Goal: Task Accomplishment & Management: Complete application form

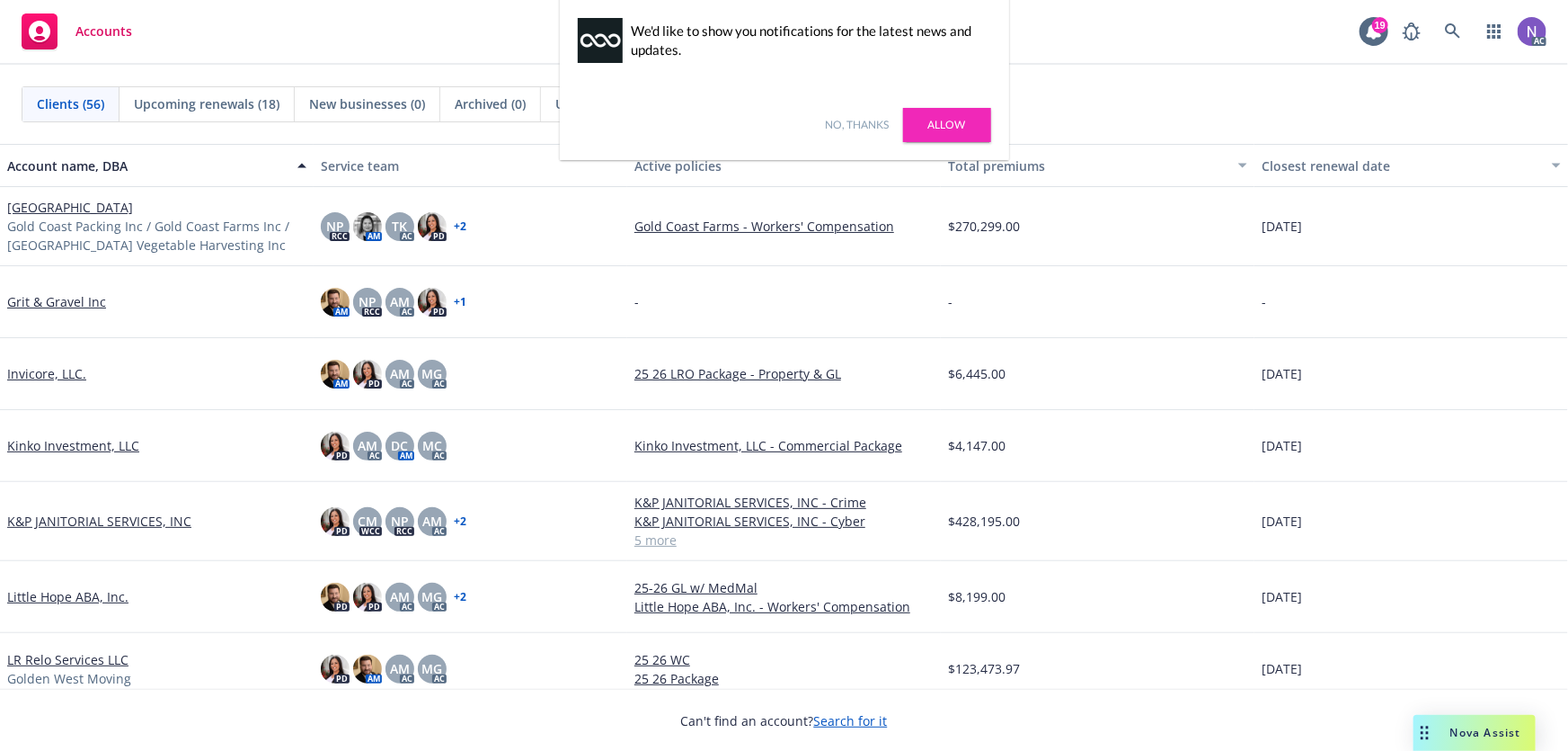
drag, startPoint x: 862, startPoint y: 133, endPoint x: 886, endPoint y: 133, distance: 24.0
click at [862, 133] on link "No, thanks" at bounding box center [858, 125] width 64 height 16
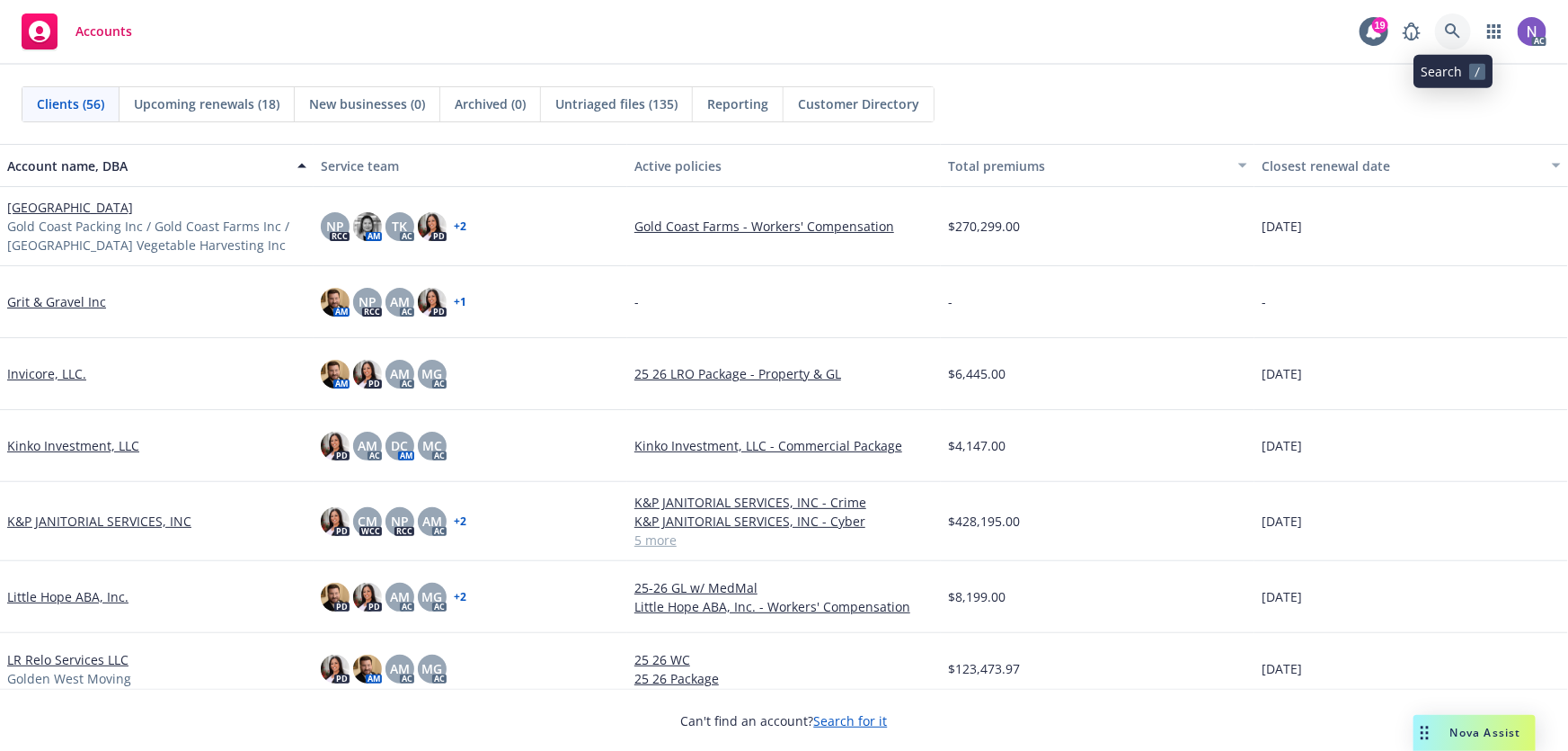
click at [1447, 27] on icon at bounding box center [1453, 31] width 16 height 16
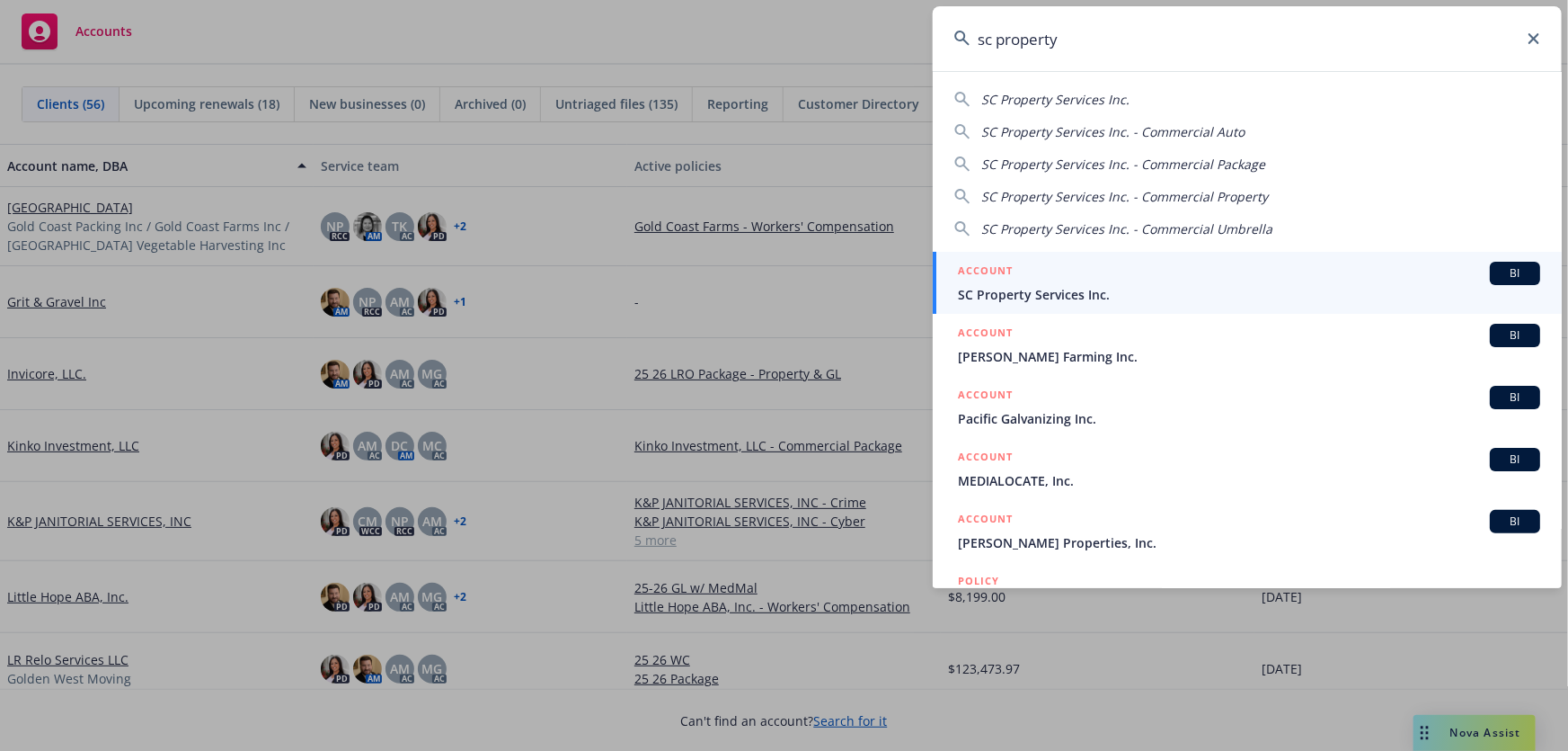
type input "sc property"
click at [1108, 290] on span "SC Property Services Inc." at bounding box center [1249, 294] width 583 height 19
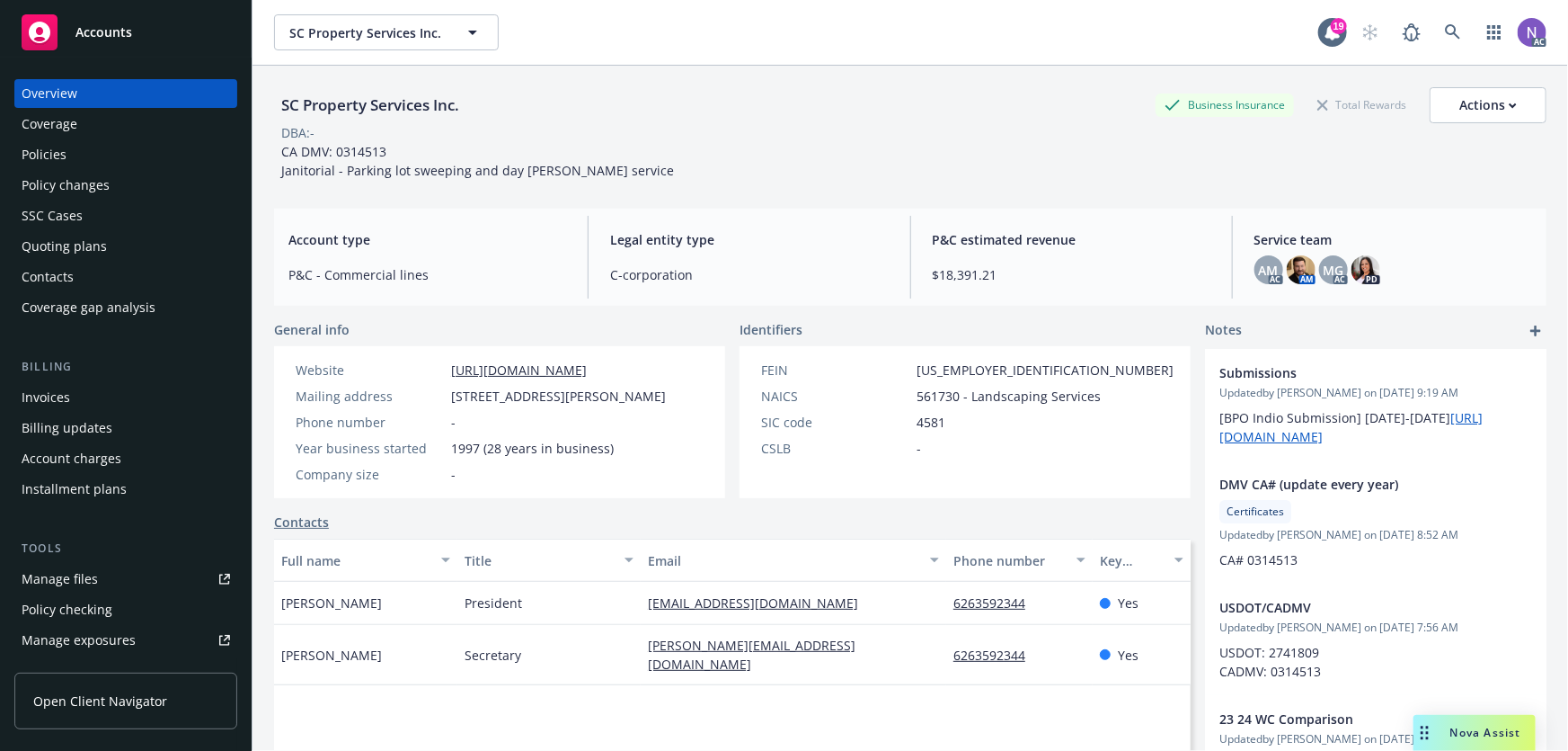
click at [139, 160] on div "Policies" at bounding box center [126, 154] width 209 height 28
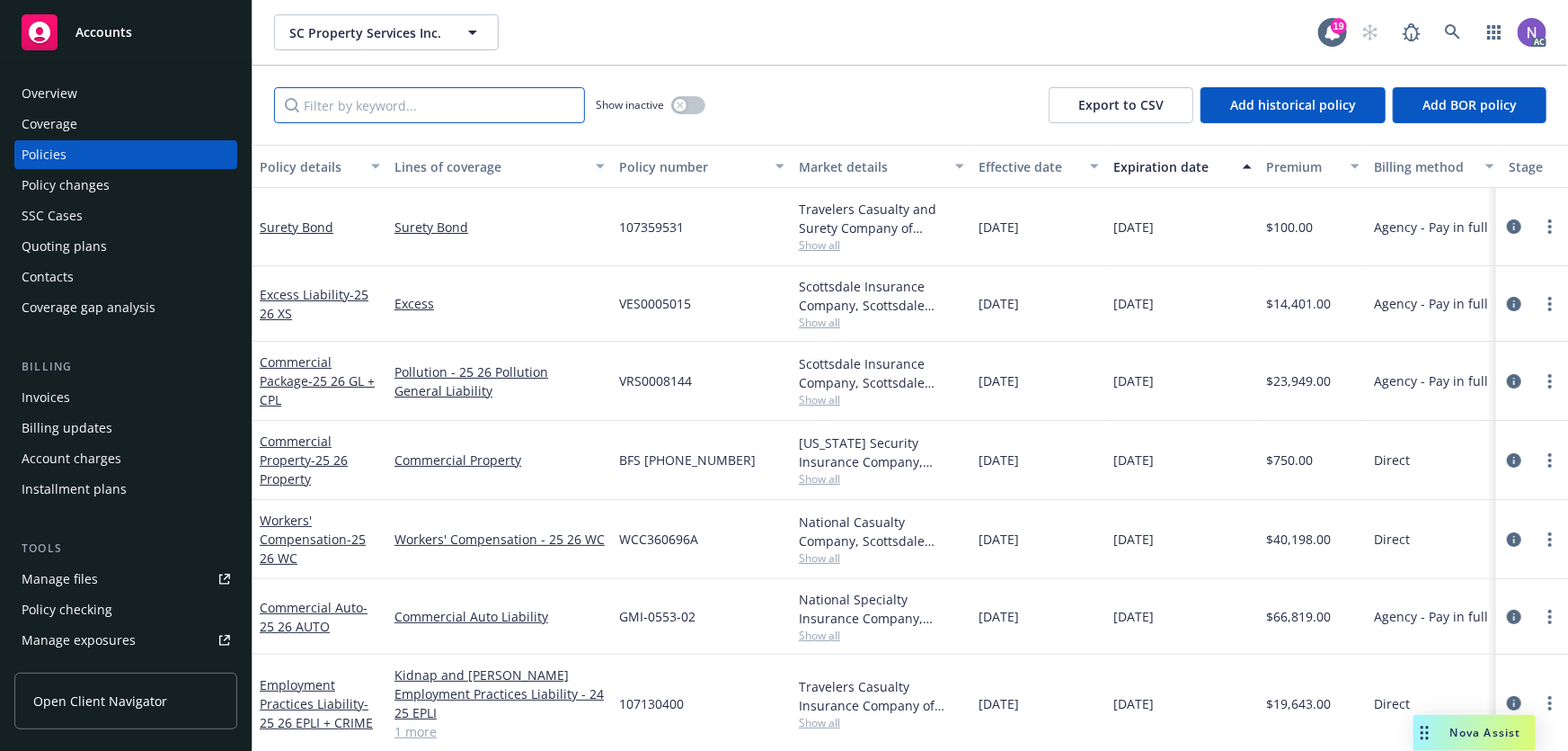
click at [351, 108] on input "Filter by keyword..." at bounding box center [429, 105] width 311 height 36
paste input "AES1188934 05"
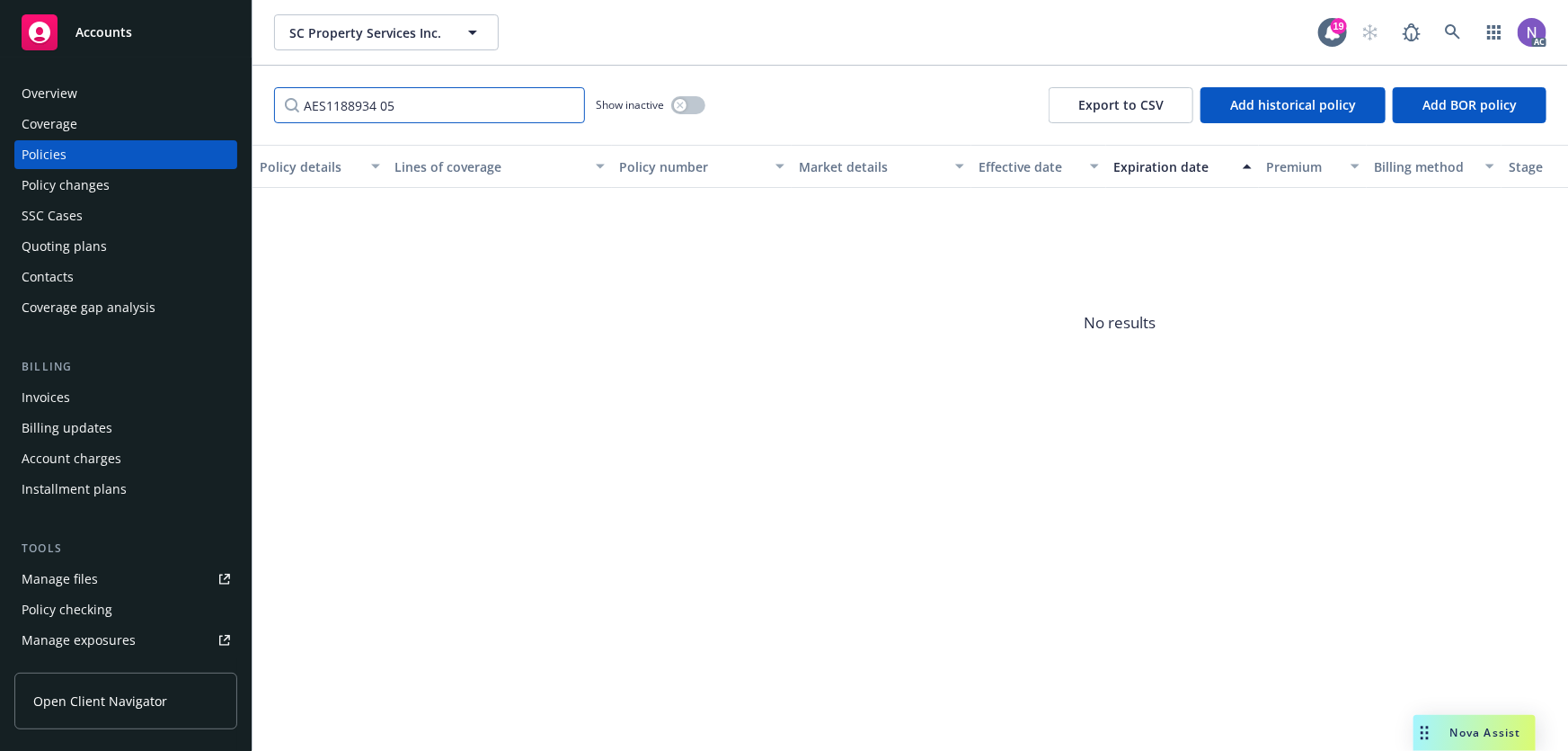
type input "AES1188934 05"
drag, startPoint x: 674, startPoint y: 102, endPoint x: 685, endPoint y: 105, distance: 11.4
click at [676, 102] on button "button" at bounding box center [688, 105] width 34 height 18
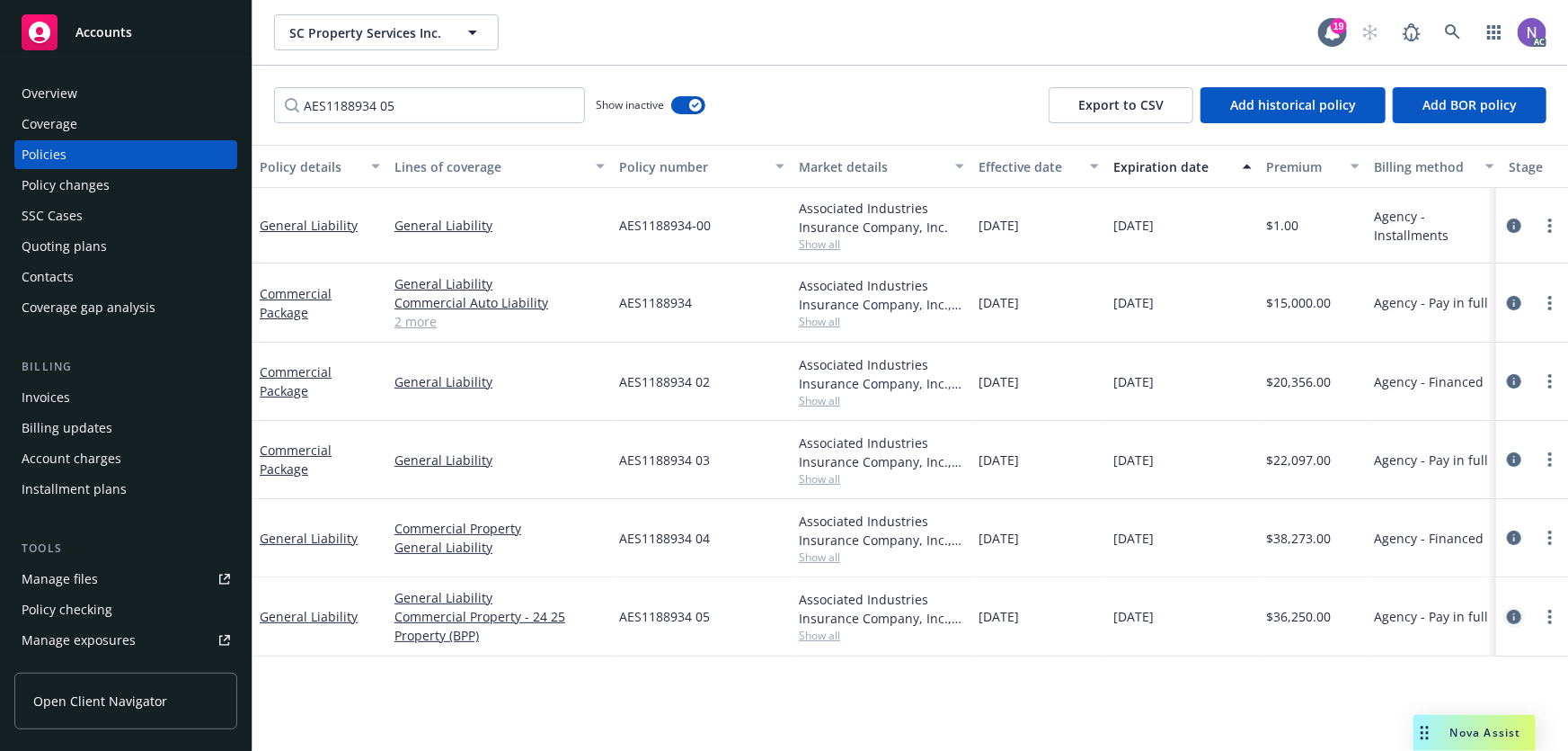
click at [1519, 617] on icon "circleInformation" at bounding box center [1514, 617] width 15 height 15
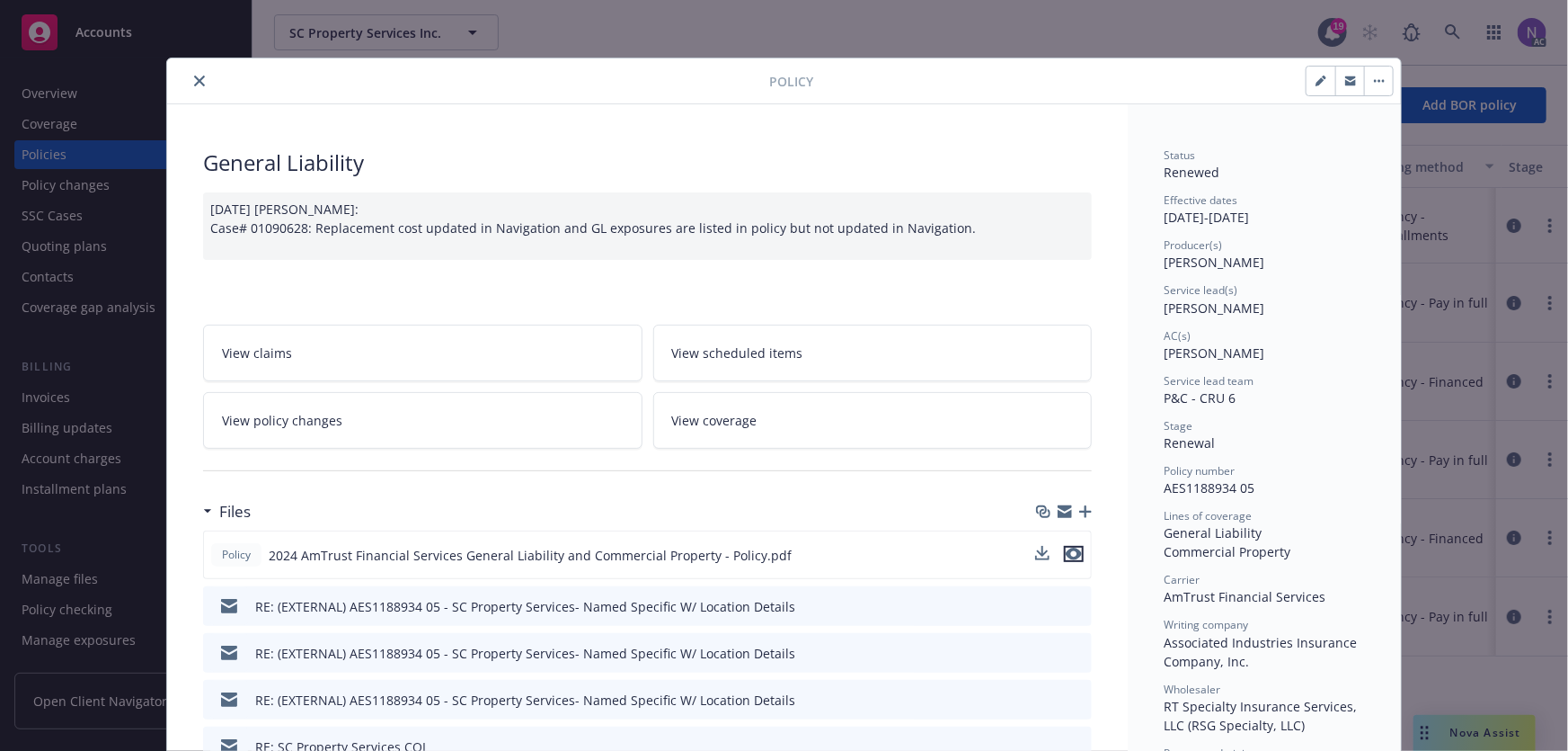
click at [1068, 553] on icon "preview file" at bounding box center [1073, 554] width 16 height 13
click at [194, 76] on icon "close" at bounding box center [199, 80] width 11 height 11
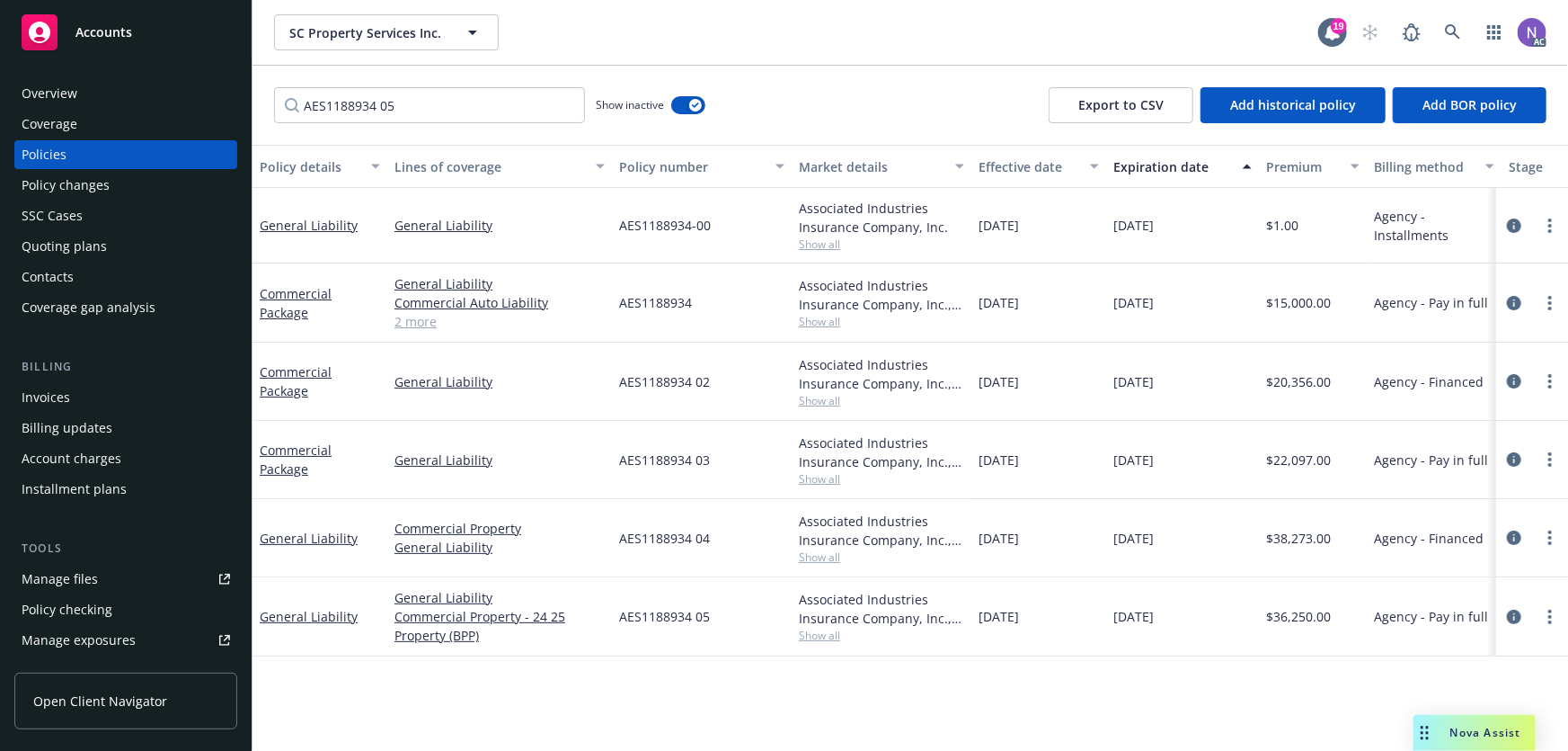
click at [129, 80] on div "Overview" at bounding box center [126, 93] width 209 height 28
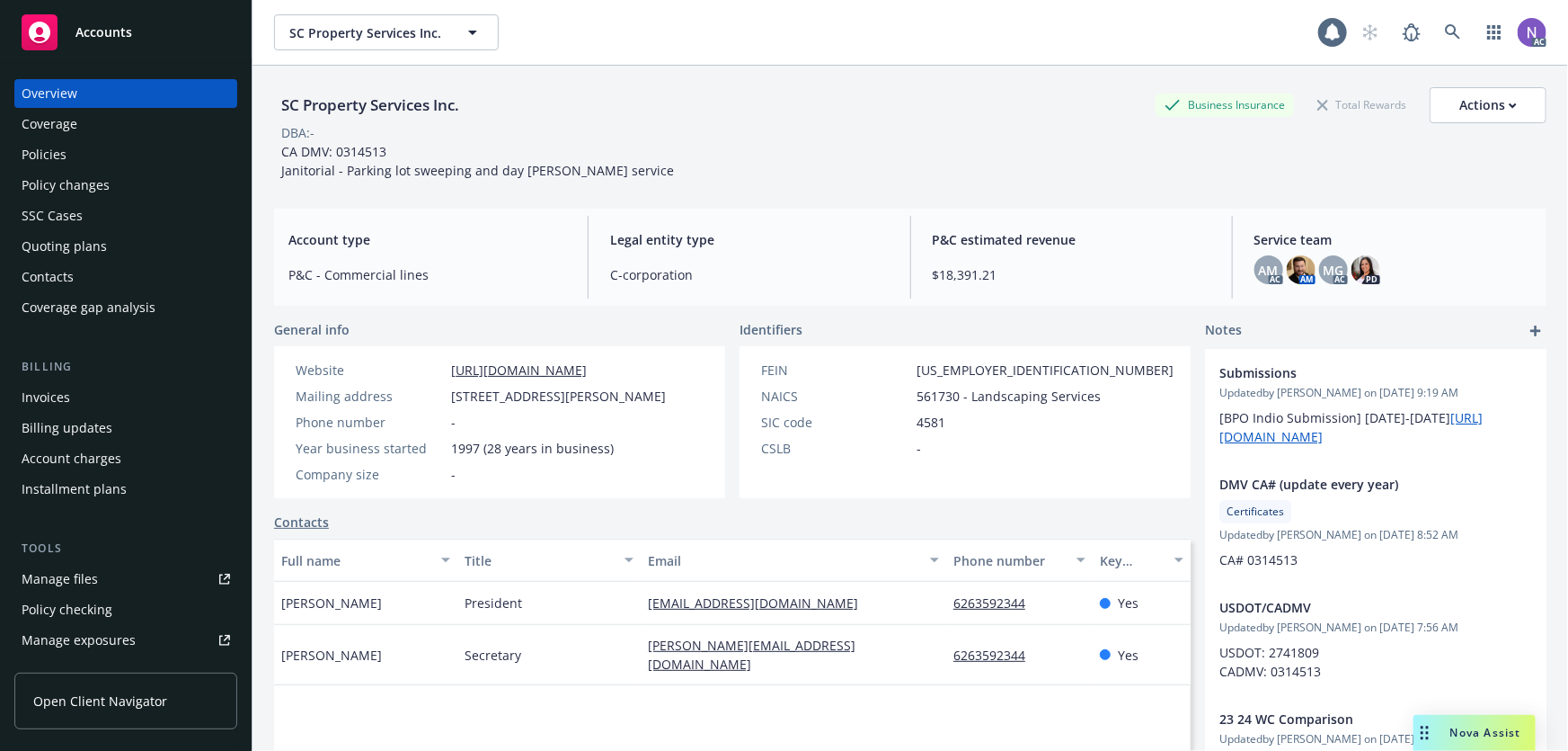
click at [369, 102] on div "SC Property Services Inc." at bounding box center [370, 105] width 192 height 24
copy div "SC Property Services Inc."
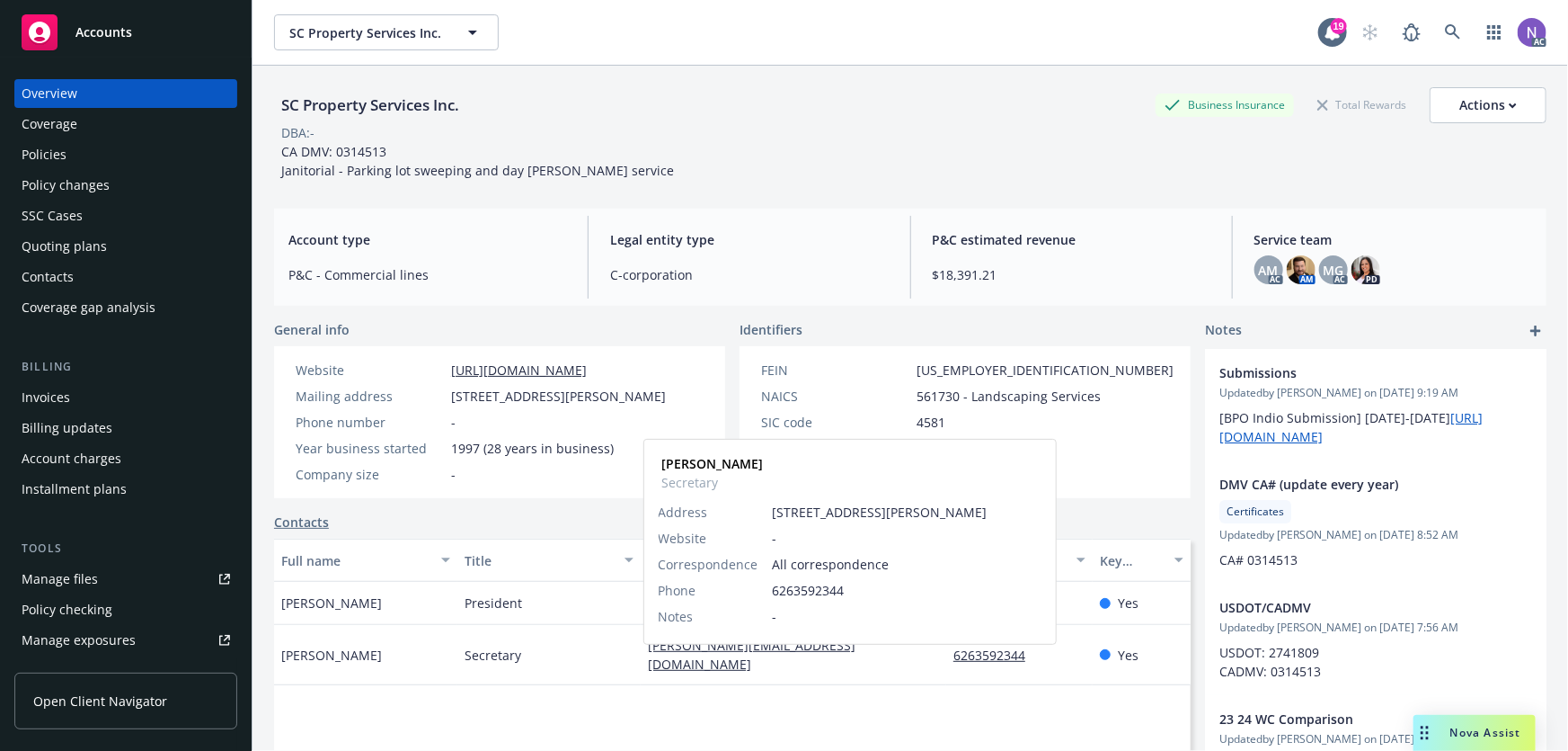
drag, startPoint x: 782, startPoint y: 656, endPoint x: 788, endPoint y: 670, distance: 15.2
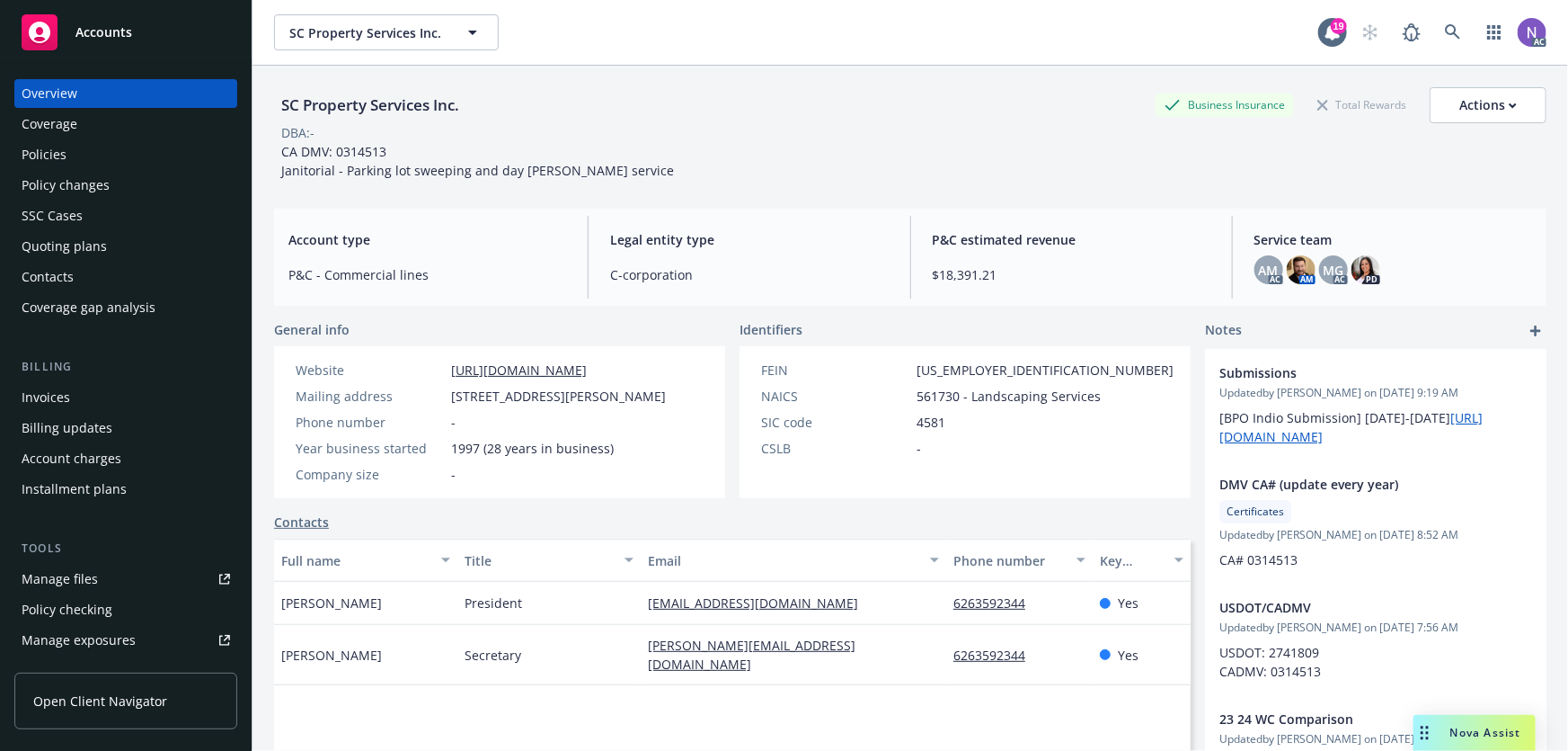
click at [123, 153] on div "Policies" at bounding box center [126, 154] width 209 height 28
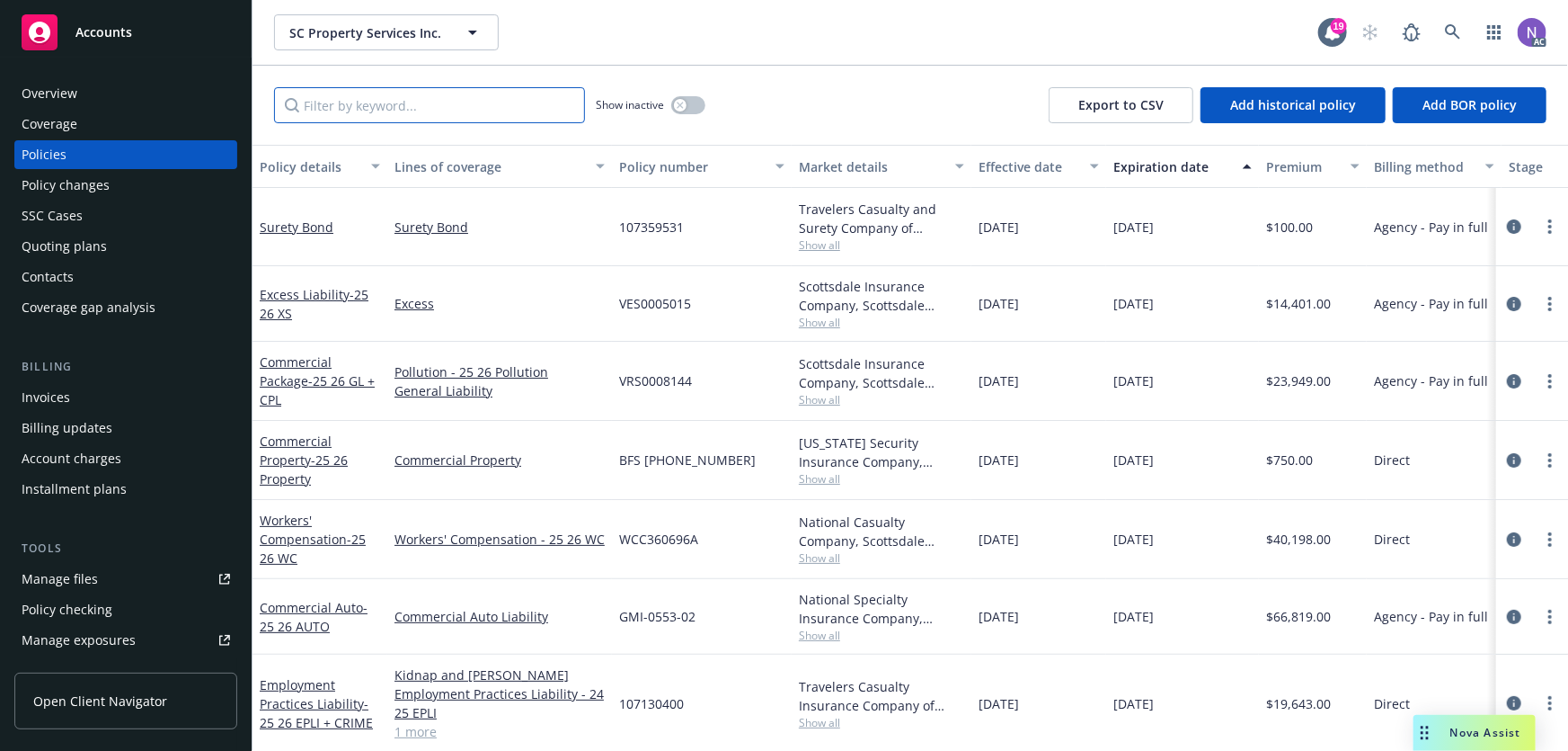
click at [287, 98] on input "Filter by keyword..." at bounding box center [429, 105] width 311 height 36
paste input "AES1188934 05"
type input "AES1188934 05"
click at [699, 101] on button "button" at bounding box center [688, 105] width 34 height 18
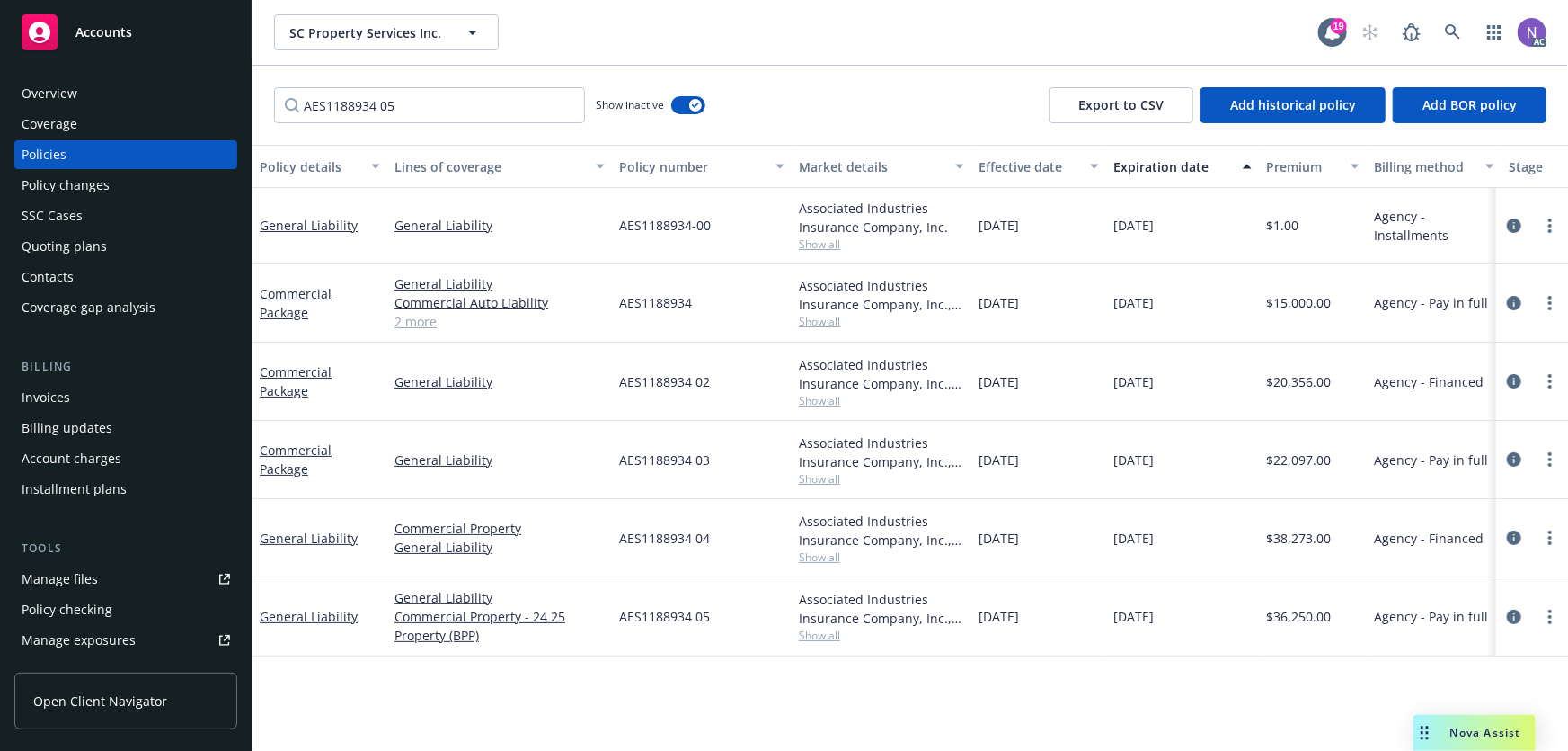
click at [835, 241] on span "Show all" at bounding box center [881, 244] width 166 height 16
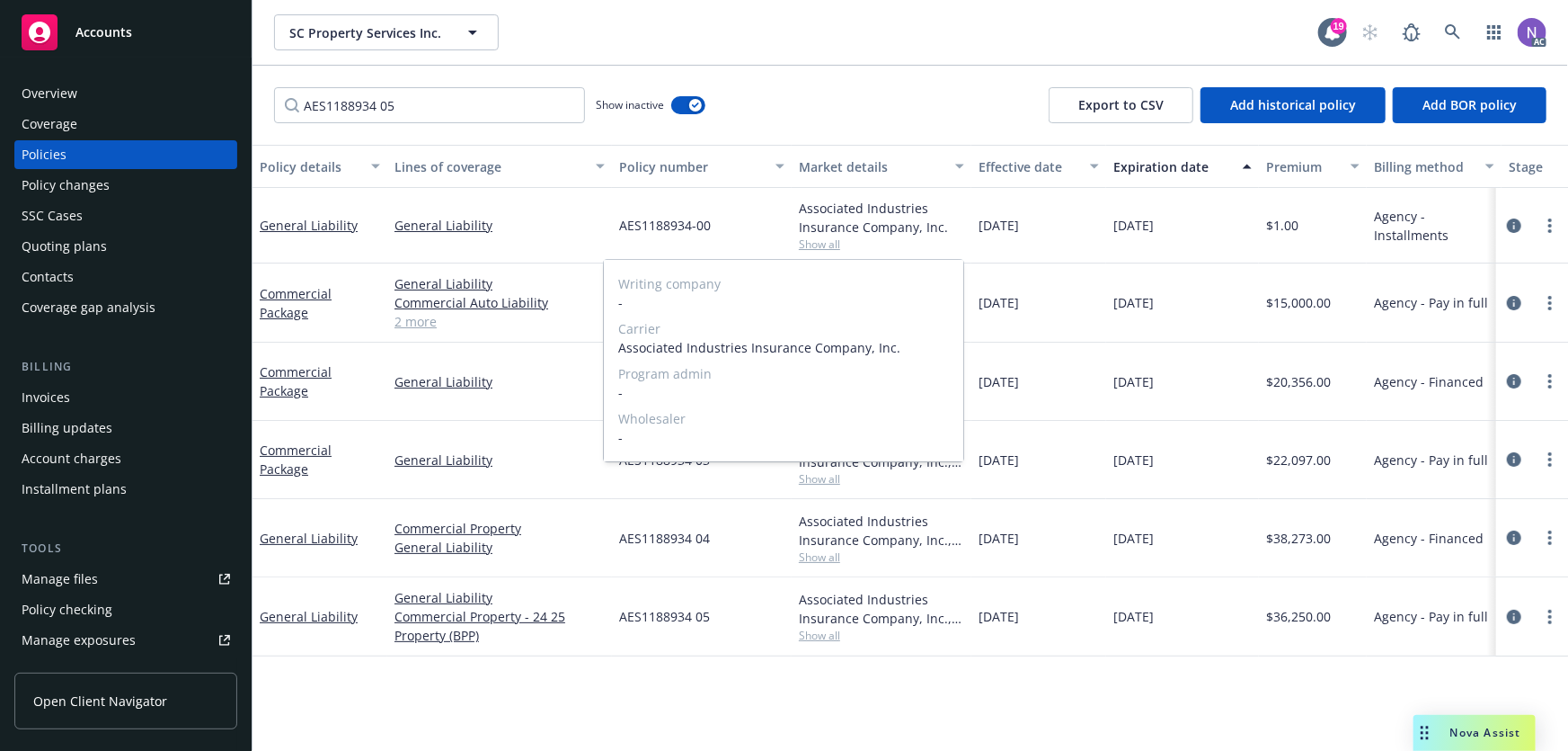
click at [753, 348] on span "Associated Industries Insurance Company, Inc." at bounding box center [783, 347] width 331 height 19
copy span "Associated Industries Insurance Company, Inc."
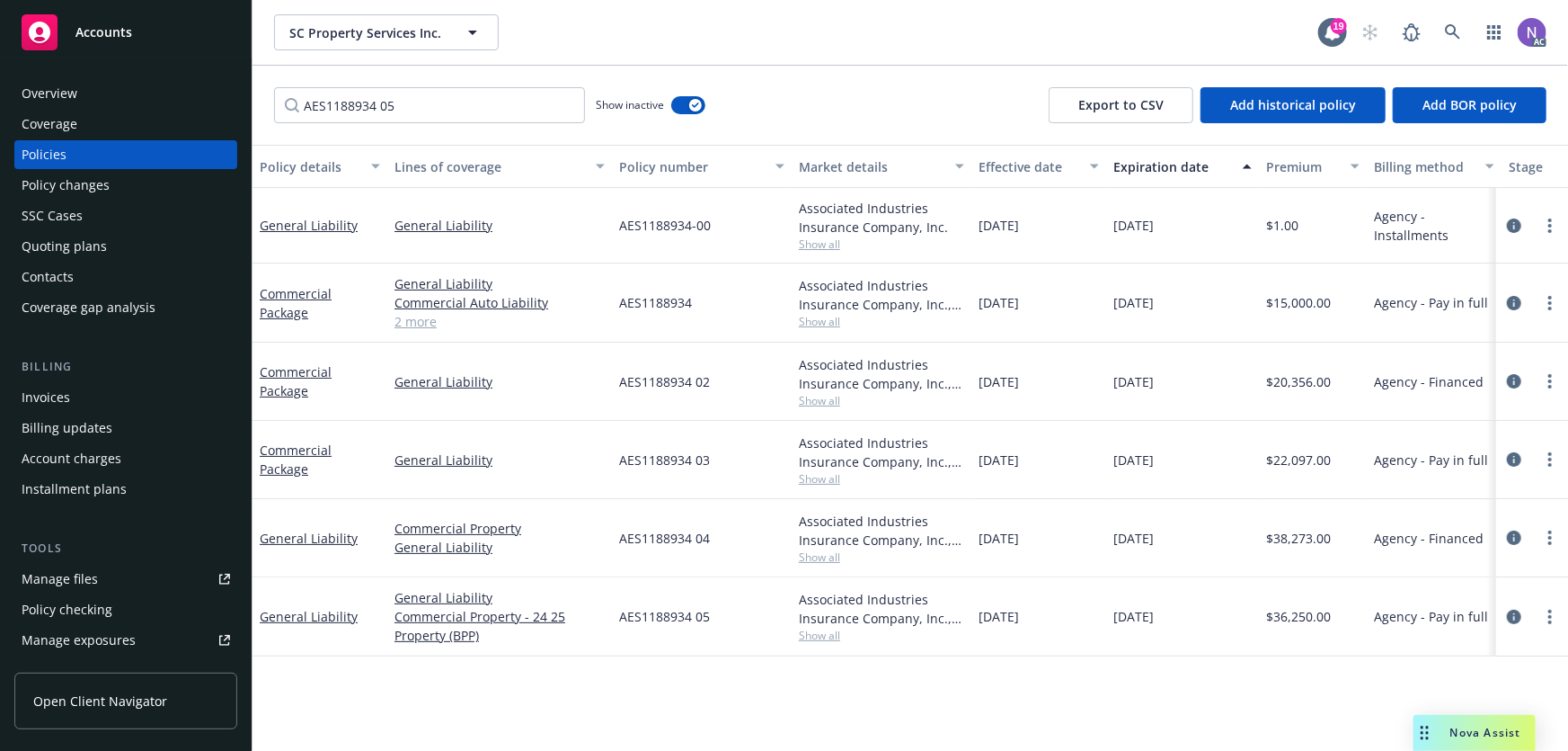
drag, startPoint x: 107, startPoint y: 83, endPoint x: 230, endPoint y: 111, distance: 126.1
click at [107, 83] on div "Overview" at bounding box center [126, 93] width 209 height 28
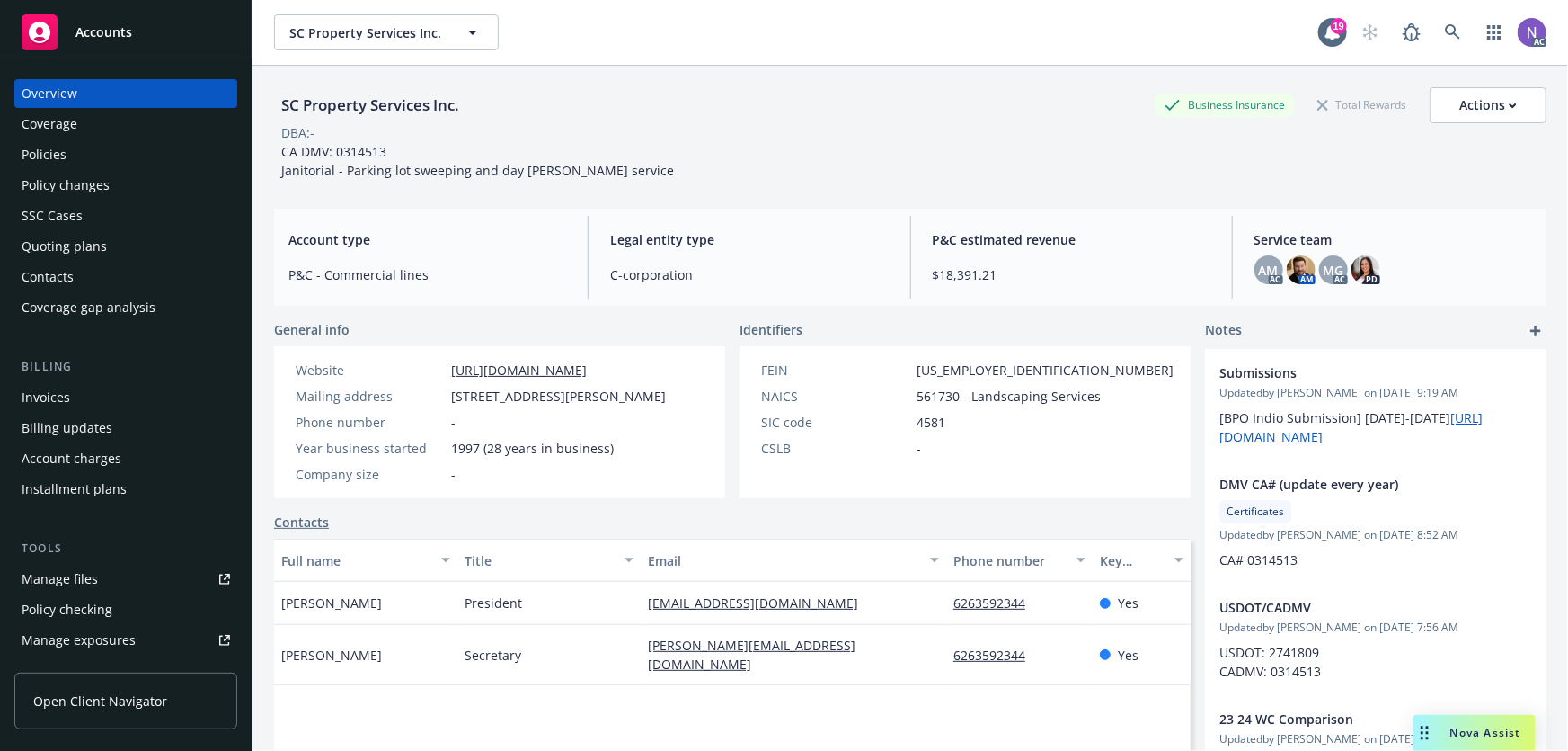
click at [365, 107] on div "SC Property Services Inc." at bounding box center [370, 105] width 192 height 24
copy div "SC Property Services Inc."
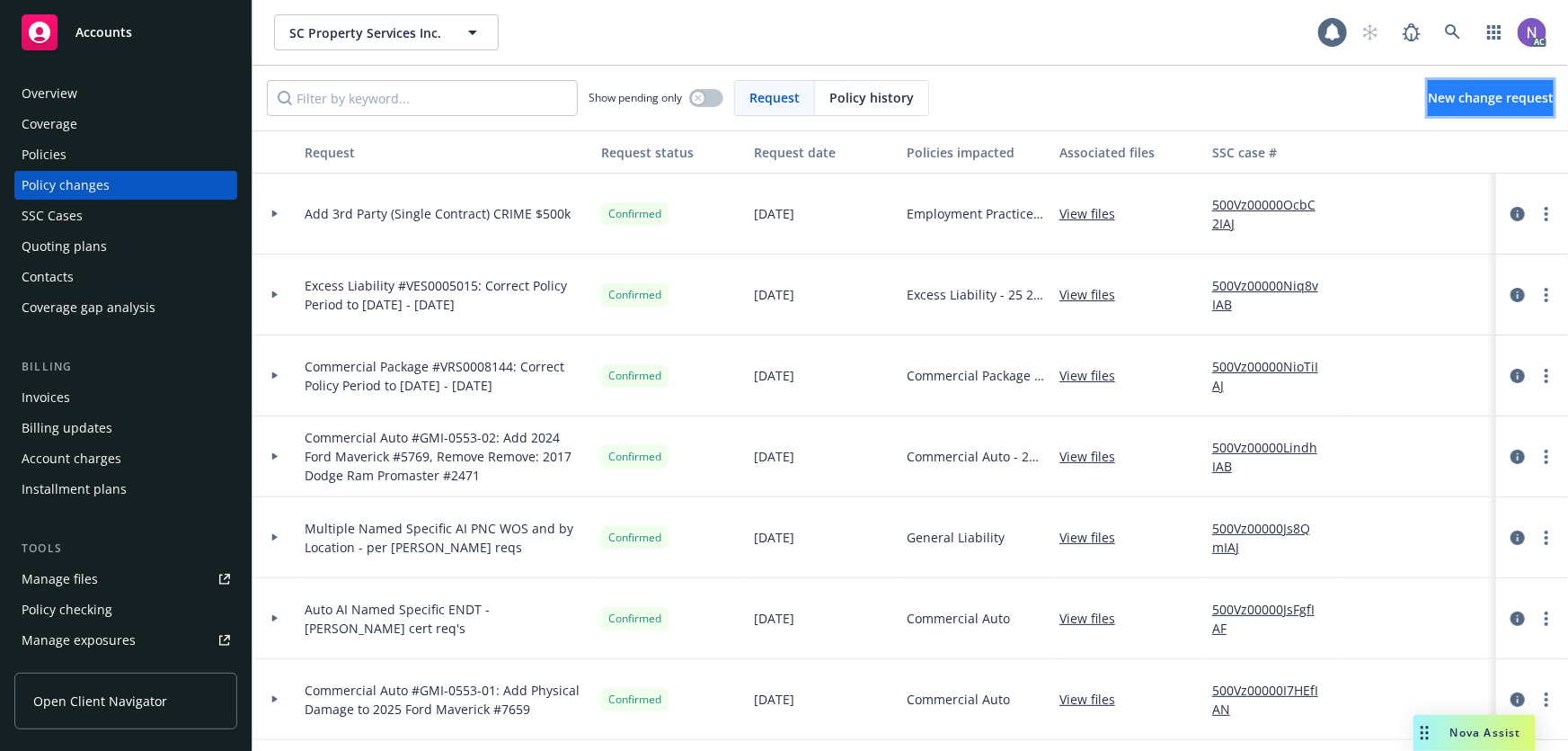
click at [1469, 97] on span "New change request" at bounding box center [1491, 97] width 126 height 17
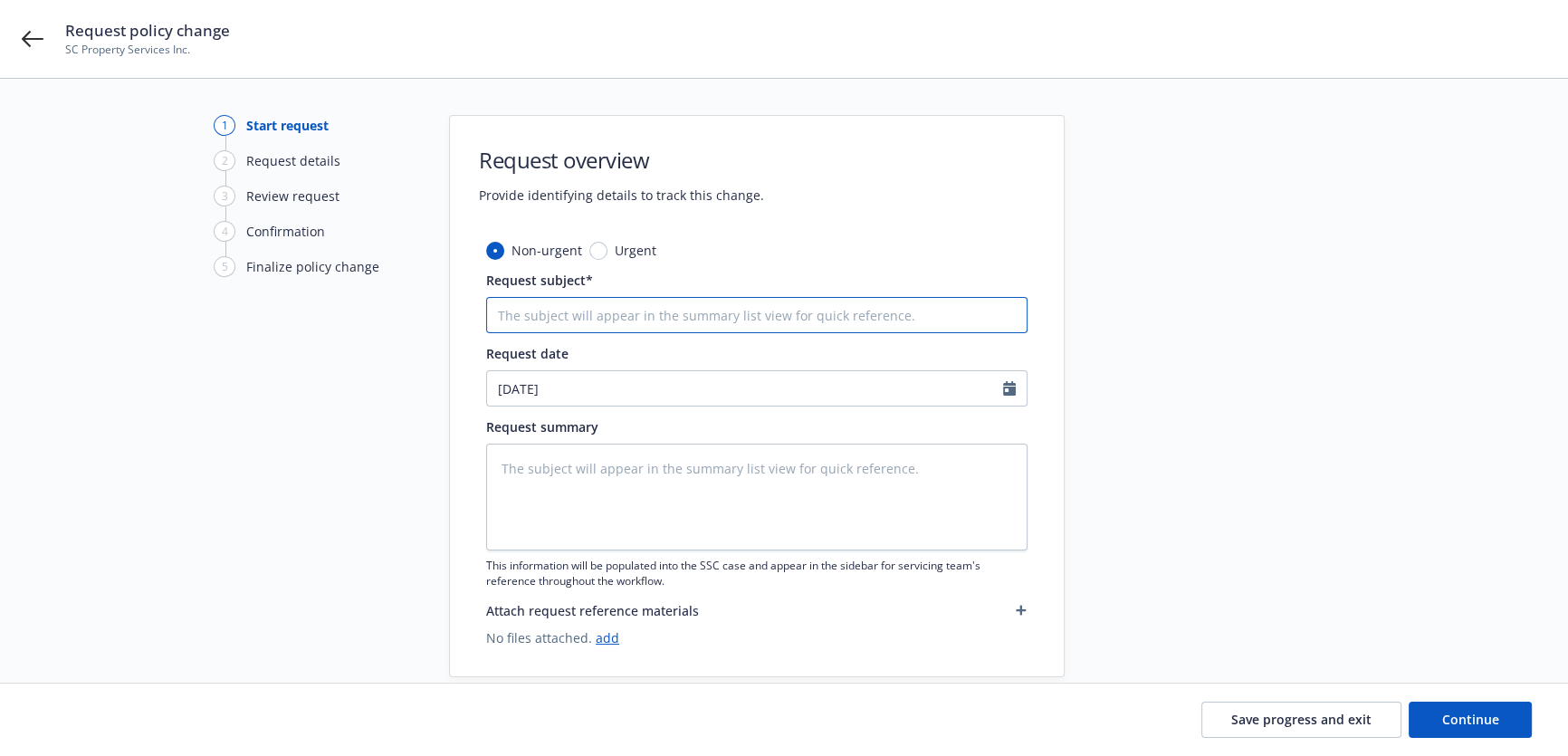
click at [655, 303] on input "Request subject*" at bounding box center [757, 314] width 541 height 37
type textarea "x"
type input "G"
type textarea "x"
type input "GL"
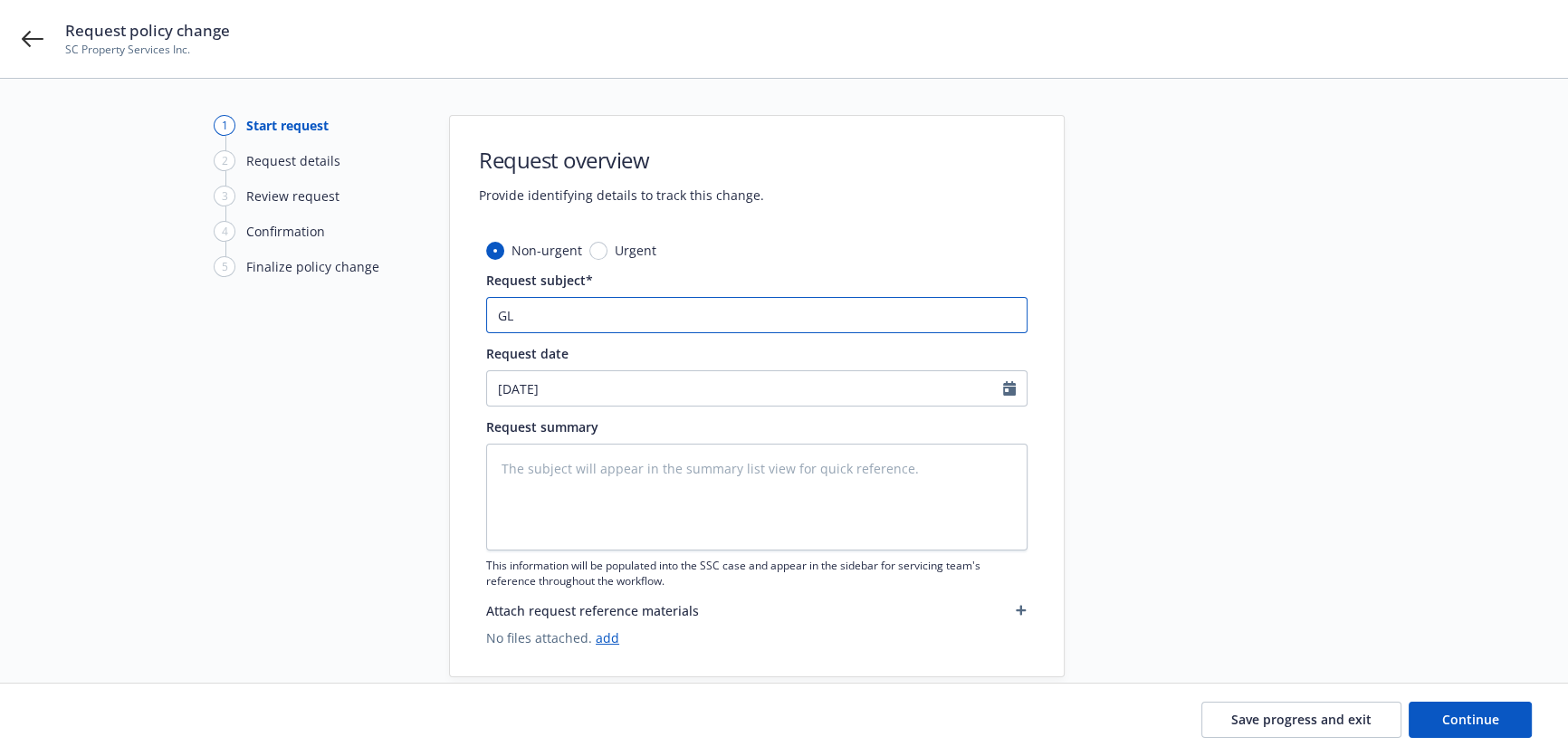
type textarea "x"
paste input "eneral Liability"
type input "General Liability"
type textarea "x"
type input "General Liability #"
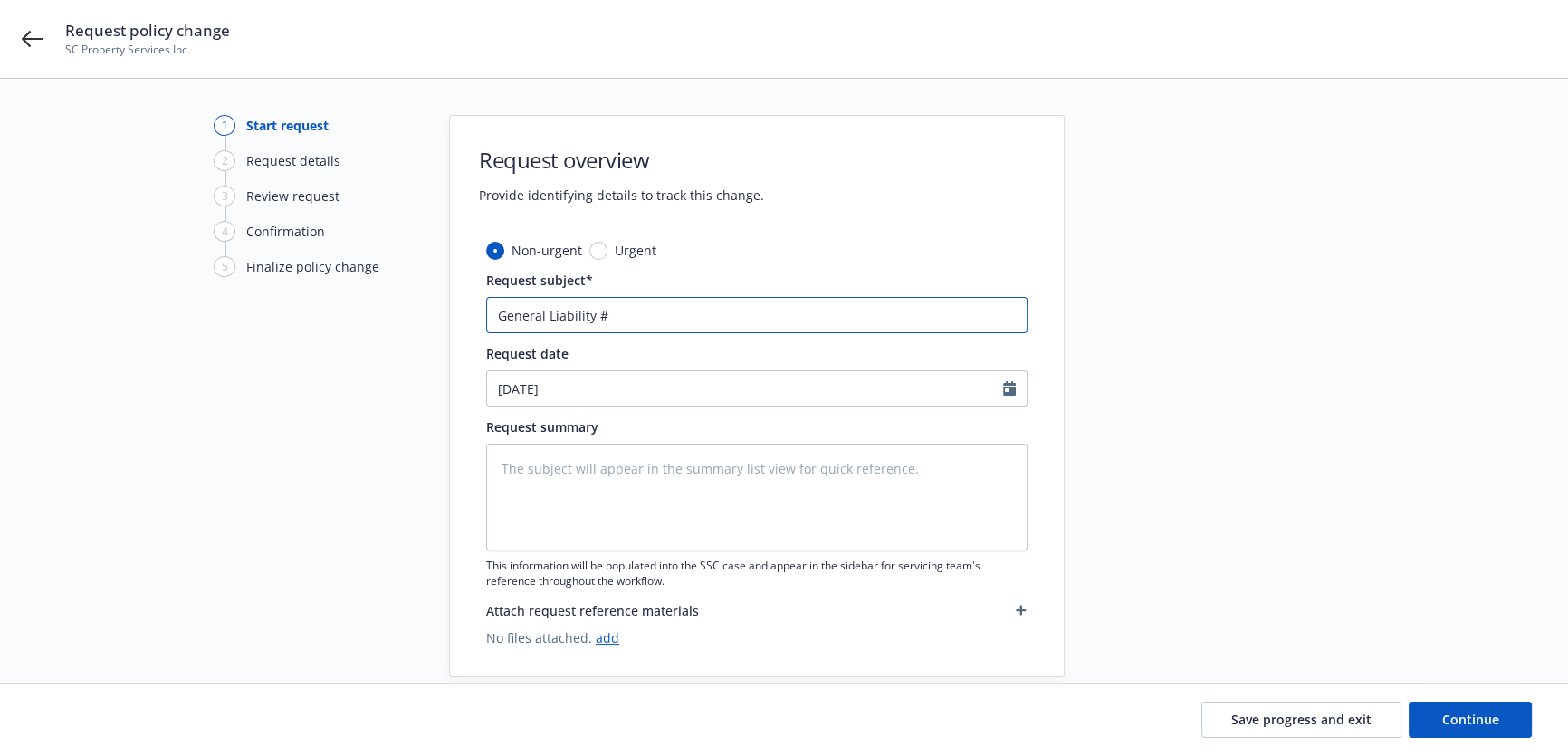
paste input "AES1188934 05"
type textarea "x"
type input "General Liability #AES1188934 05"
type textarea "x"
type input "General Liability #AES1188934 05:"
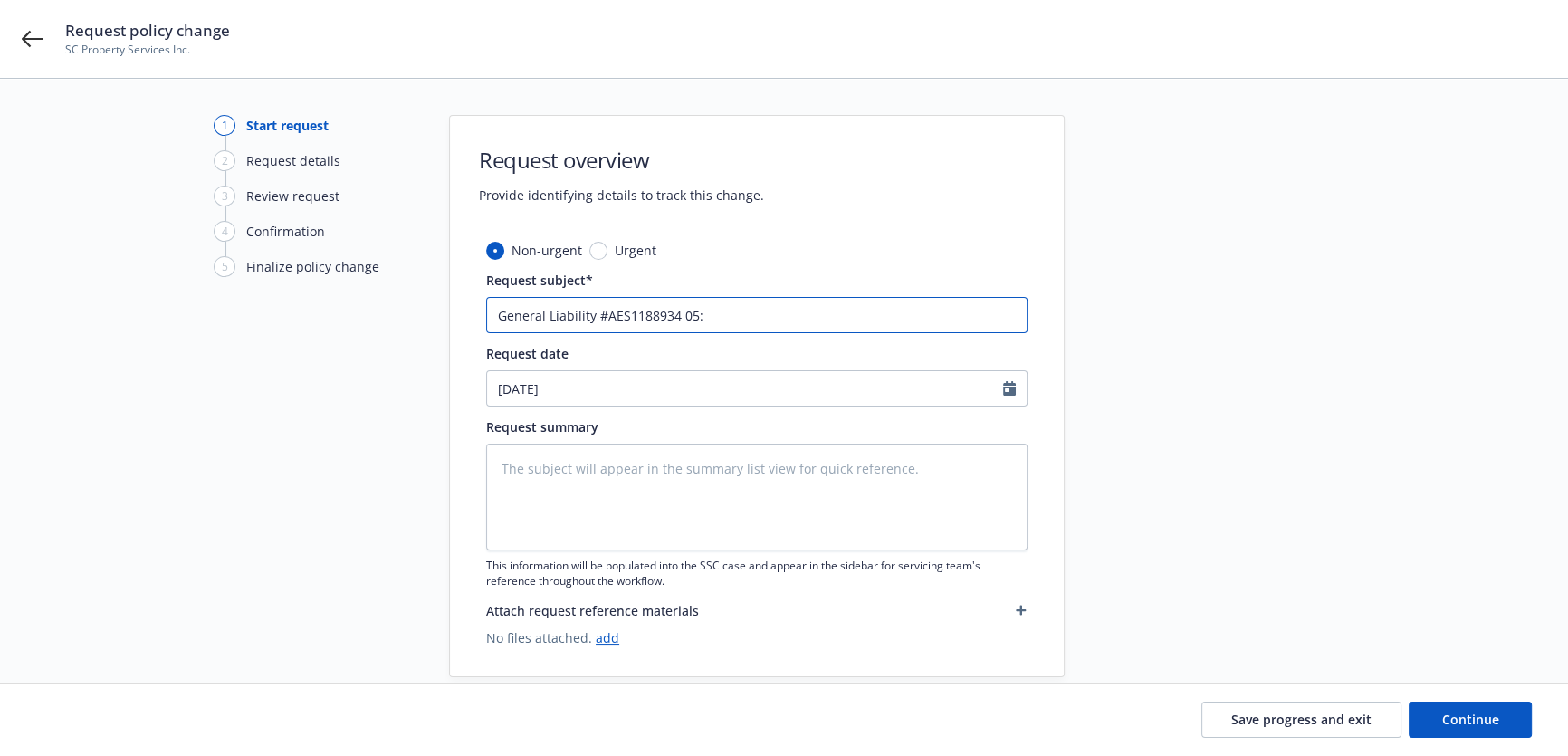
type textarea "x"
type input "General Liability #AES1188934 05:"
type textarea "x"
type input "General Liability #AES1188934 05: F"
type textarea "x"
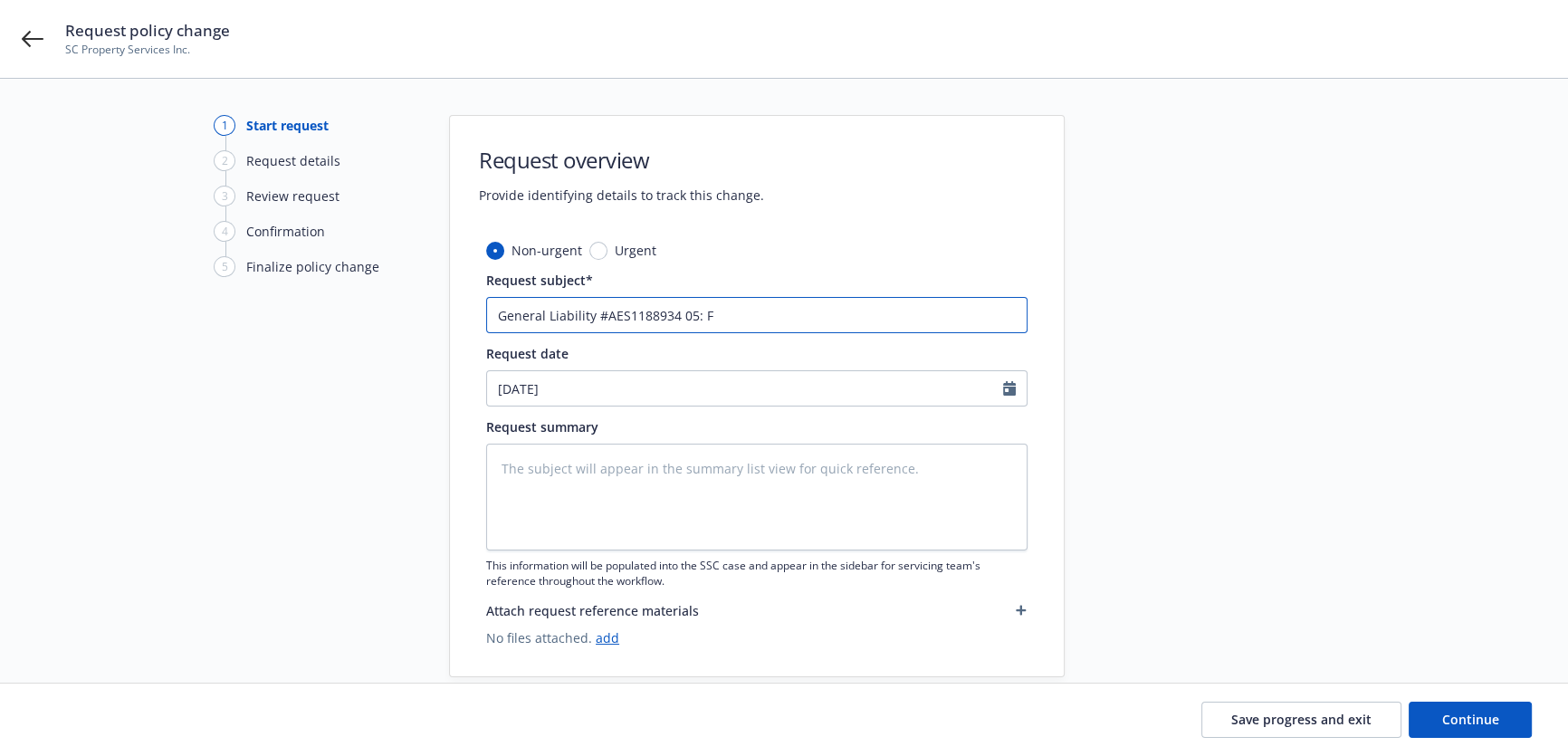
type input "General Liability #AES1188934 05: Fi"
type textarea "x"
type input "General Liability #AES1188934 05: Fin"
type textarea "x"
type input "General Liability #AES1188934 05: Fina"
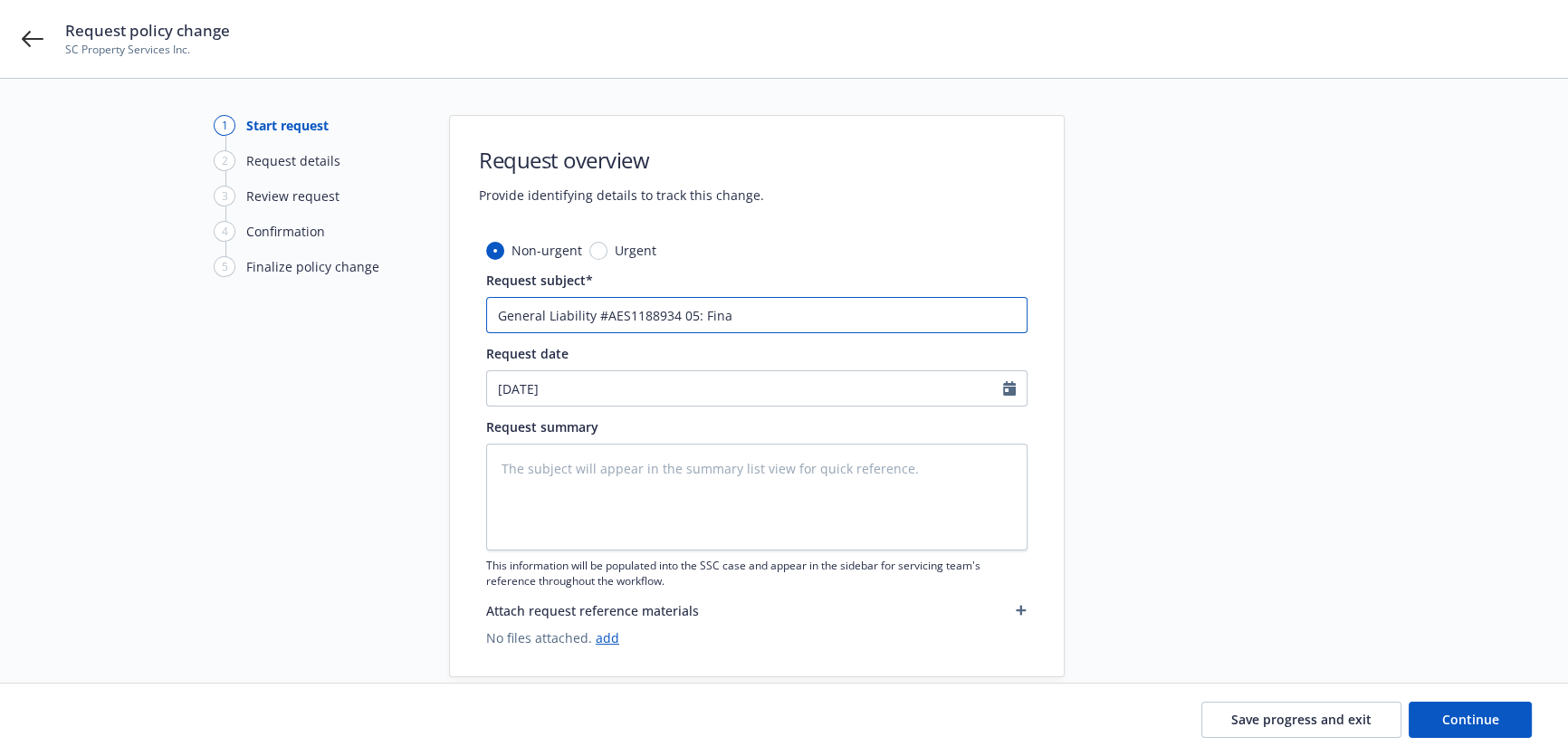
type textarea "x"
type input "General Liability #AES1188934 05: Final"
type textarea "x"
type input "General Liability #AES1188934 05: Final"
type textarea "x"
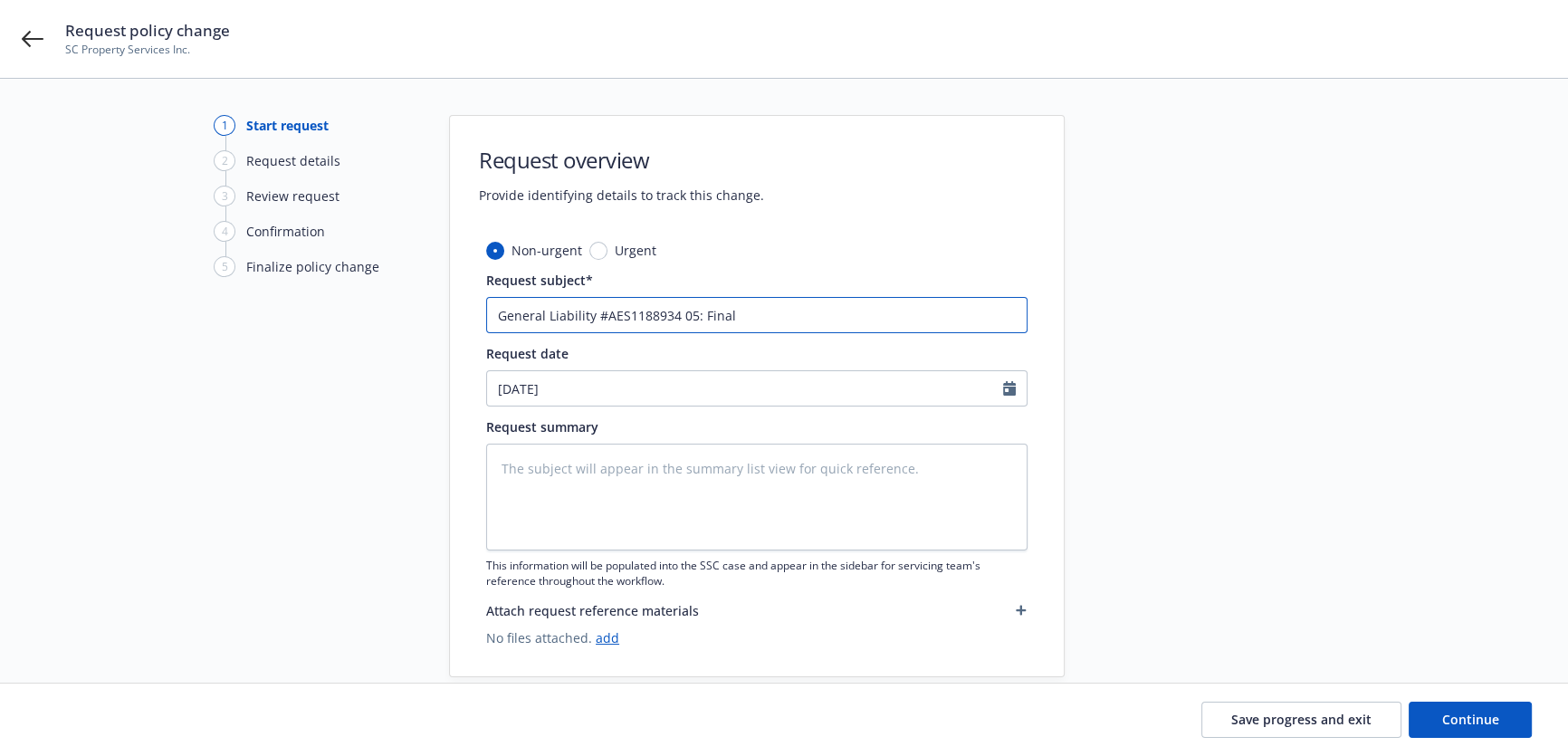
type input "General Liability #AES1188934 05: Final A"
type textarea "x"
type input "General Liability #AES1188934 05: Final Au"
type textarea "x"
type input "General Liability #AES1188934 05: Final Aud"
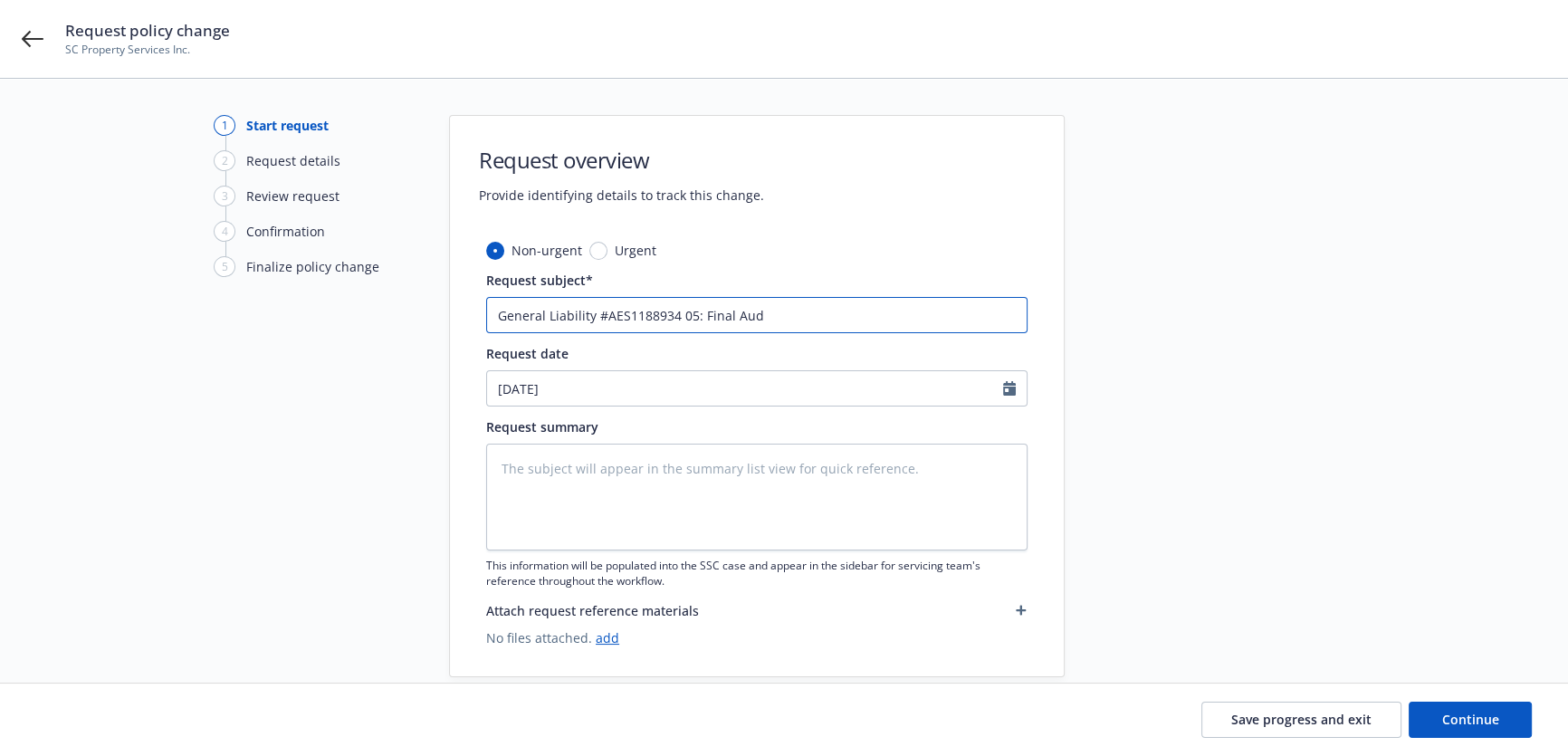
type textarea "x"
type input "General Liability #AES1188934 05: Final Audi"
type textarea "x"
type input "General Liability #AES1188934 05: Final Audit"
click at [689, 516] on textarea at bounding box center [757, 497] width 541 height 107
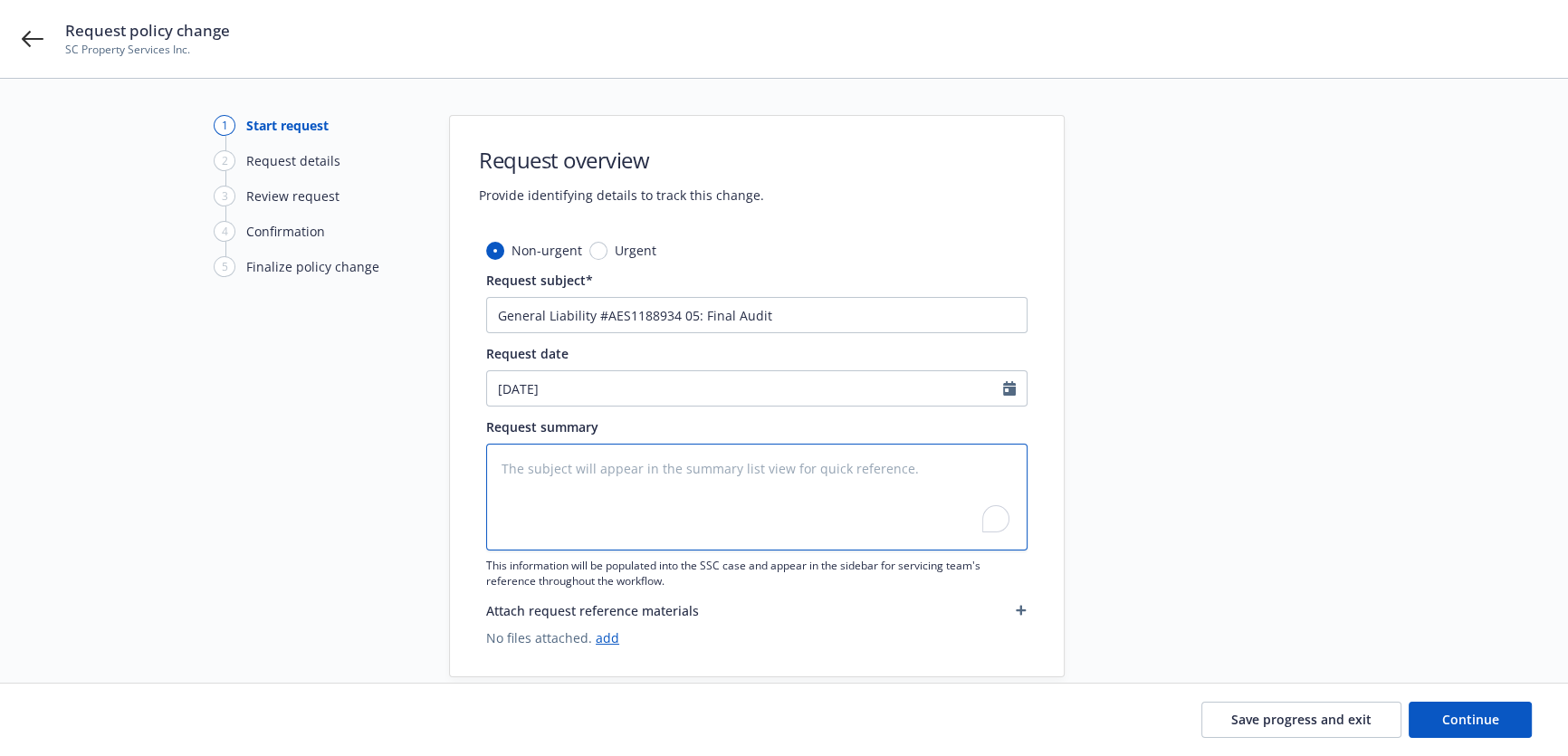
type textarea "x"
type textarea "A"
type textarea "x"
type textarea "Au"
type textarea "x"
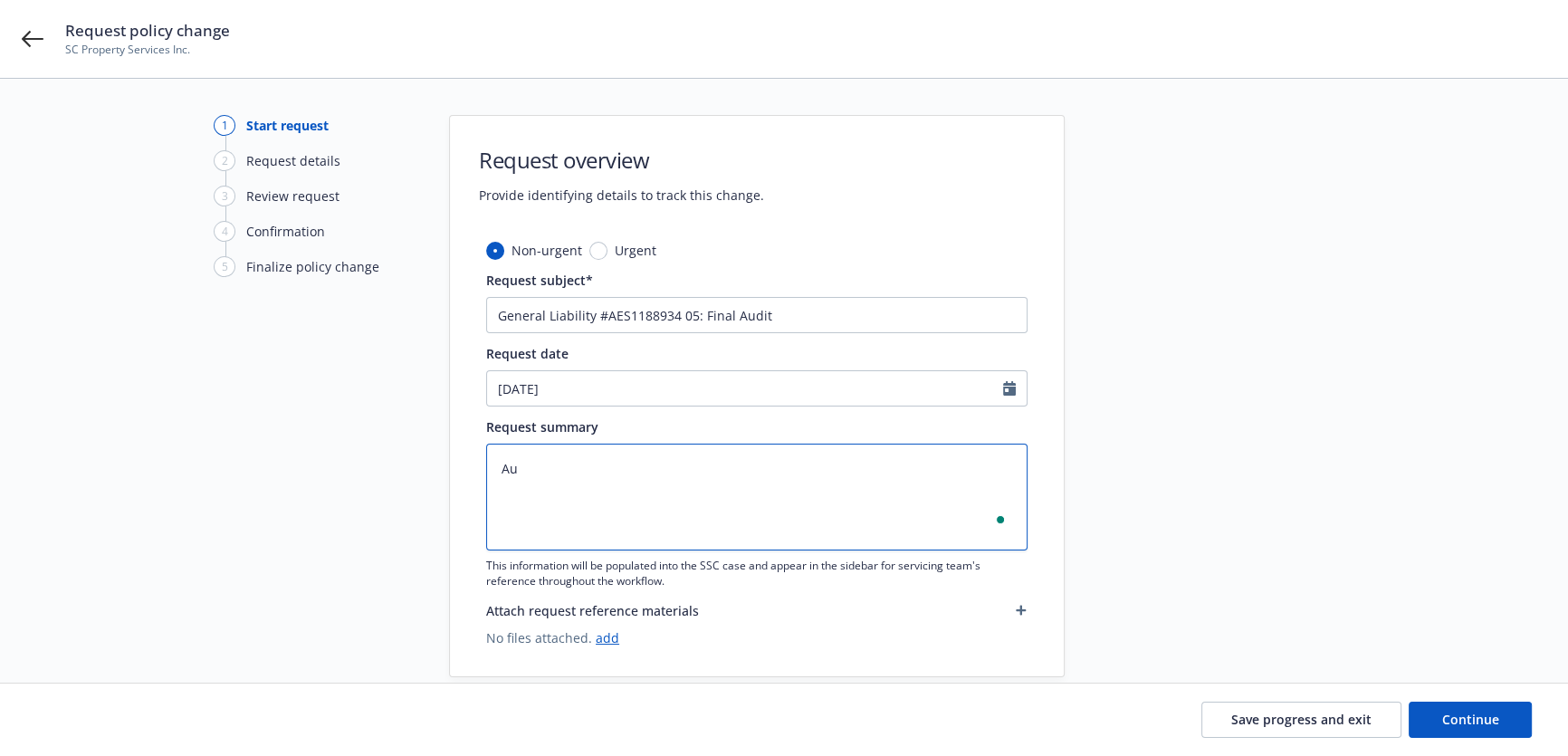
type textarea "Aud"
type textarea "x"
type textarea "Audi"
type textarea "x"
type textarea "Audit"
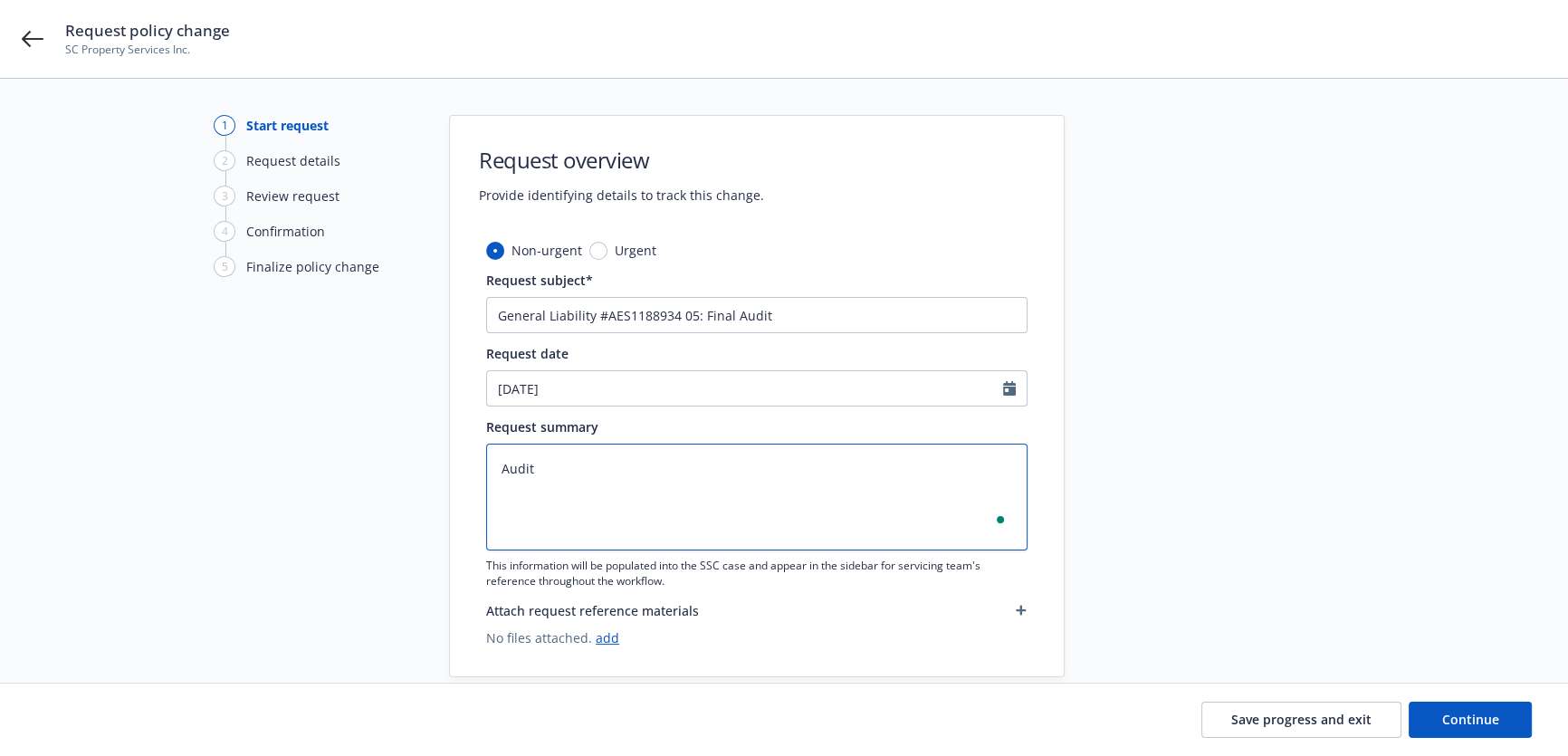
type textarea "x"
type textarea "Audite"
type textarea "x"
type textarea "Audited"
type textarea "x"
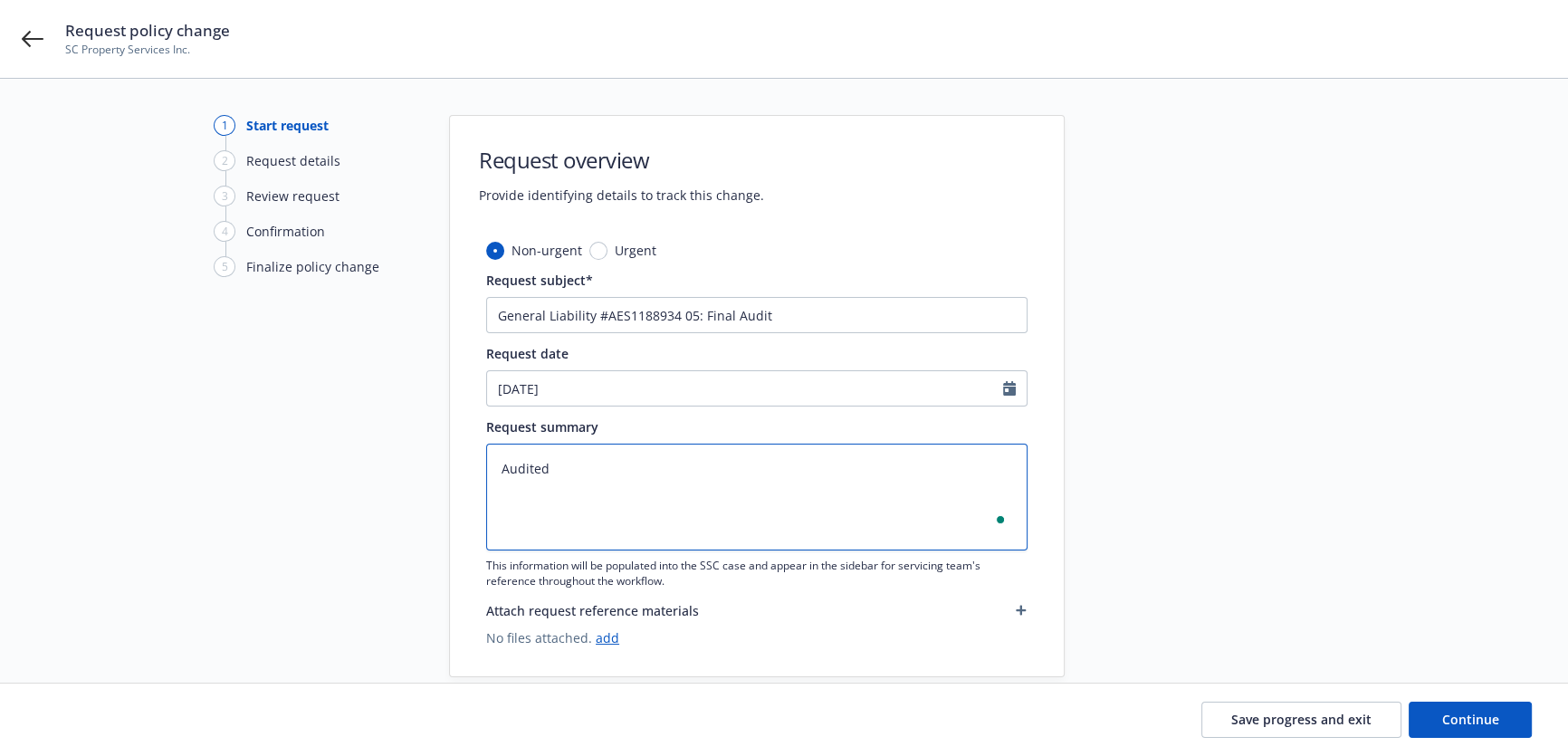
type textarea "Audited"
type textarea "x"
type textarea "Audited G"
type textarea "x"
type textarea "Audited Gr"
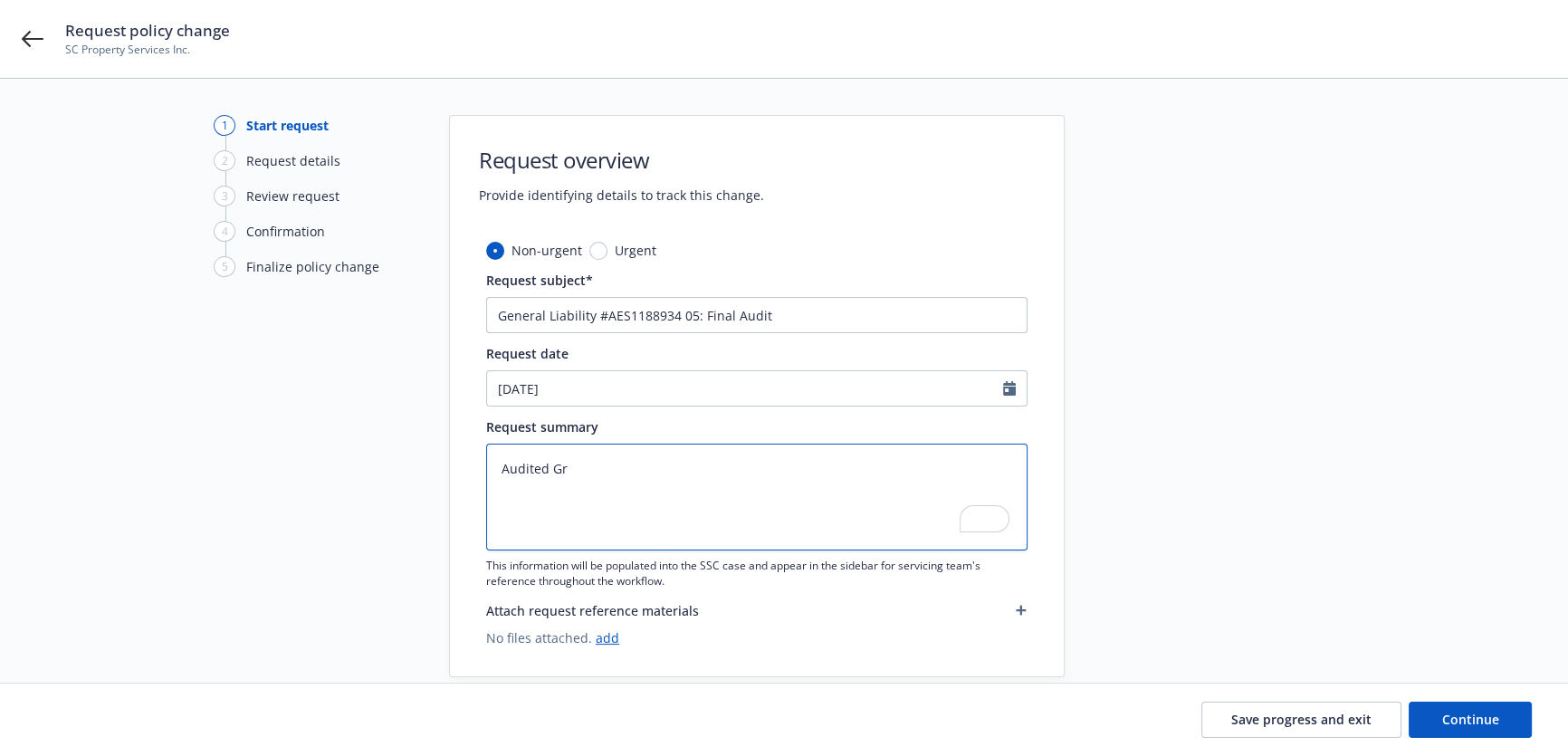
type textarea "x"
type textarea "Audited Gro"
type textarea "x"
type textarea "Audited Gros"
type textarea "x"
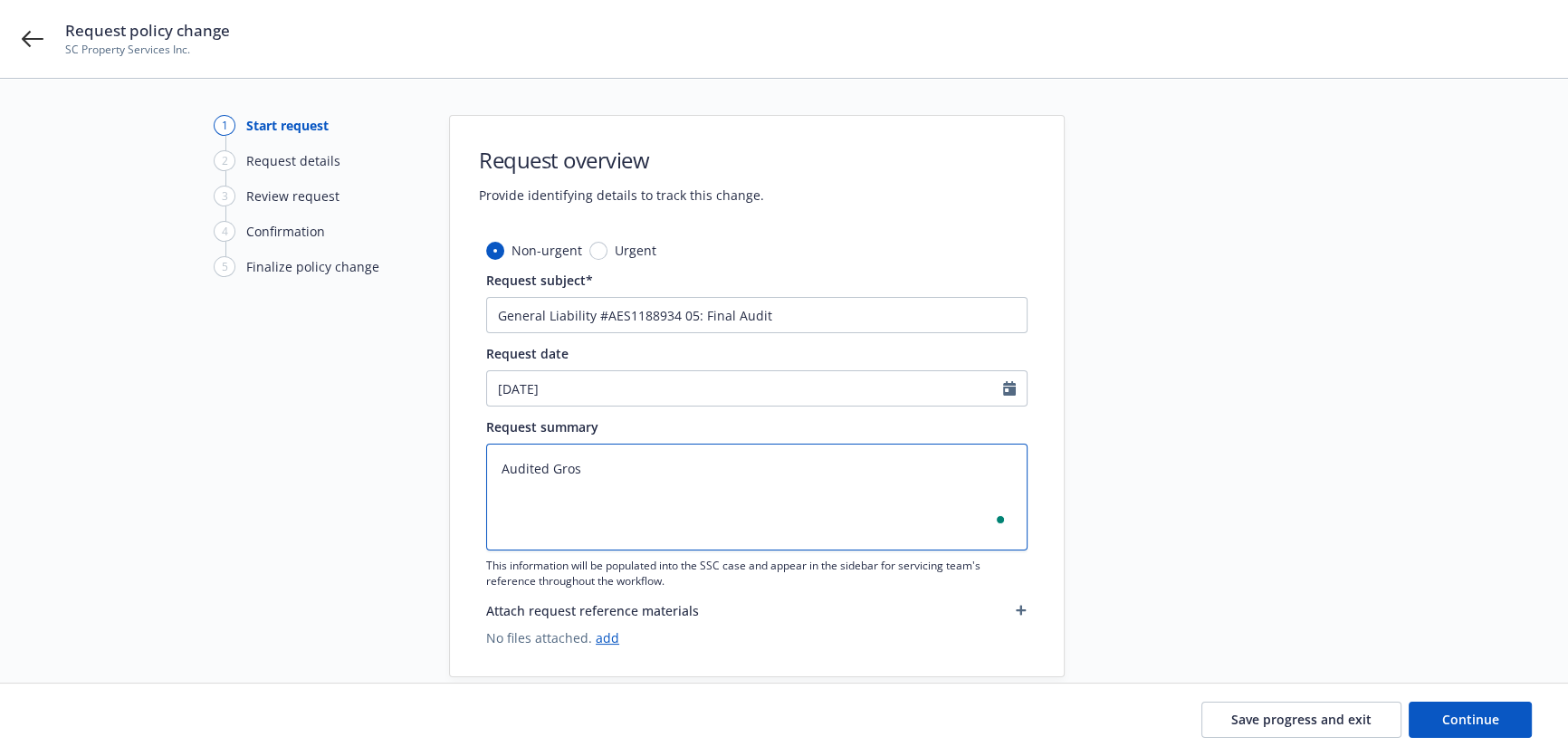
type textarea "Audited Gross"
type textarea "x"
type textarea "Audited Gross"
type textarea "x"
type textarea "Audited Gross S"
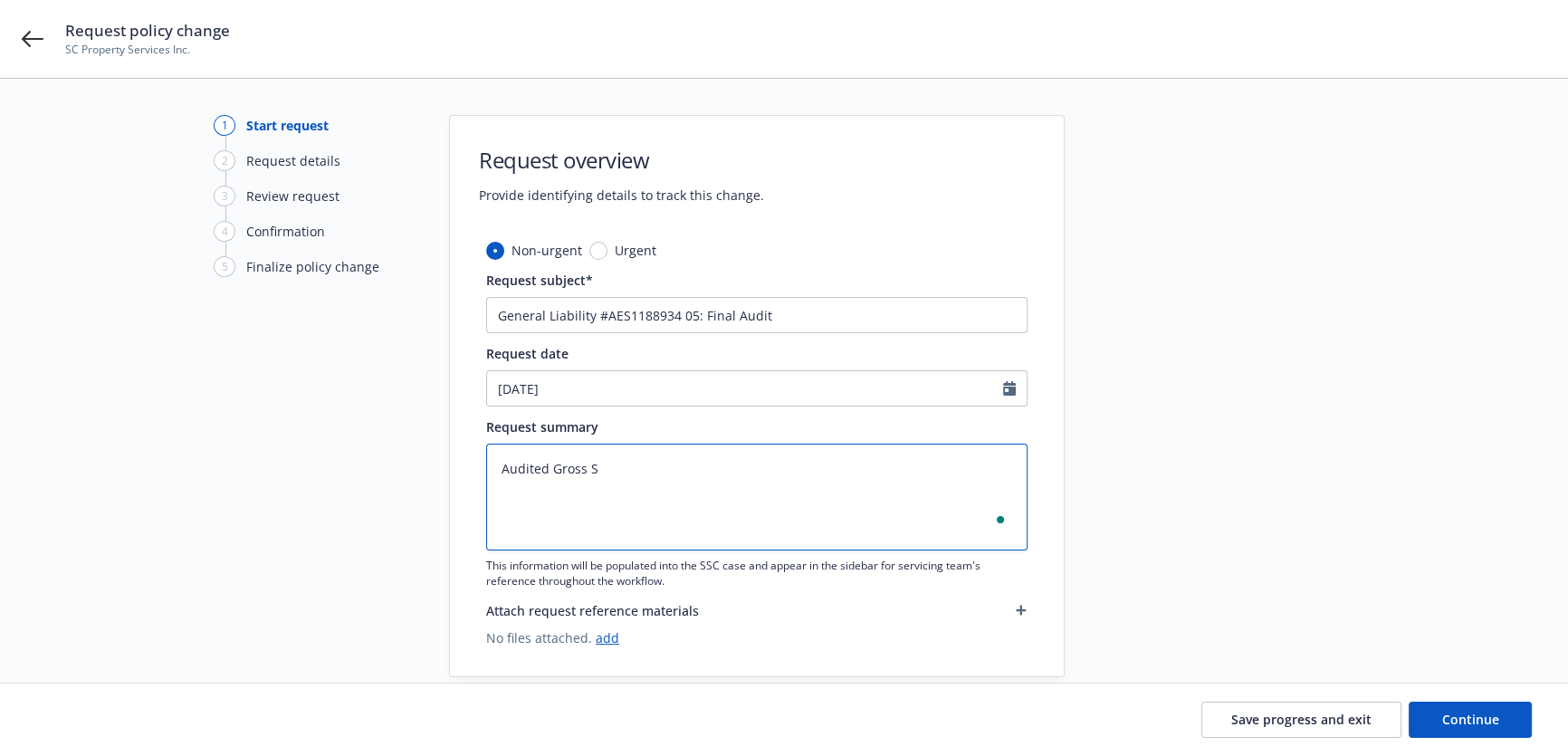
type textarea "x"
type textarea "Audited [PERSON_NAME]"
type textarea "x"
type textarea "Audited [PERSON_NAME]"
type textarea "x"
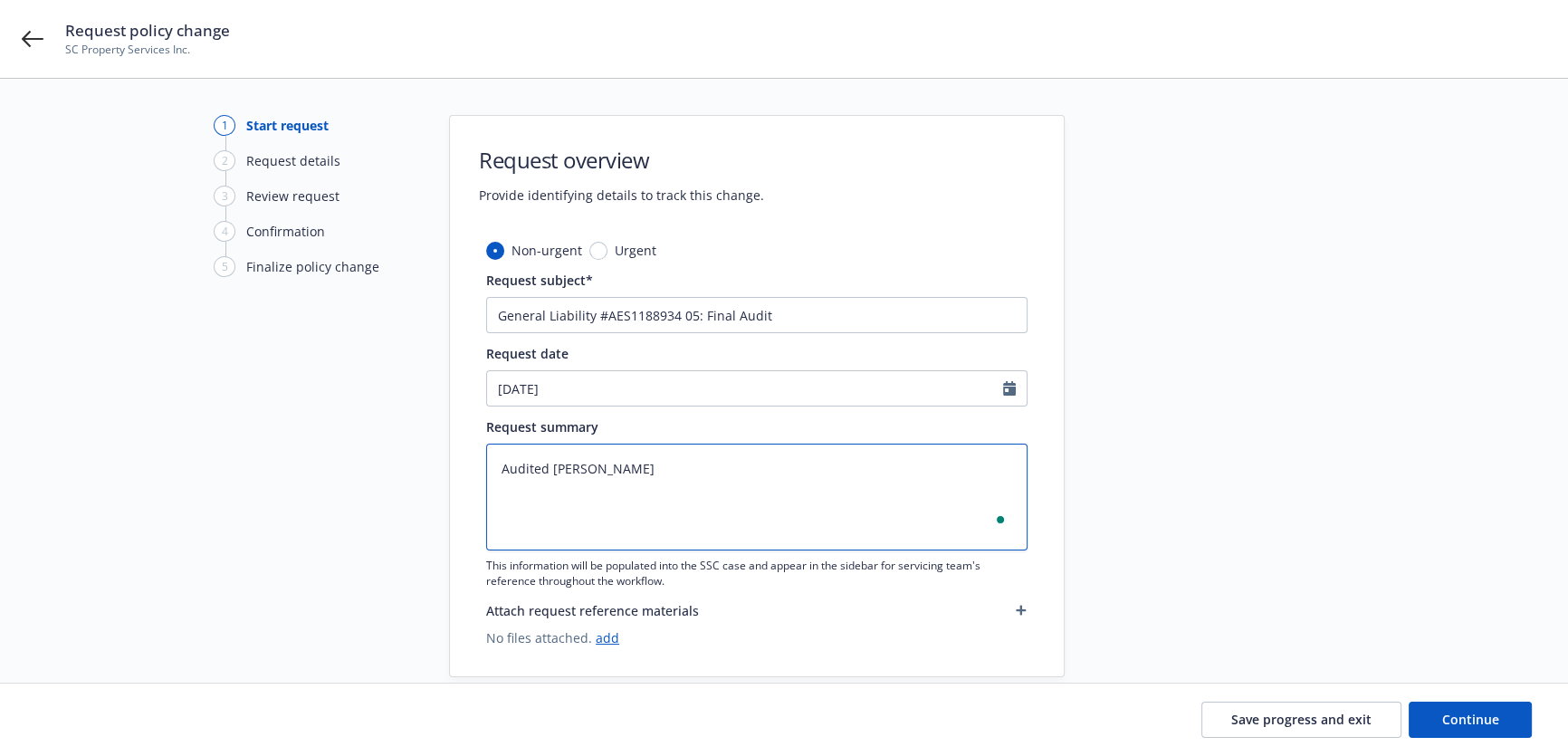
type textarea "Audited Gross Sale"
type textarea "x"
type textarea "Audited Gross Sales"
type textarea "x"
type textarea "Audited Gross Sales:"
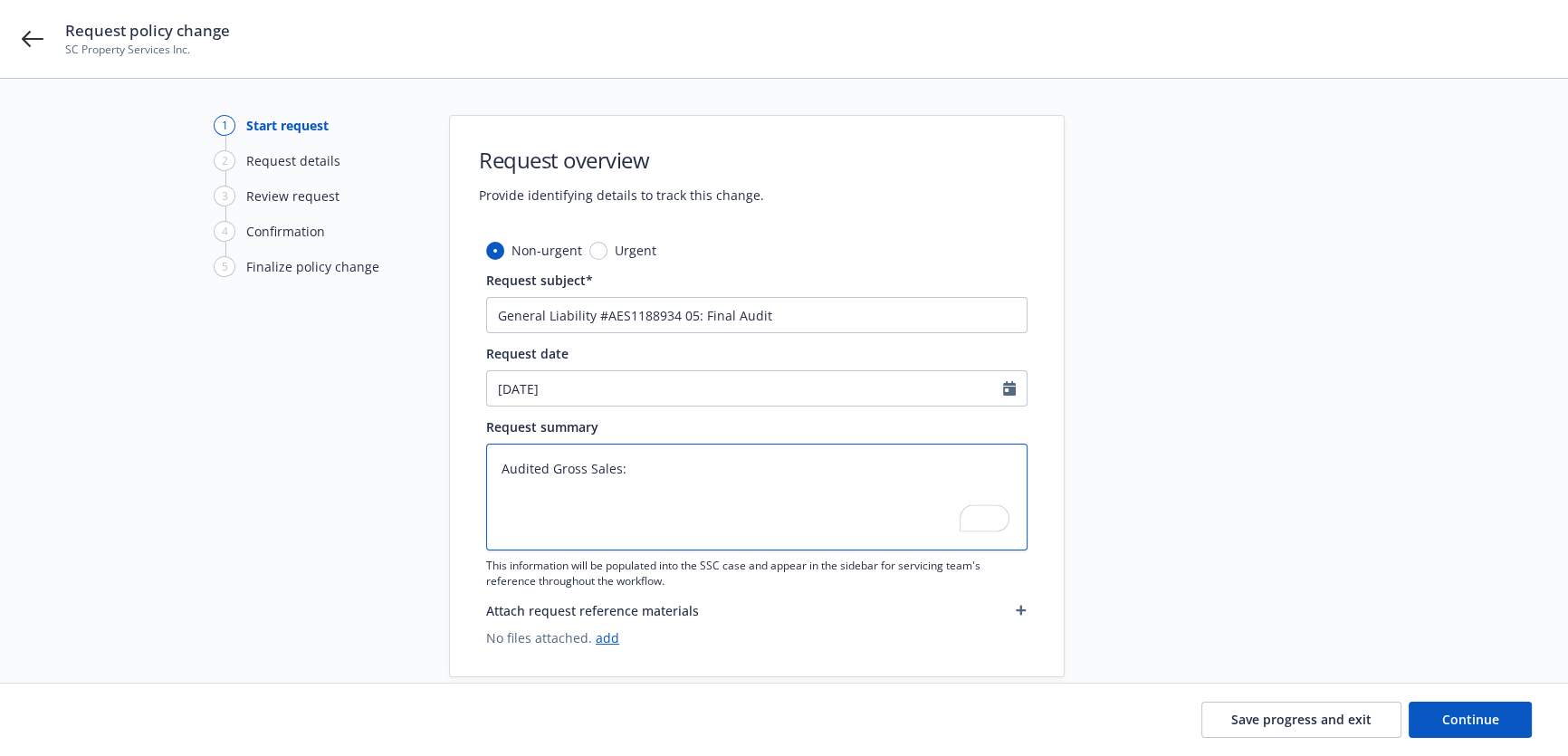
type textarea "x"
type textarea "Audited Gross Sales:"
type textarea "x"
type textarea "Audited Gross Sales: E"
type textarea "x"
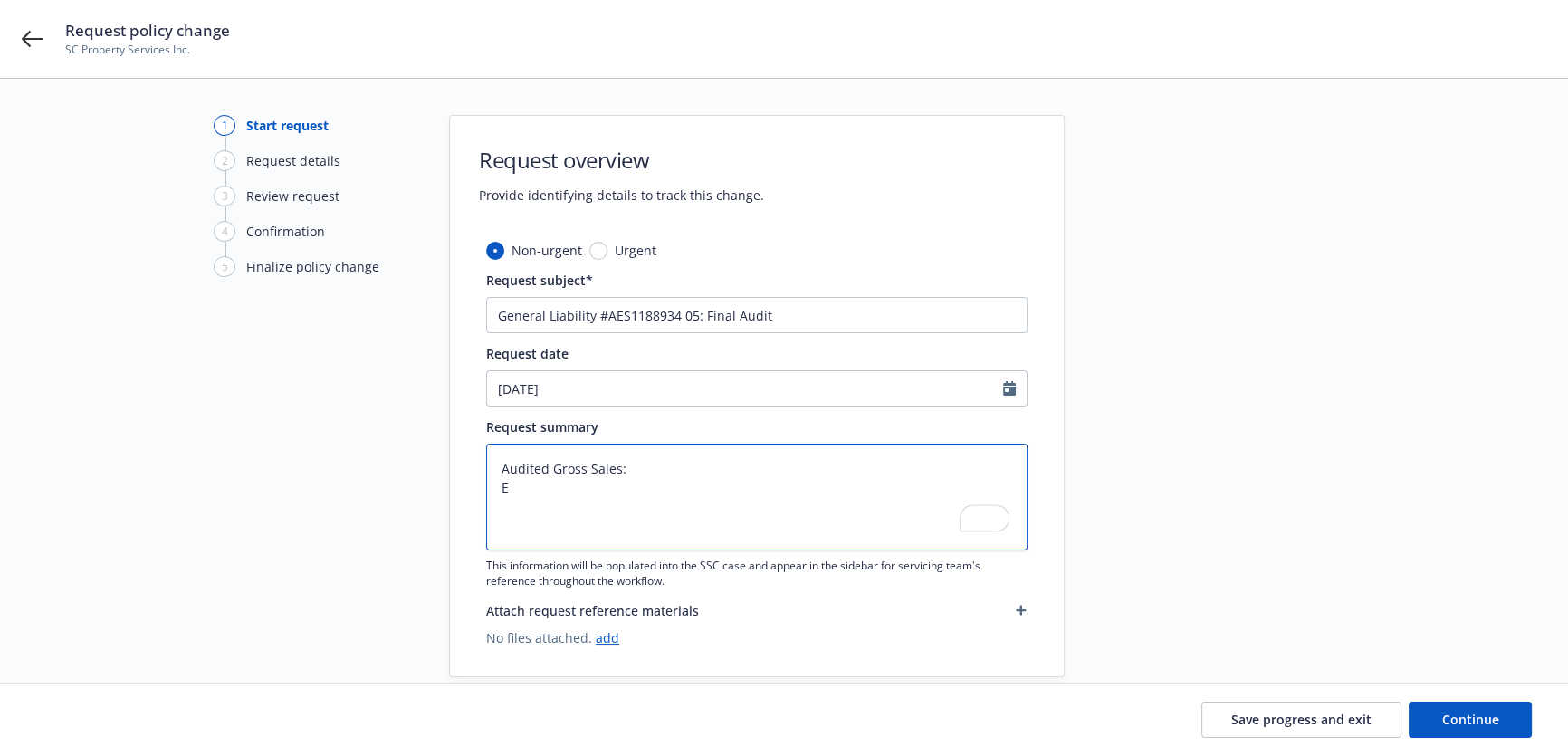
type textarea "Audited Gross Sales: Es"
type textarea "x"
type textarea "Audited Gross Sales: Est"
type textarea "x"
type textarea "Audited Gross Sales: Esti"
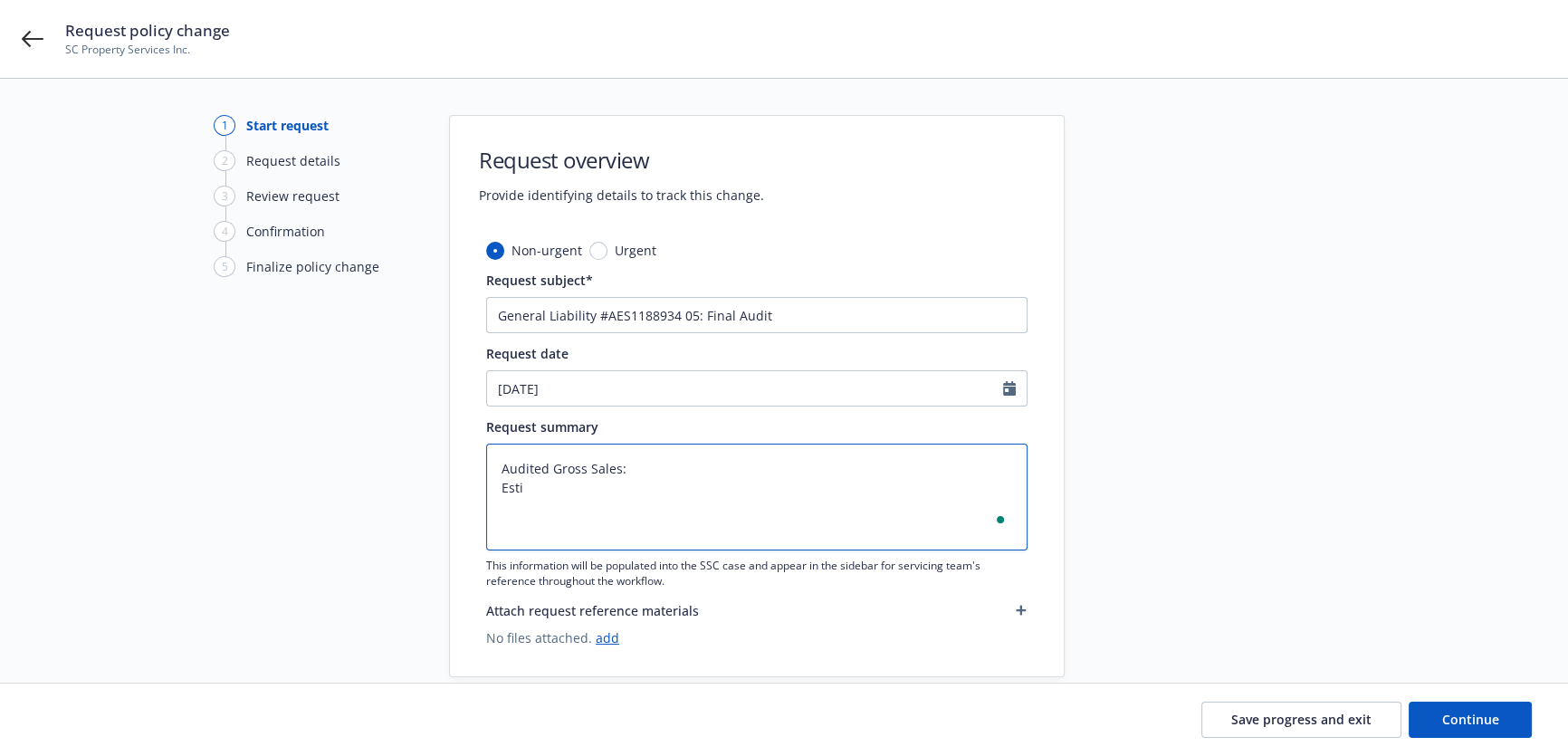
type textarea "x"
type textarea "Audited Gross Sales: Estim"
type textarea "x"
type textarea "Audited Gross Sales: Estima"
type textarea "x"
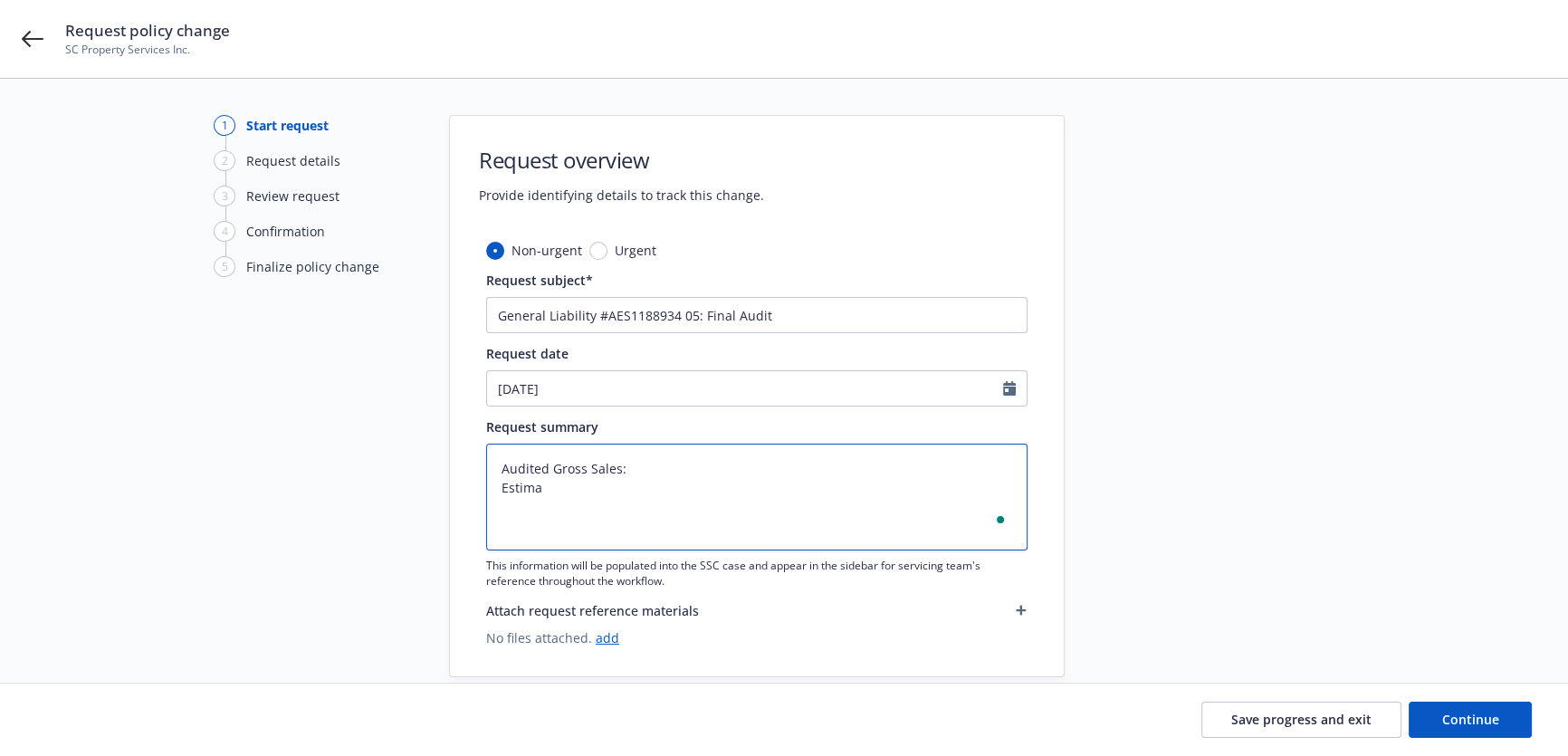
type textarea "Audited Gross Sales: Estimat"
type textarea "x"
type textarea "Audited Gross Sales: Estimate"
type textarea "x"
type textarea "Audited Gross Sales: Estimated"
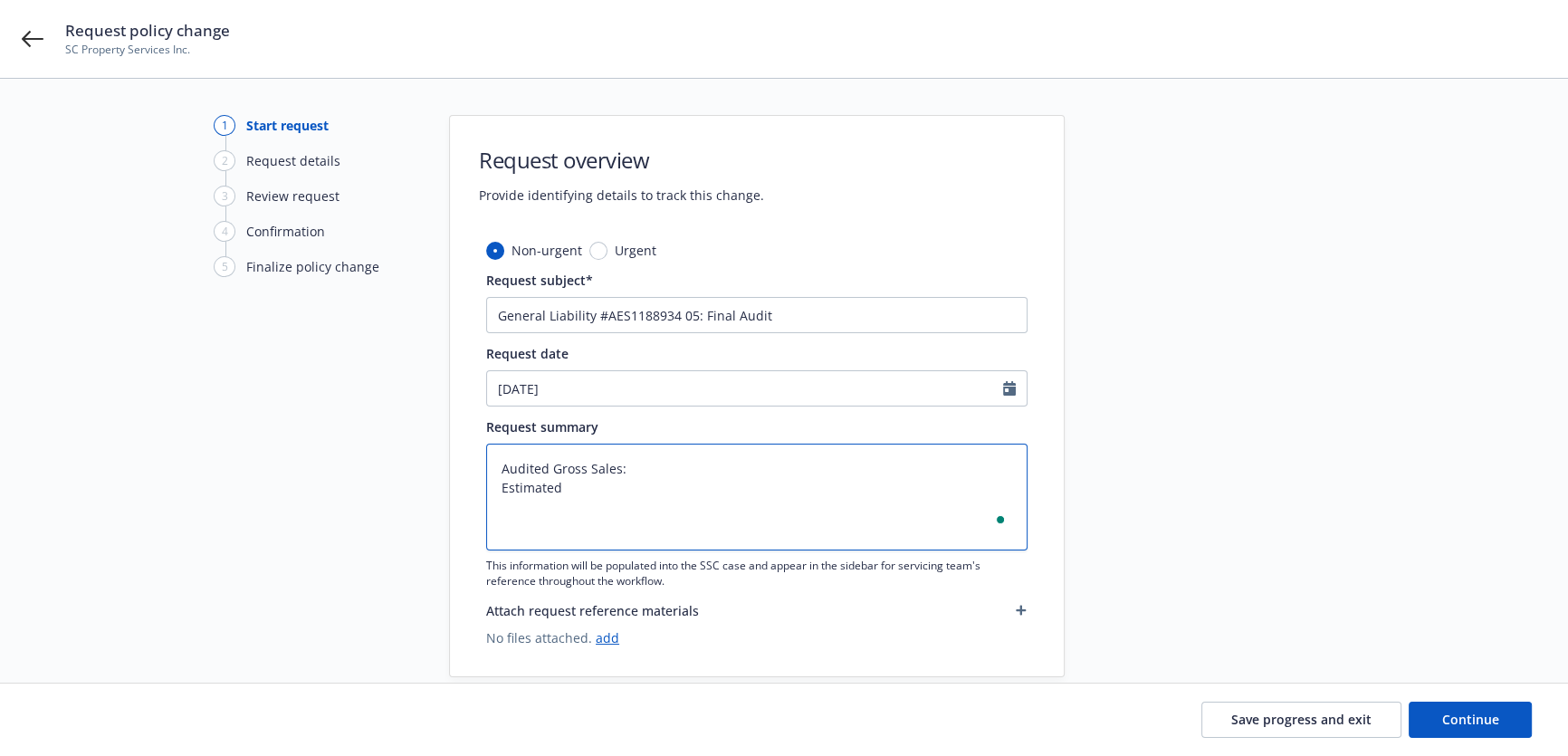
type textarea "x"
type textarea "Audited Gross Sales: Estimated"
type textarea "x"
type textarea "Audited Gross Sales: Estimated G"
type textarea "x"
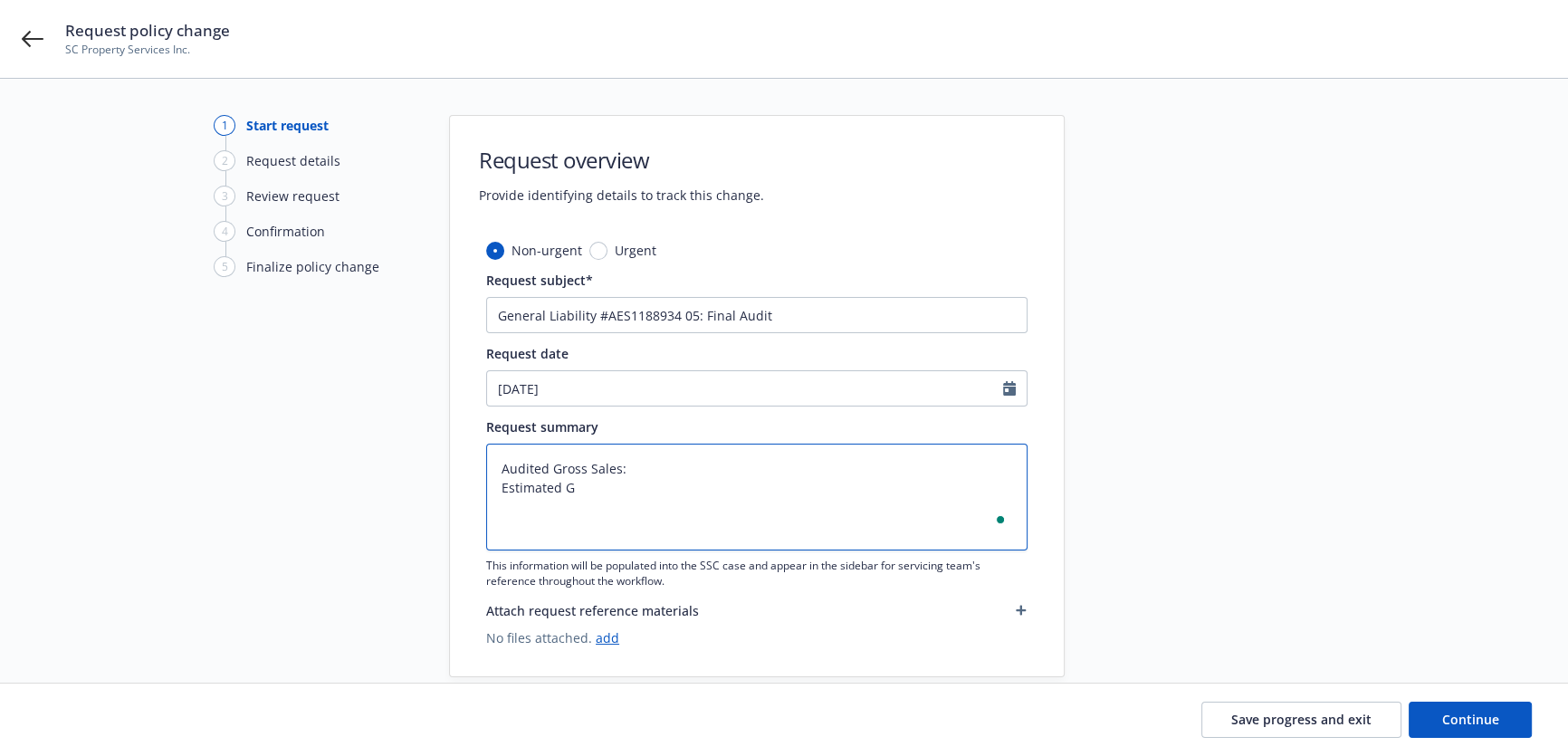
type textarea "Audited Gross Sales: Estimated Gr"
type textarea "x"
type textarea "Audited Gross Sales: Estimated Gro"
type textarea "x"
type textarea "Audited Gross Sales: Estimated Gros"
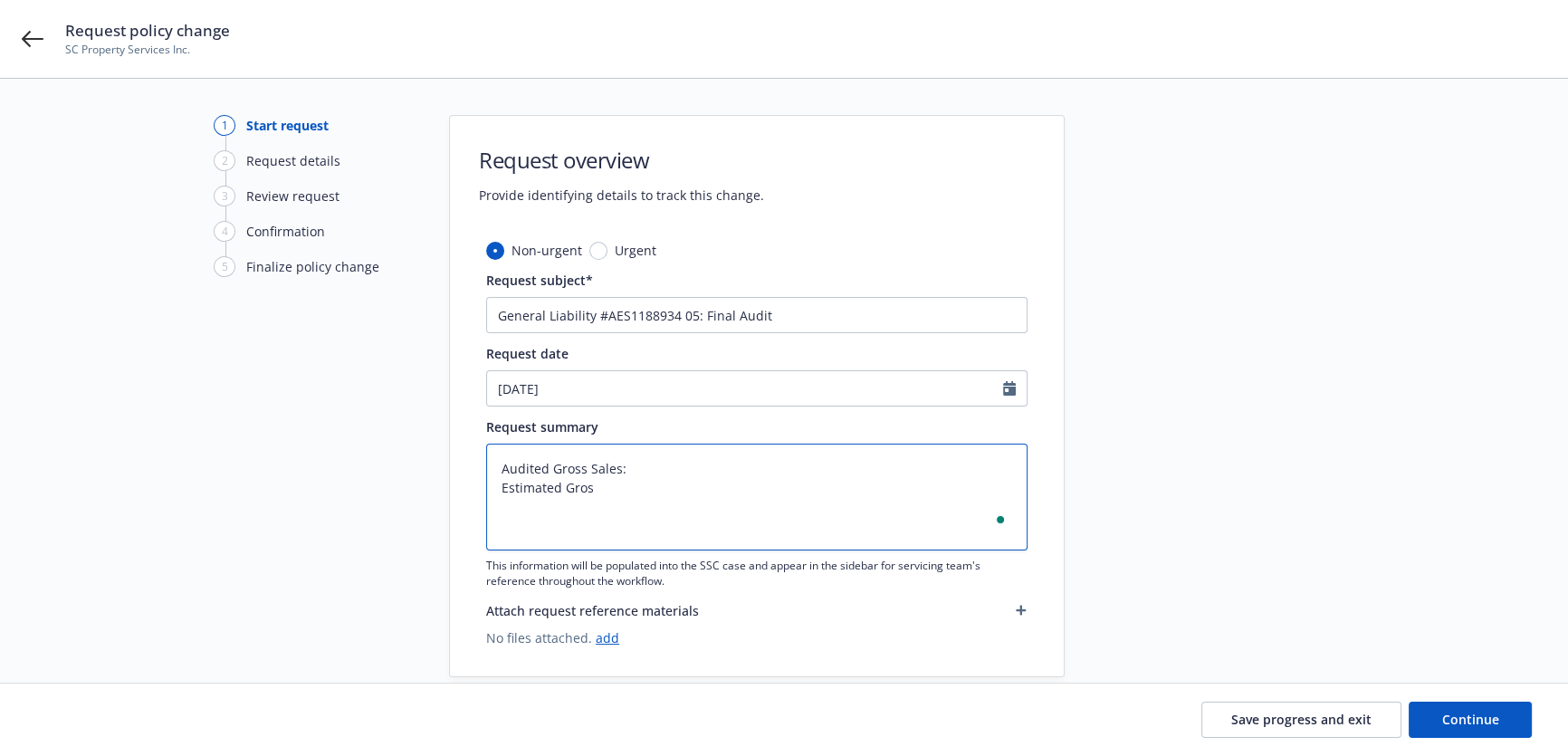
type textarea "x"
type textarea "Audited Gross Sales: Estimated Gross"
type textarea "x"
type textarea "Audited Gross Sales: Estimated Gross"
type textarea "x"
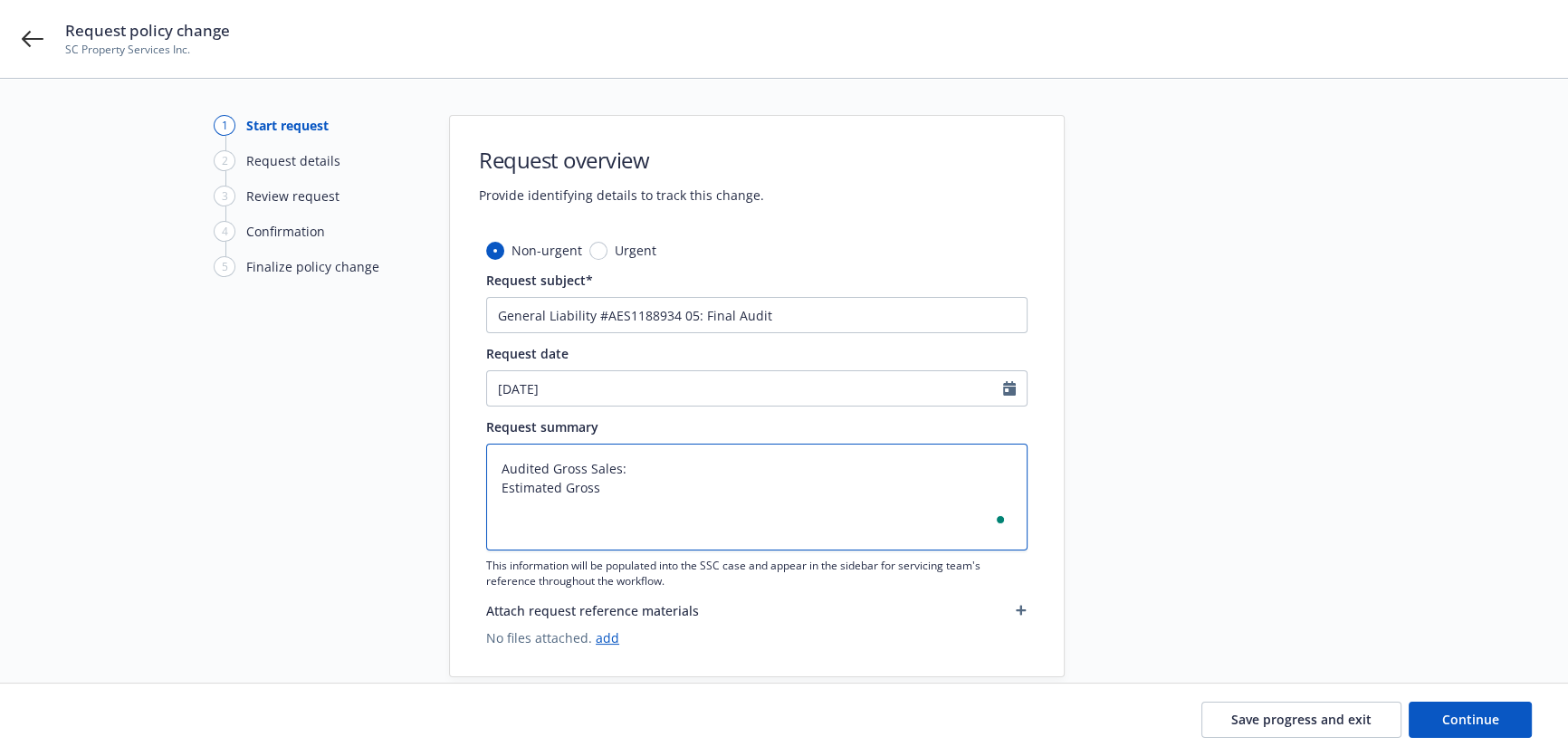
type textarea "Audited Gross Sales: Estimated Gross S"
type textarea "x"
type textarea "Audited Gross Sales: Estimated [PERSON_NAME]"
type textarea "x"
type textarea "Audited Gross Sales: Estimated Gross Sale"
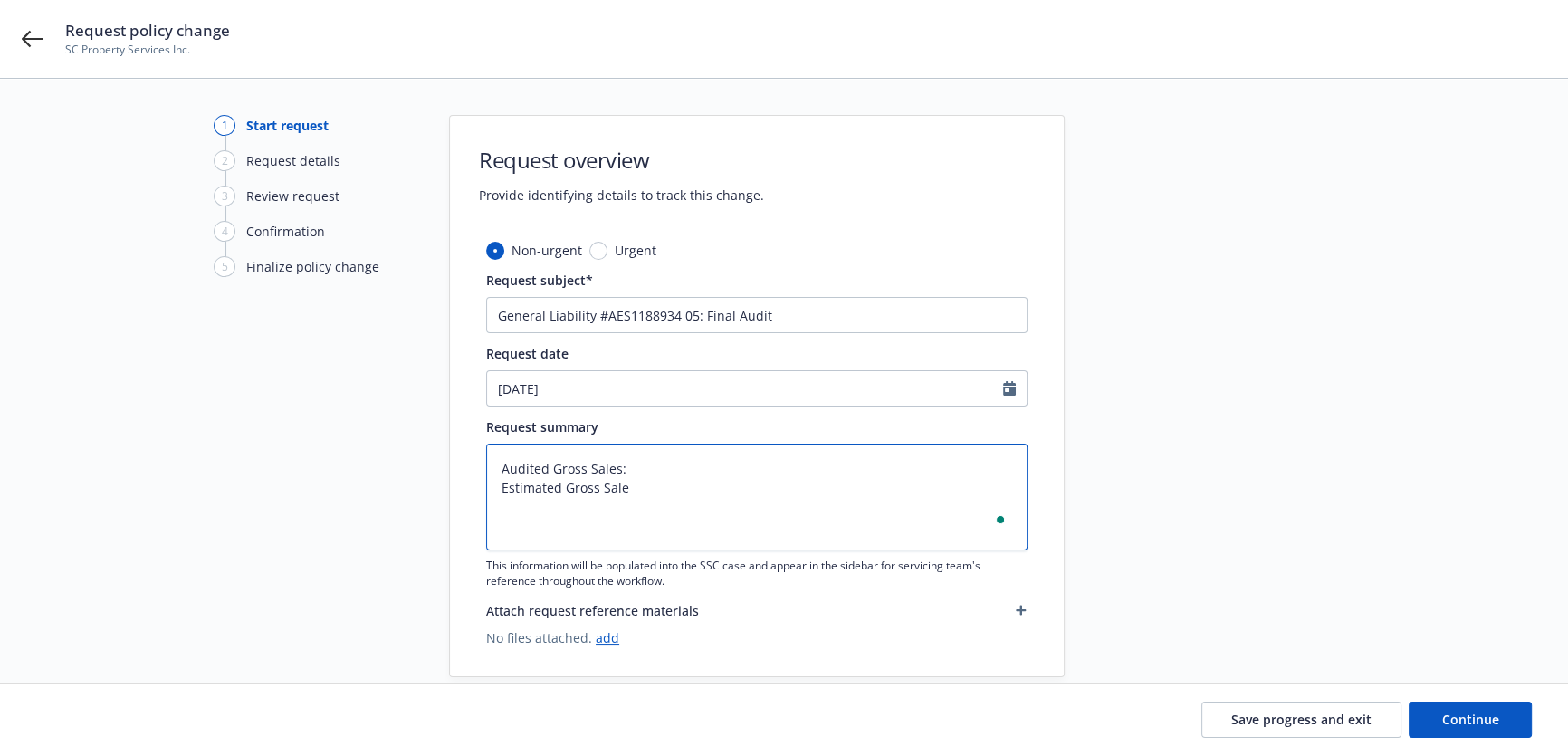
type textarea "x"
type textarea "Audited Gross Sales: Estimated Gross Sales"
type textarea "x"
type textarea "Audited Gross Sales: Estimated Gross Sales:"
type textarea "x"
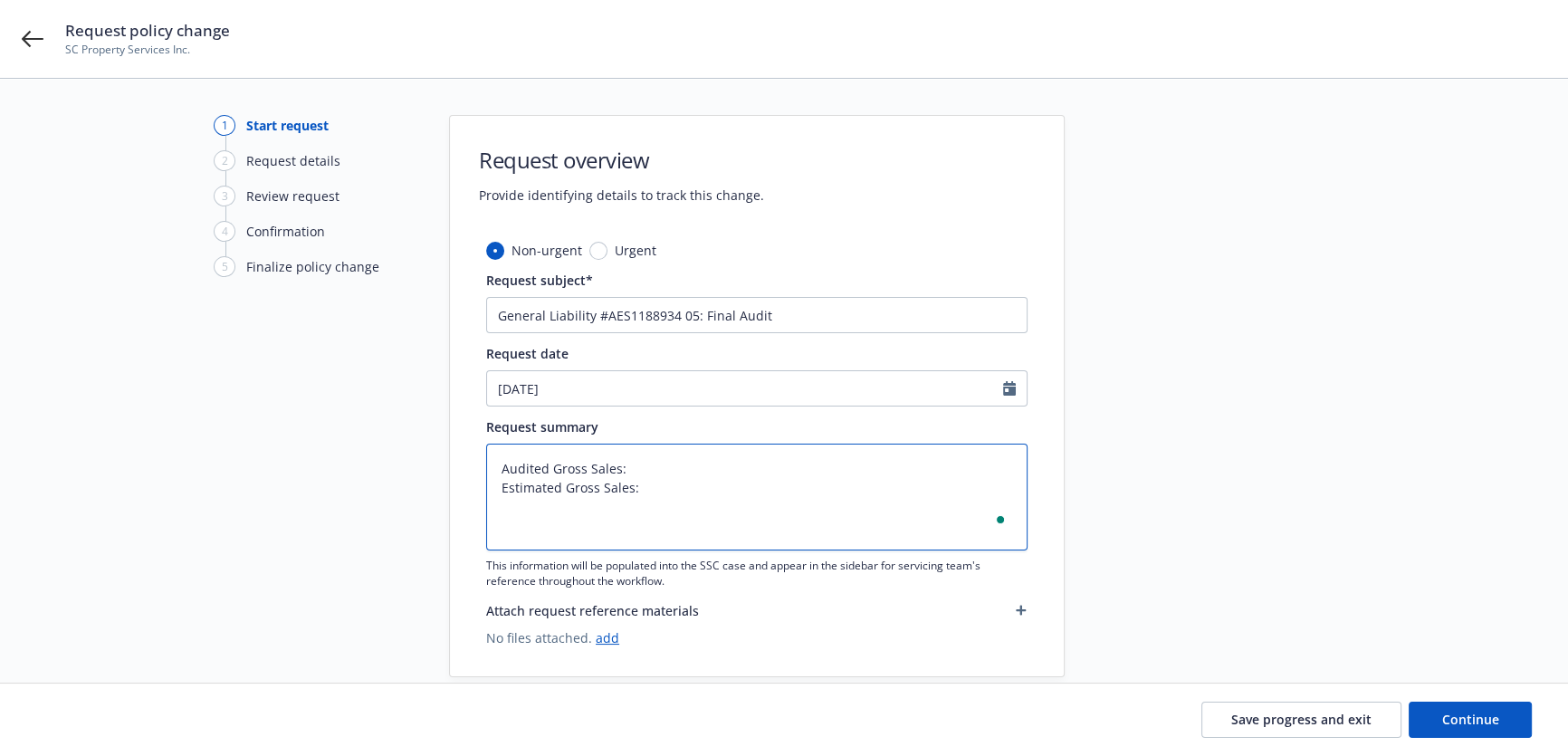
type textarea "Audited Gross Sales: Estimated Gross Sales:"
paste textarea "3,000,000"
type textarea "x"
type textarea "Audited Gross Sales: Estimated Gross Sales: 3,000,000"
click at [642, 488] on textarea "Audited Gross Sales: Estimated Gross Sales: 3,000,000" at bounding box center [757, 497] width 541 height 107
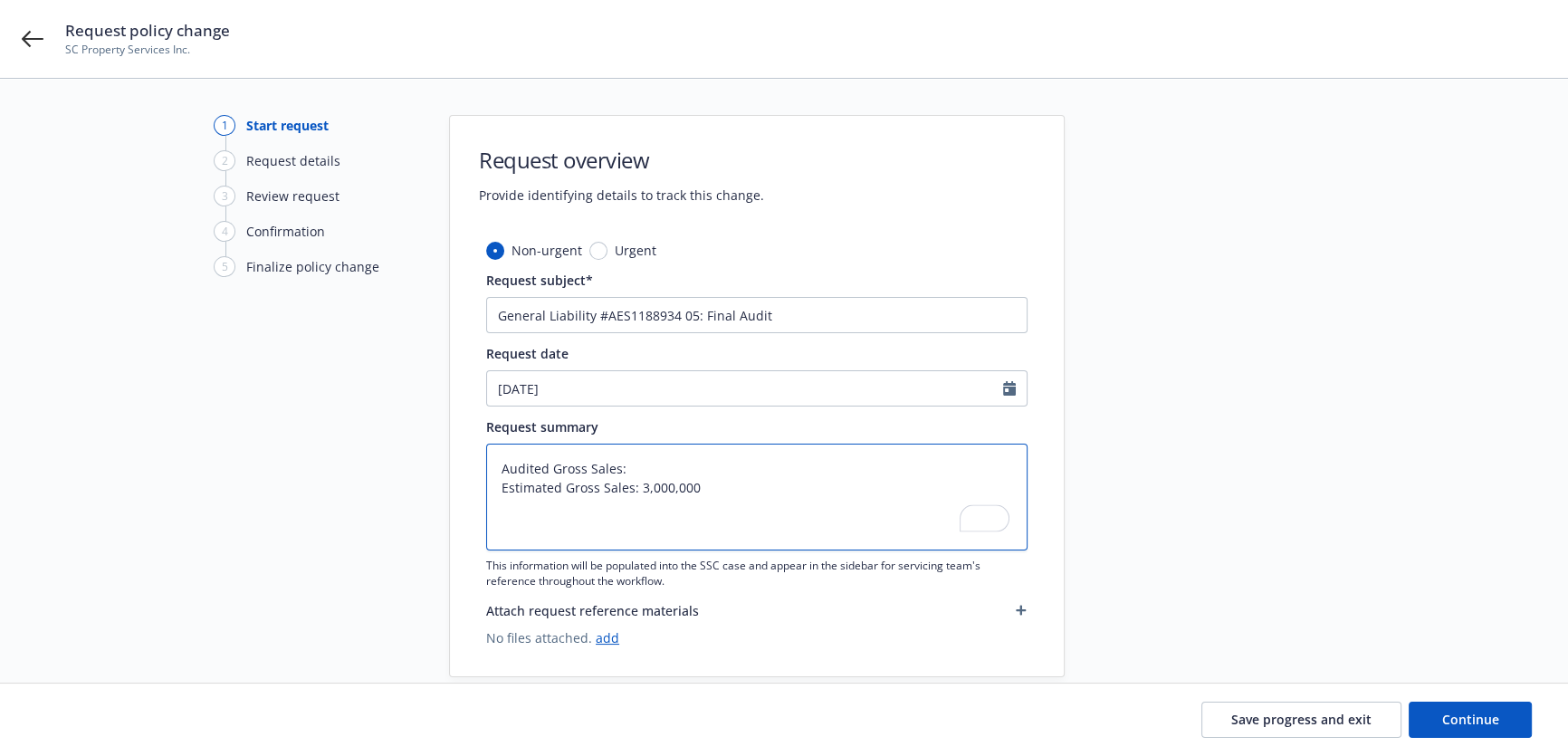
type textarea "x"
type textarea "Audited Gross Sales: Estimated Gross Sales: $3,000,000"
click at [738, 460] on textarea "Audited Gross Sales: Estimated Gross Sales: $3,000,000" at bounding box center [757, 497] width 541 height 107
type textarea "x"
type textarea "Audited Gross Sales: Estimated Gross Sales: $3,000,000"
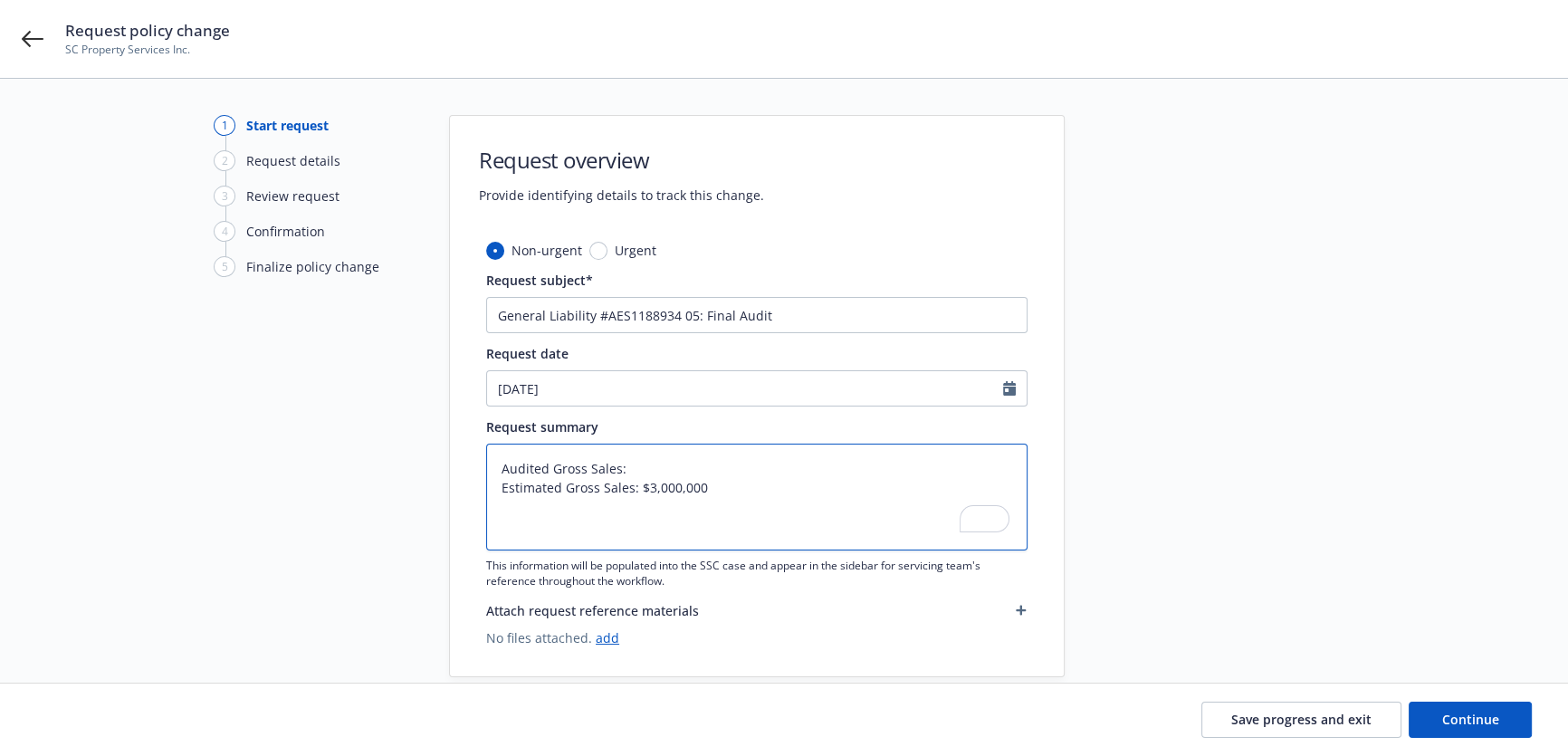
paste textarea "3,492,165"
type textarea "x"
type textarea "Audited Gross Sales: 3,492,165 Estimated Gross Sales: $3,000,000"
click at [624, 466] on textarea "Audited Gross Sales: 3,492,165 Estimated Gross Sales: $3,000,000" at bounding box center [757, 497] width 541 height 107
type textarea "x"
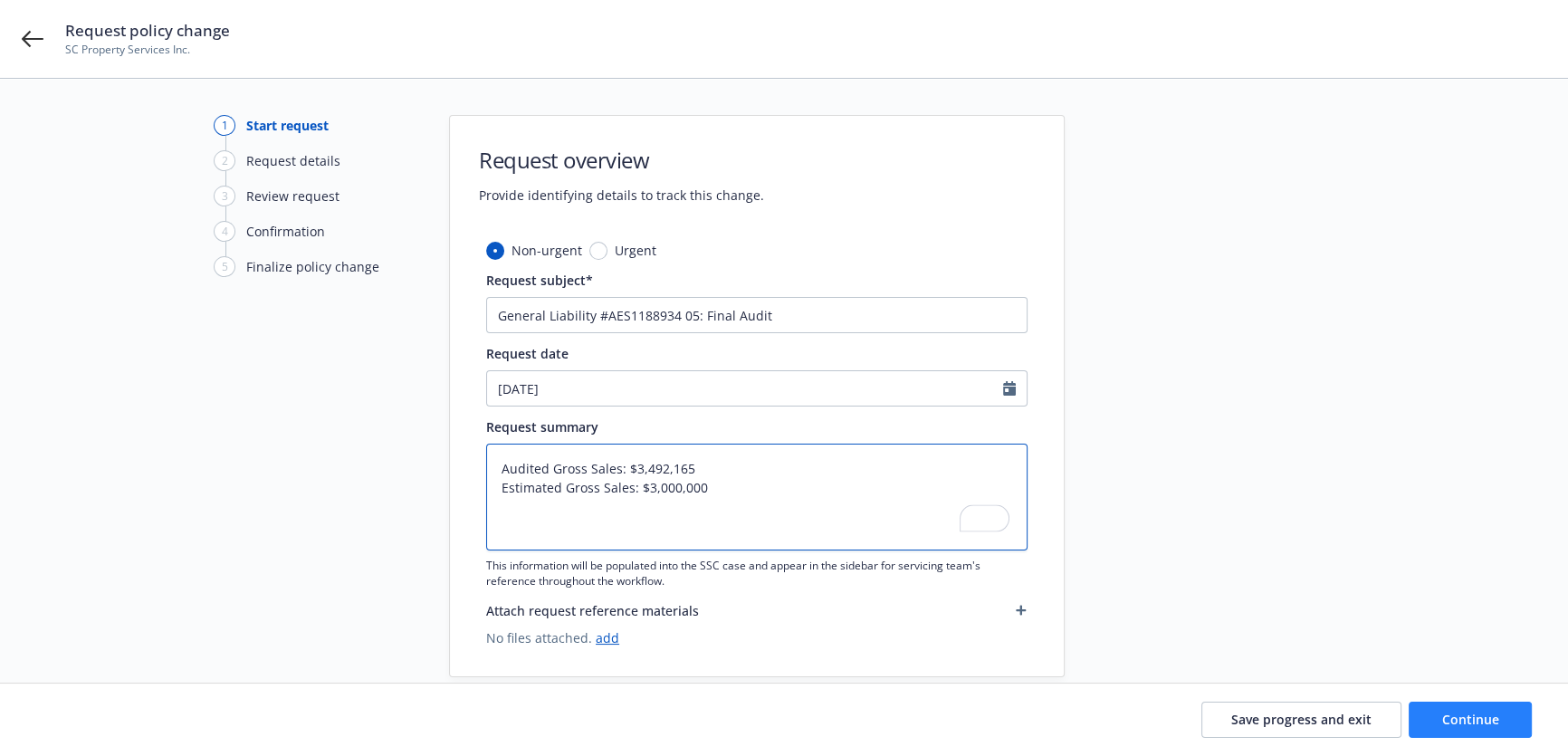
type textarea "Audited Gross Sales: $3,492,165 Estimated Gross Sales: $3,000,000"
click at [1439, 716] on button "Continue" at bounding box center [1469, 719] width 124 height 37
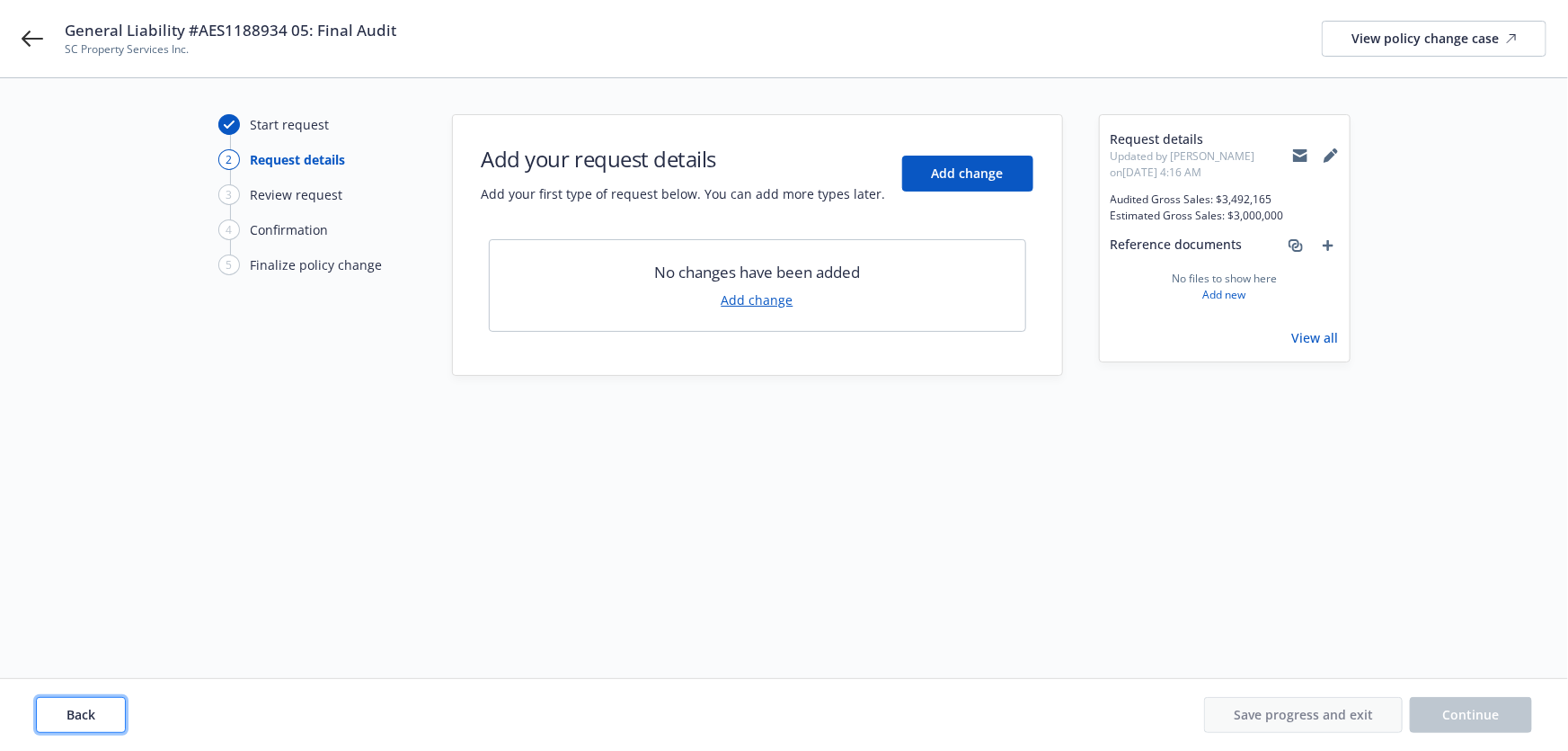
click at [99, 708] on button "Back" at bounding box center [81, 715] width 90 height 36
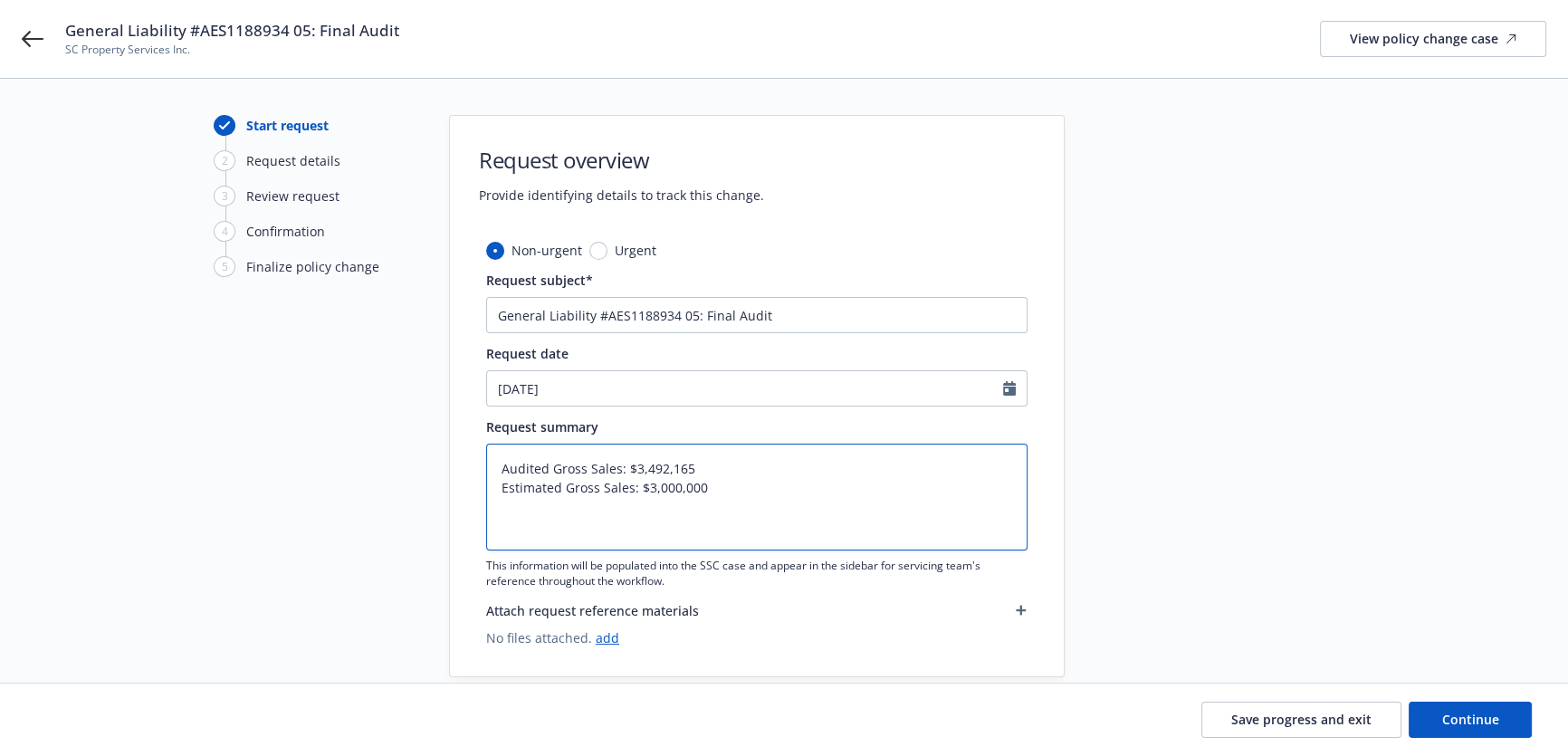
click at [832, 490] on textarea "Audited Gross Sales: $3,492,165 Estimated Gross Sales: $3,000,000" at bounding box center [757, 497] width 541 height 107
type textarea "x"
type textarea "Audited Gross Sales: $3,492,165 Estimated Gross Sales: $3,000,000"
type textarea "x"
type textarea "Audited Gross Sales: $3,492,165 Estimated Gross Sales: $3,000,000"
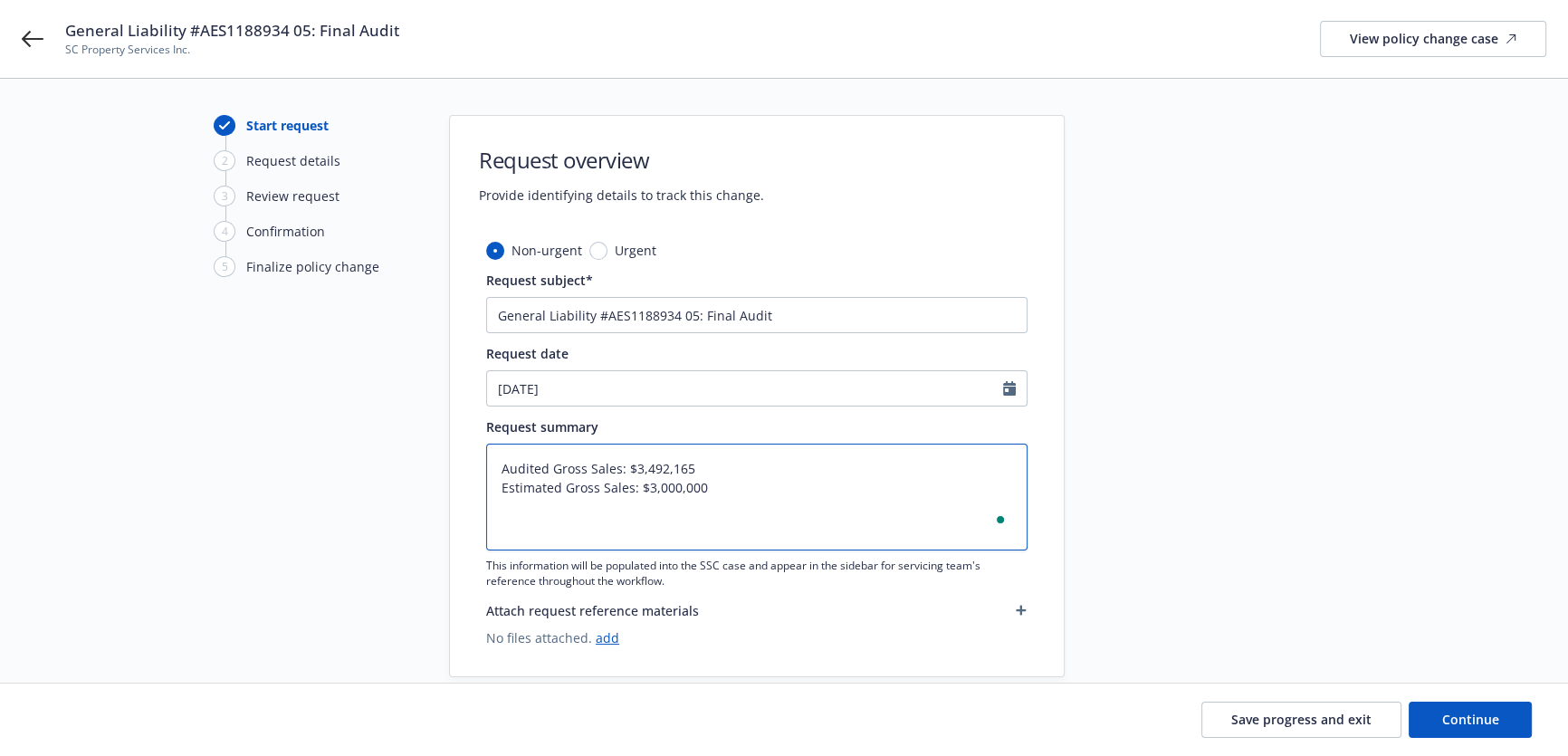
type textarea "x"
type textarea "Audited Gross Sales: $3,492,165 Estimated Gross Sales: $3,000,000 A"
type textarea "x"
type textarea "Audited Gross Sales: $3,492,165 Estimated Gross Sales: $3,000,000 AP"
type textarea "x"
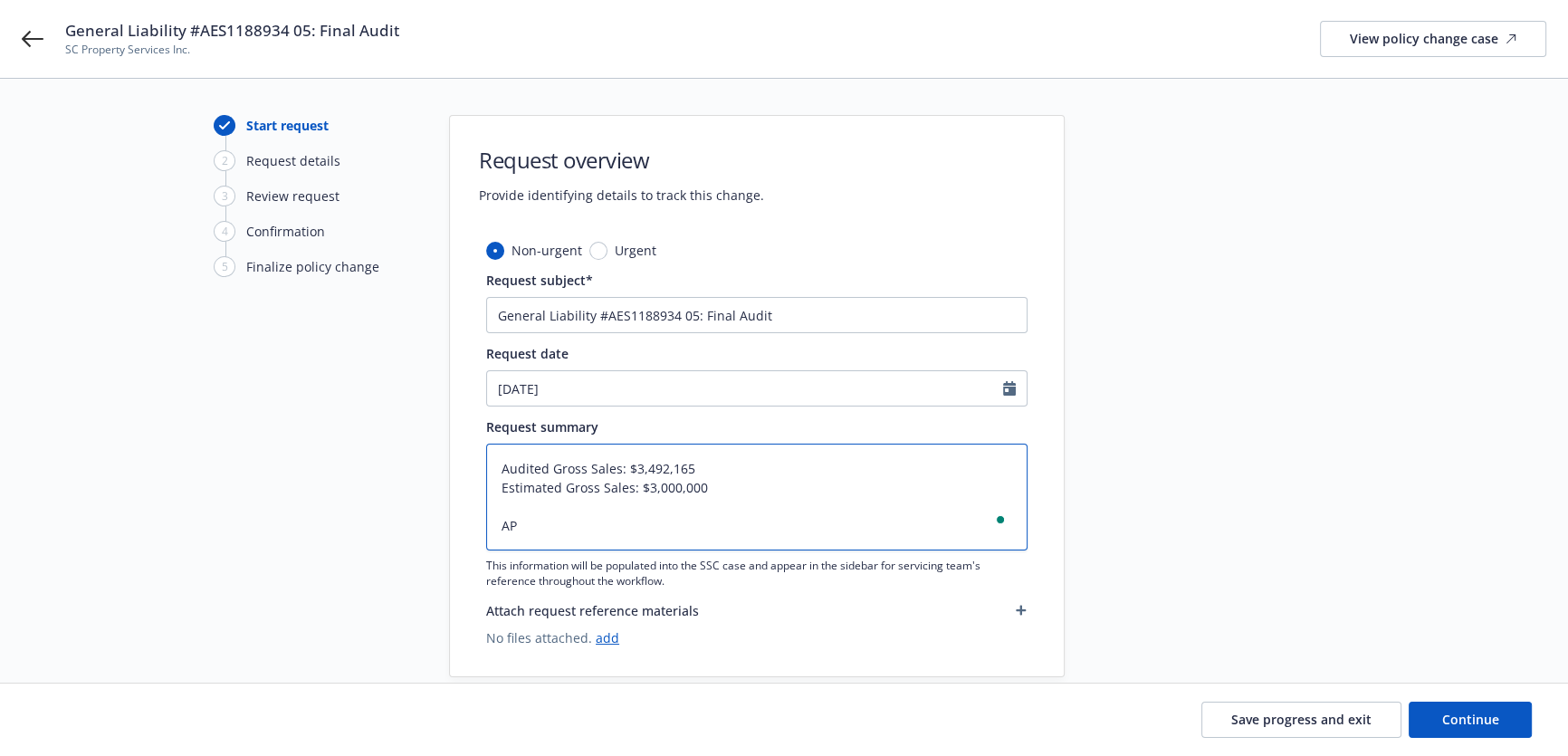
type textarea "Audited Gross Sales: $3,492,165 Estimated Gross Sales: $3,000,000 AP""
type textarea "x"
type textarea "Audited Gross Sales: $3,492,165 Estimated Gross Sales: $3,000,000 AP"
type textarea "x"
type textarea "Audited Gross Sales: $3,492,165 Estimated Gross Sales: $3,000,000 AP:"
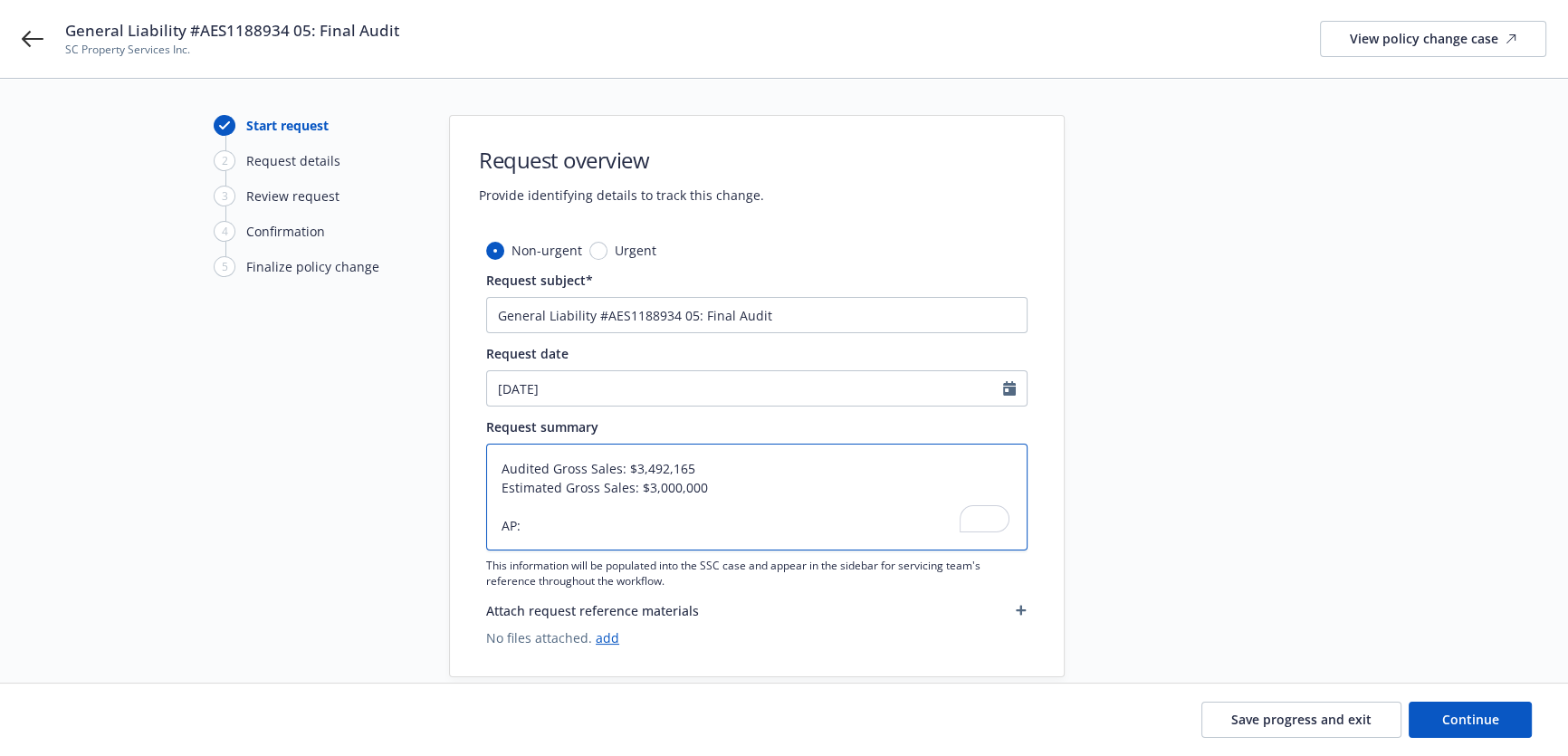
paste textarea "$5,906.00"
type textarea "x"
type textarea "Audited Gross Sales: $3,492,165 Estimated Gross Sales: $3,000,000 AP:$5,906.00"
click at [522, 527] on textarea "Audited Gross Sales: $3,492,165 Estimated Gross Sales: $3,000,000 AP:$5,906.00" at bounding box center [757, 497] width 541 height 107
type textarea "x"
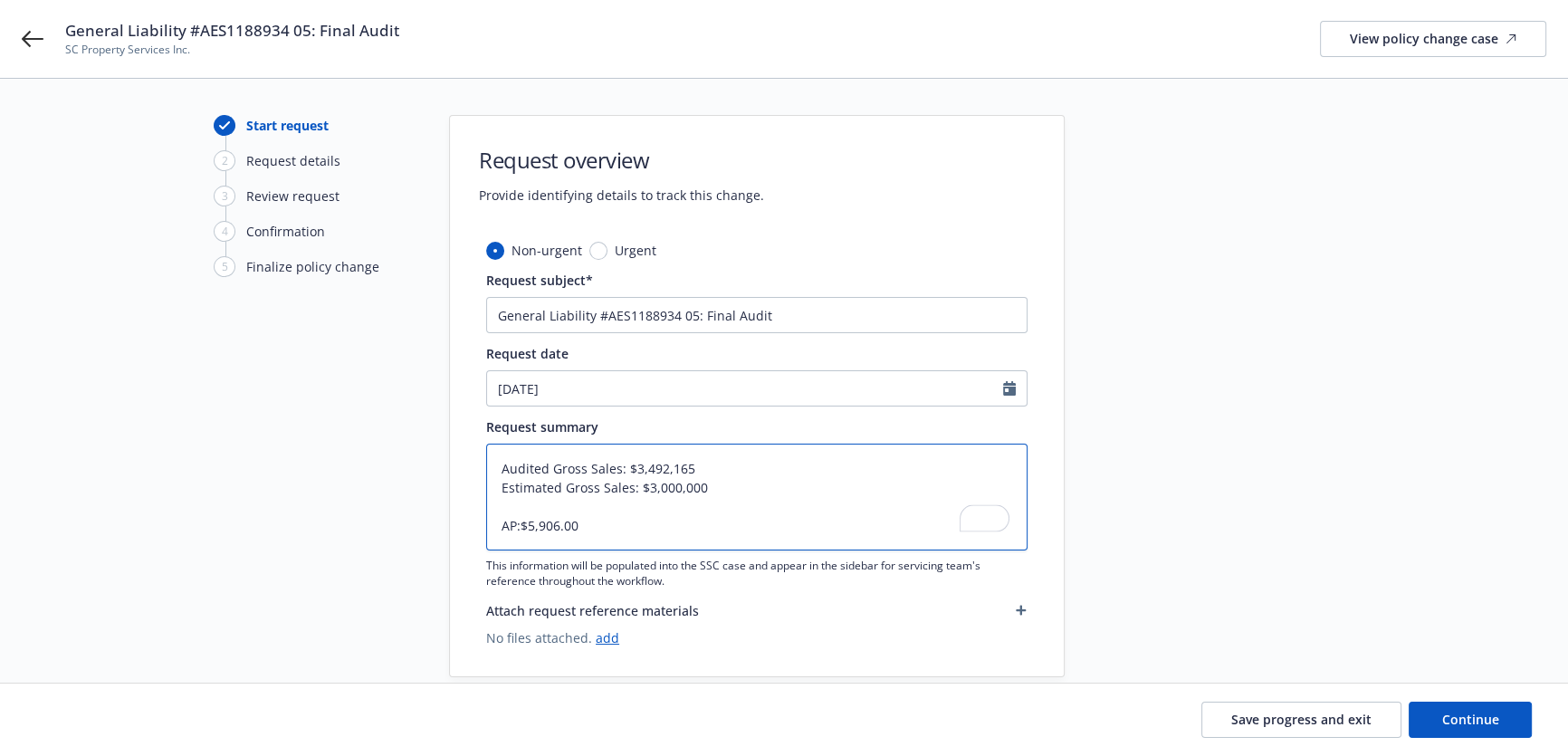
type textarea "Audited Gross Sales: $3,492,165 Estimated Gross Sales: $3,000,000 AP: $5,906.00"
click at [620, 523] on textarea "Audited Gross Sales: $3,492,165 Estimated Gross Sales: $3,000,000 AP: $5,906.00" at bounding box center [757, 497] width 541 height 107
type textarea "x"
type textarea "Audited Gross Sales: $3,492,165 Estimated Gross Sales: $3,000,000 AP: $5,906.00"
type textarea "x"
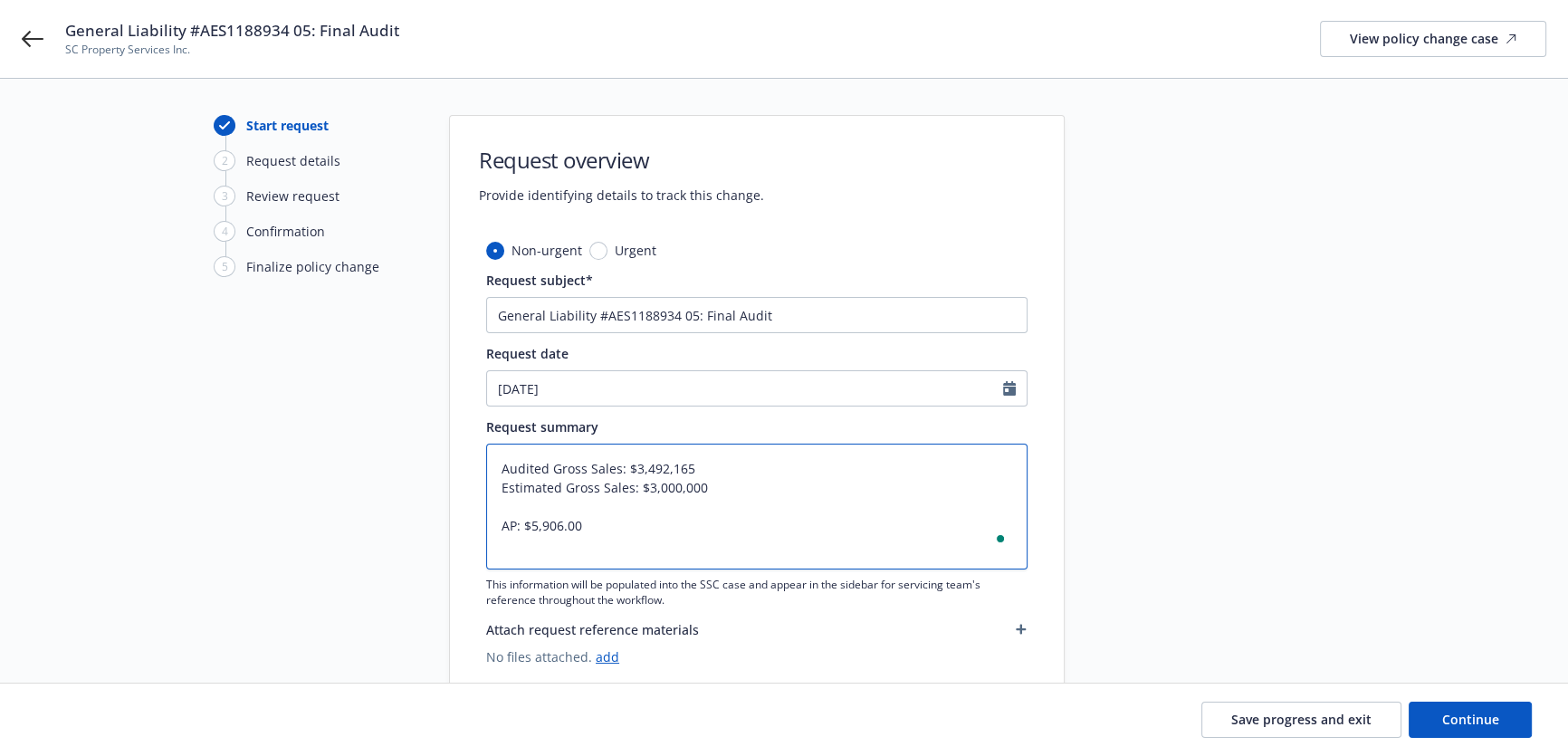
type textarea "Audited Gross Sales: $3,492,165 Estimated Gross Sales: $3,000,000 AP: $5,906.00"
type textarea "x"
type textarea "Audited Gross Sales: $3,492,165 Estimated Gross Sales: $3,000,000 AP: $5,906.00…"
type textarea "x"
type textarea "Audited Gross Sales: $3,492,165 Estimated Gross Sales: $3,000,000 AP: $5,906.00…"
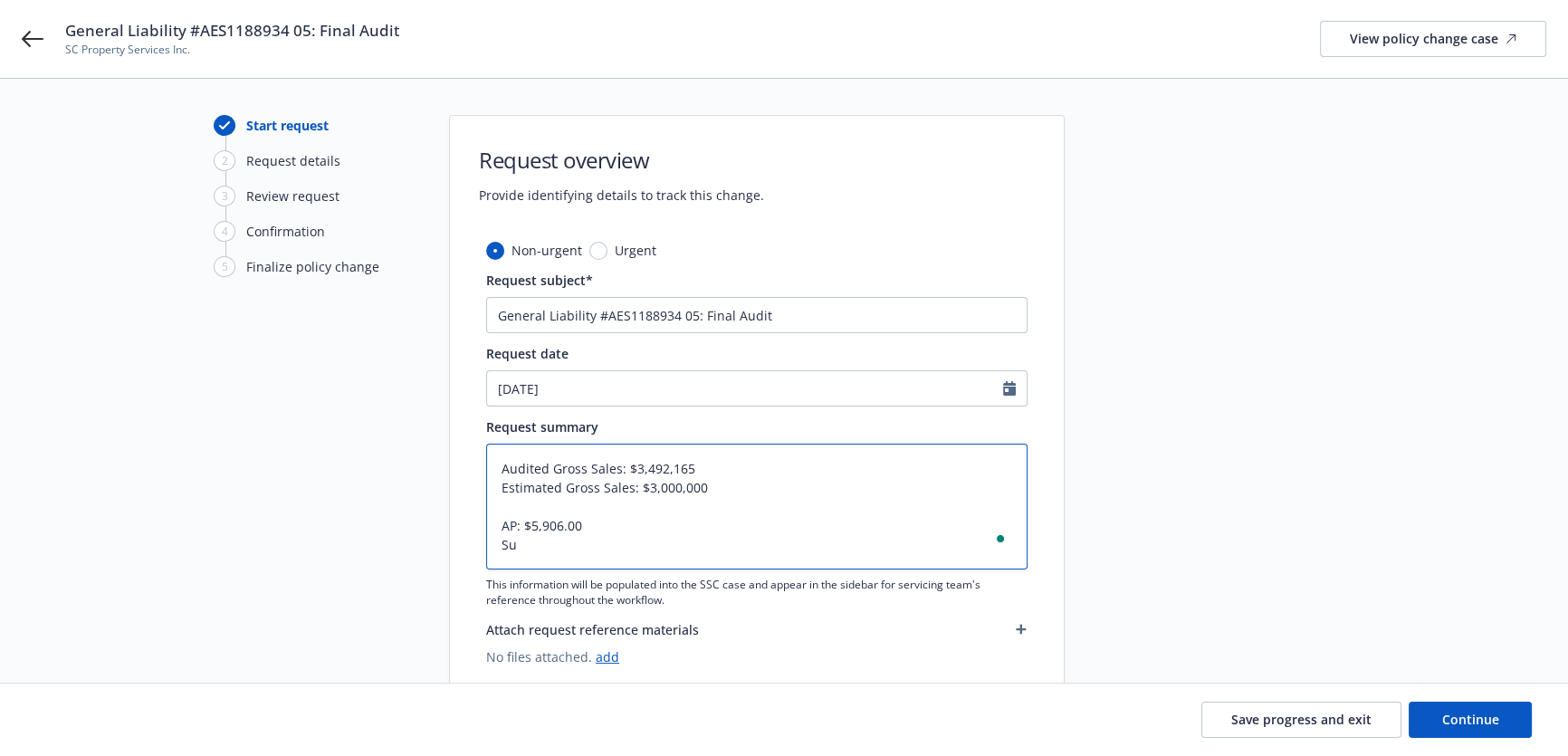
type textarea "x"
type textarea "Audited Gross Sales: $3,492,165 Estimated Gross Sales: $3,000,000 AP: $5,906.00…"
type textarea "x"
type textarea "Audited Gross Sales: $3,492,165 Estimated Gross Sales: $3,000,000 AP: $5,906.00…"
type textarea "x"
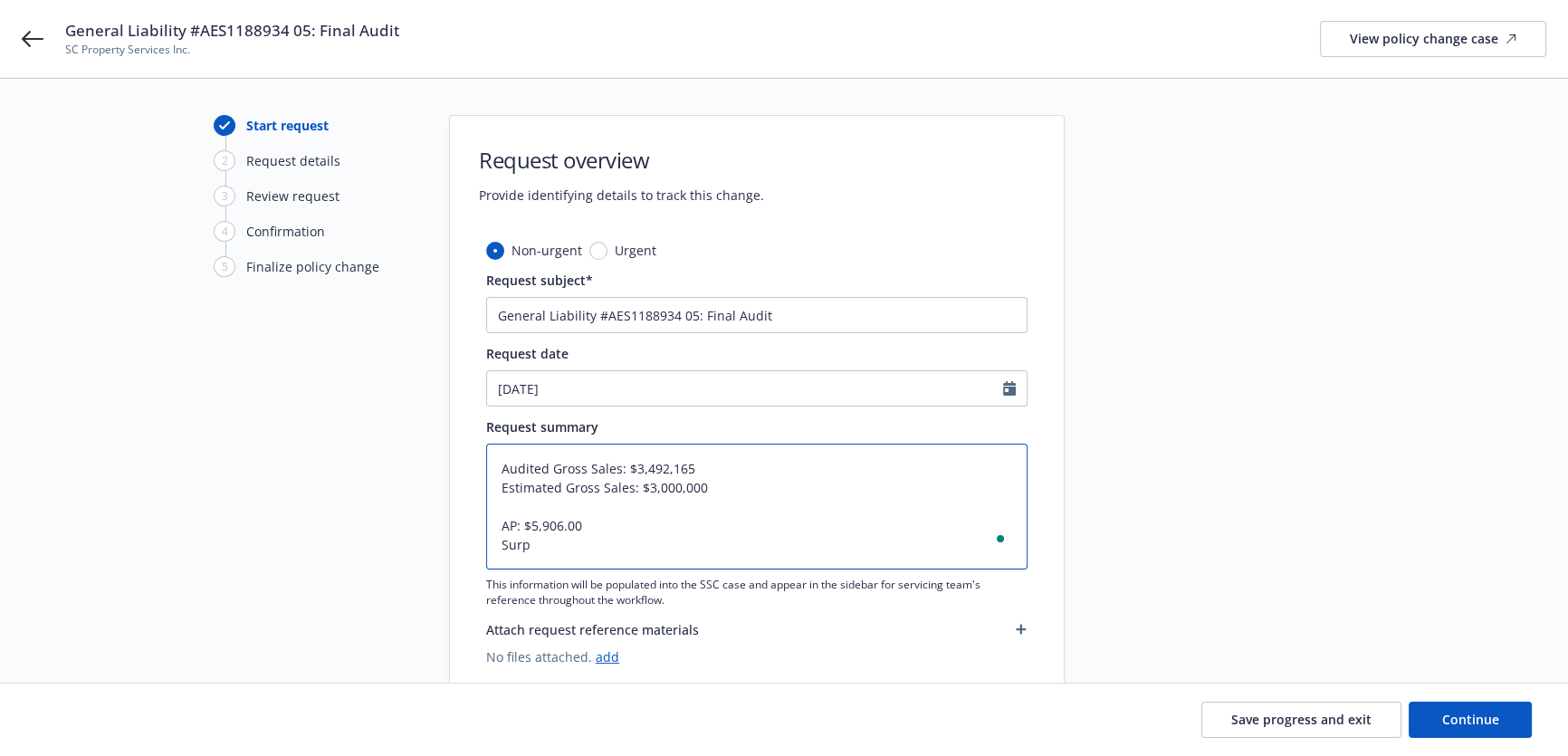
type textarea "Audited Gross Sales: $3,492,165 Estimated Gross Sales: $3,000,000 AP: $5,906.00…"
type textarea "x"
type textarea "Audited Gross Sales: $3,492,165 Estimated Gross Sales: $3,000,000 AP: $5,906.00…"
type textarea "x"
type textarea "Audited Gross Sales: $3,492,165 Estimated Gross Sales: $3,000,000 AP: $5,906.00…"
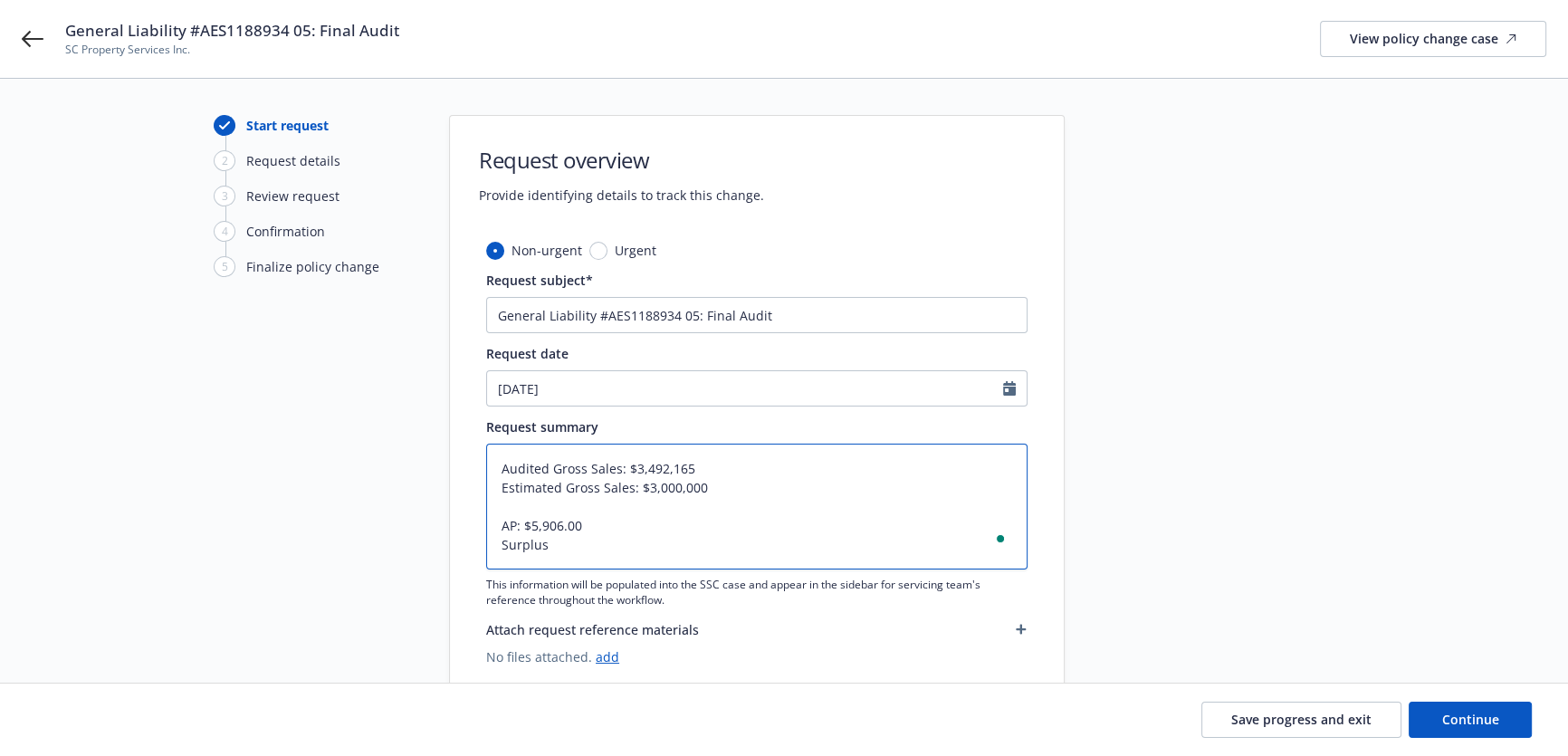
type textarea "x"
type textarea "Audited Gross Sales: $3,492,165 Estimated Gross Sales: $3,000,000 AP: $5,906.00…"
type textarea "x"
type textarea "Audited Gross Sales: $3,492,165 Estimated Gross Sales: $3,000,000 AP: $5,906.00…"
type textarea "x"
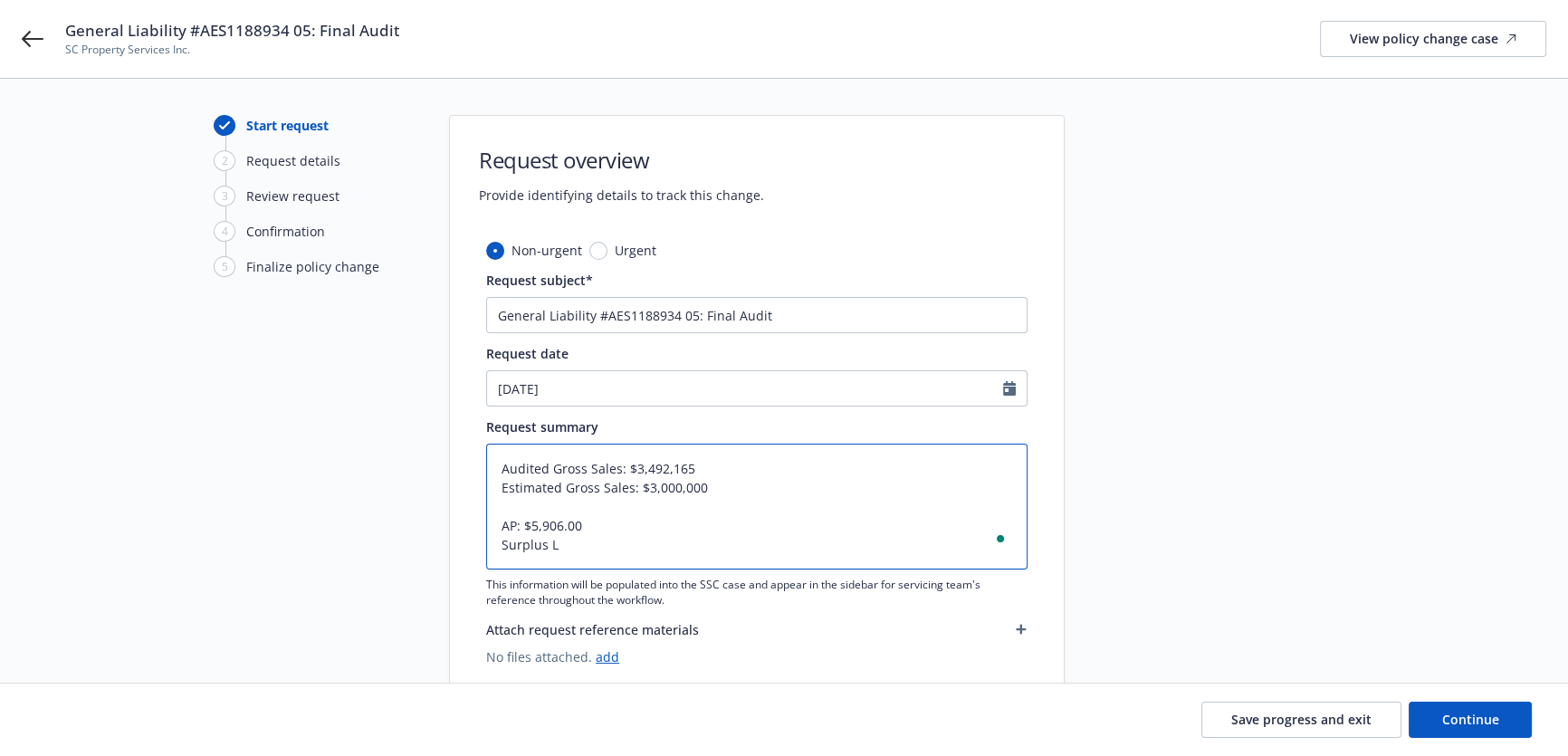
type textarea "Audited Gross Sales: $3,492,165 Estimated Gross Sales: $3,000,000 AP: $5,906.00…"
type textarea "x"
type textarea "Audited Gross Sales: $3,492,165 Estimated Gross Sales: $3,000,000 AP: $5,906.00…"
type textarea "x"
type textarea "Audited Gross Sales: $3,492,165 Estimated Gross Sales: $3,000,000 AP: $5,906.00…"
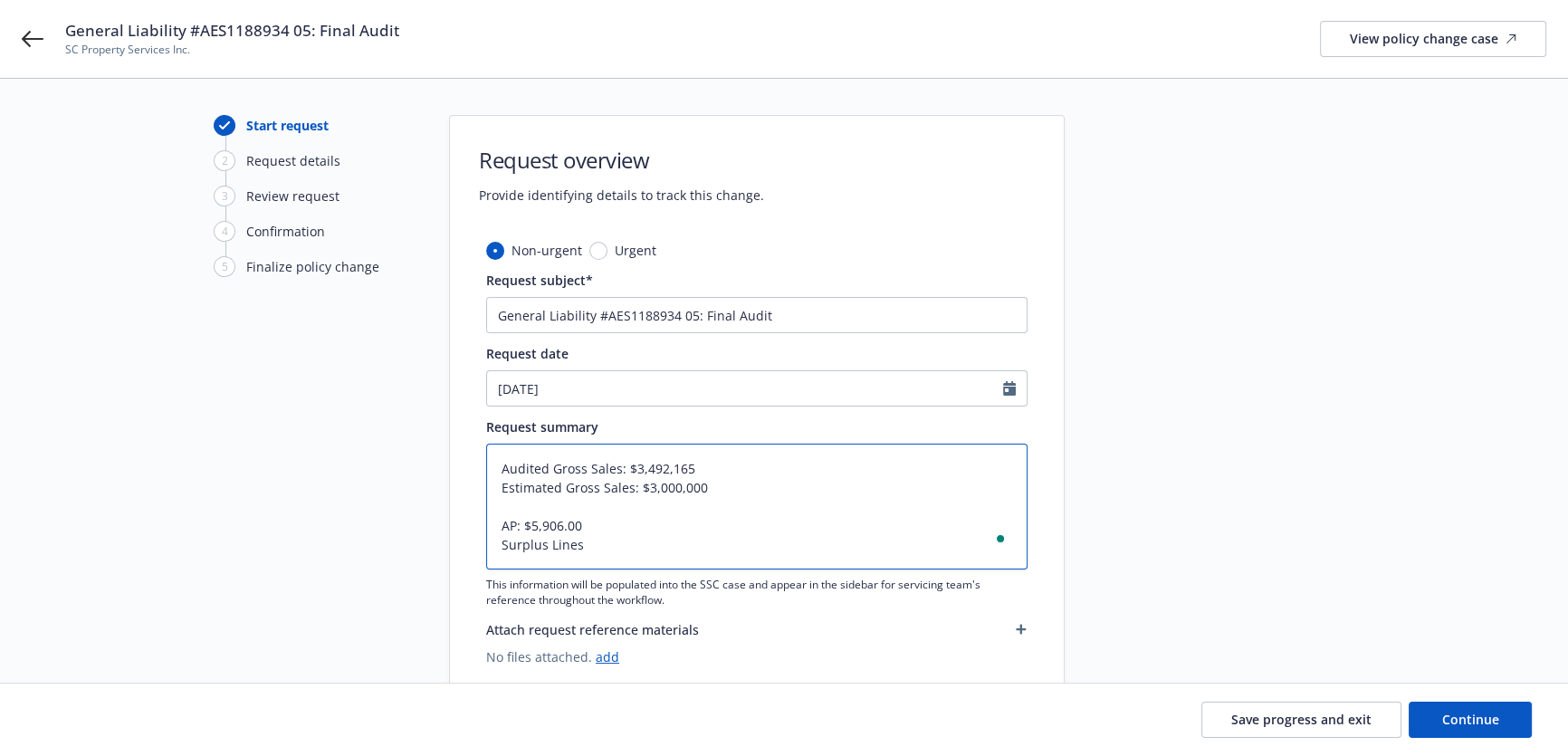
type textarea "x"
type textarea "Audited Gross Sales: $3,492,165 Estimated Gross Sales: $3,000,000 AP: $5,906.00…"
type textarea "x"
type textarea "Audited Gross Sales: $3,492,165 Estimated Gross Sales: $3,000,000 AP: $5,906.00…"
type textarea "x"
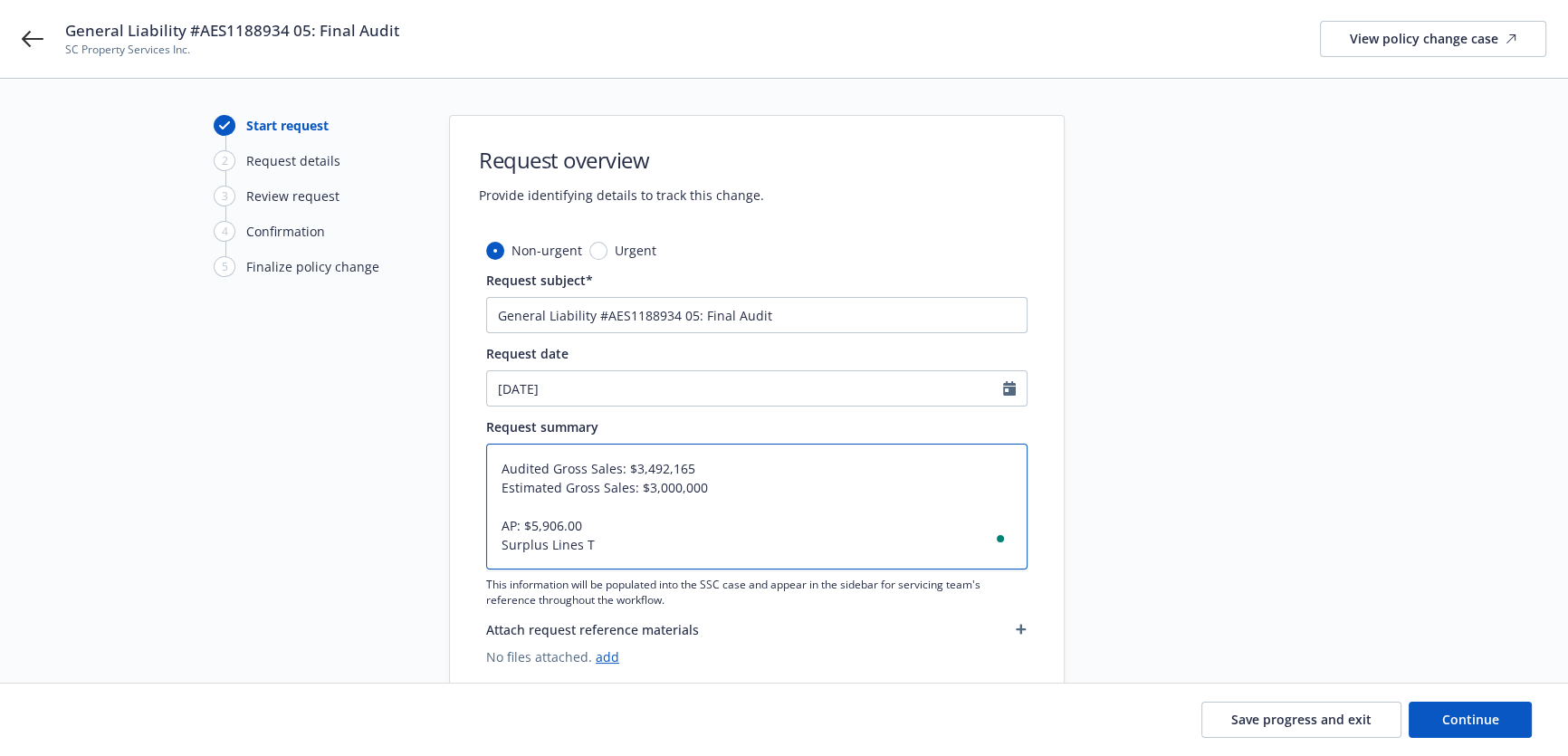
type textarea "Audited Gross Sales: $3,492,165 Estimated Gross Sales: $3,000,000 AP: $5,906.00…"
type textarea "x"
type textarea "Audited Gross Sales: $3,492,165 Estimated Gross Sales: $3,000,000 AP: $5,906.00…"
type textarea "x"
type textarea "Audited Gross Sales: $3,492,165 Estimated Gross Sales: $3,000,000 AP: $5,906.00…"
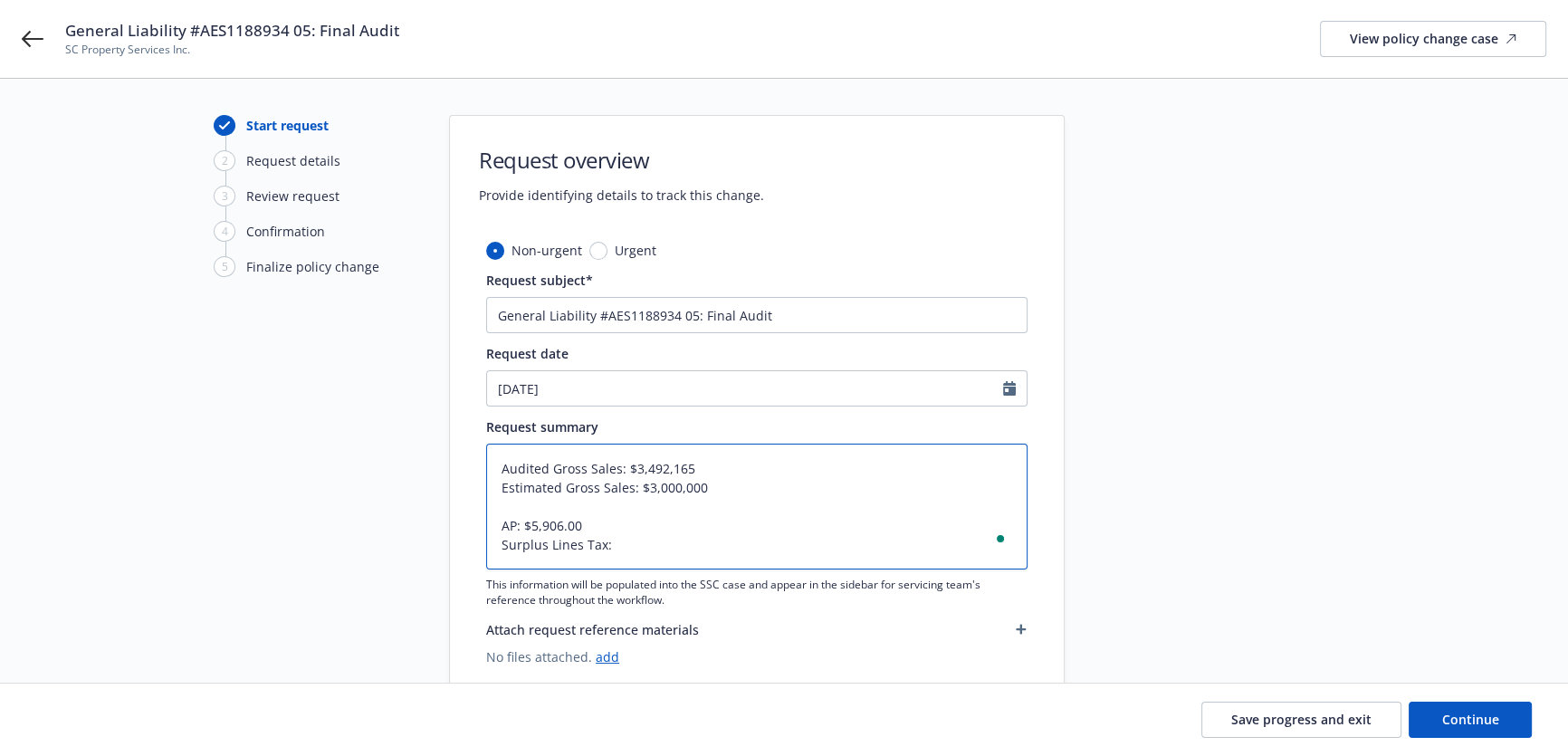
type textarea "x"
paste textarea "$177.18"
type textarea "Audited Gross Sales: $3,492,165 Estimated Gross Sales: $3,000,000 AP: $5,906.00…"
type textarea "x"
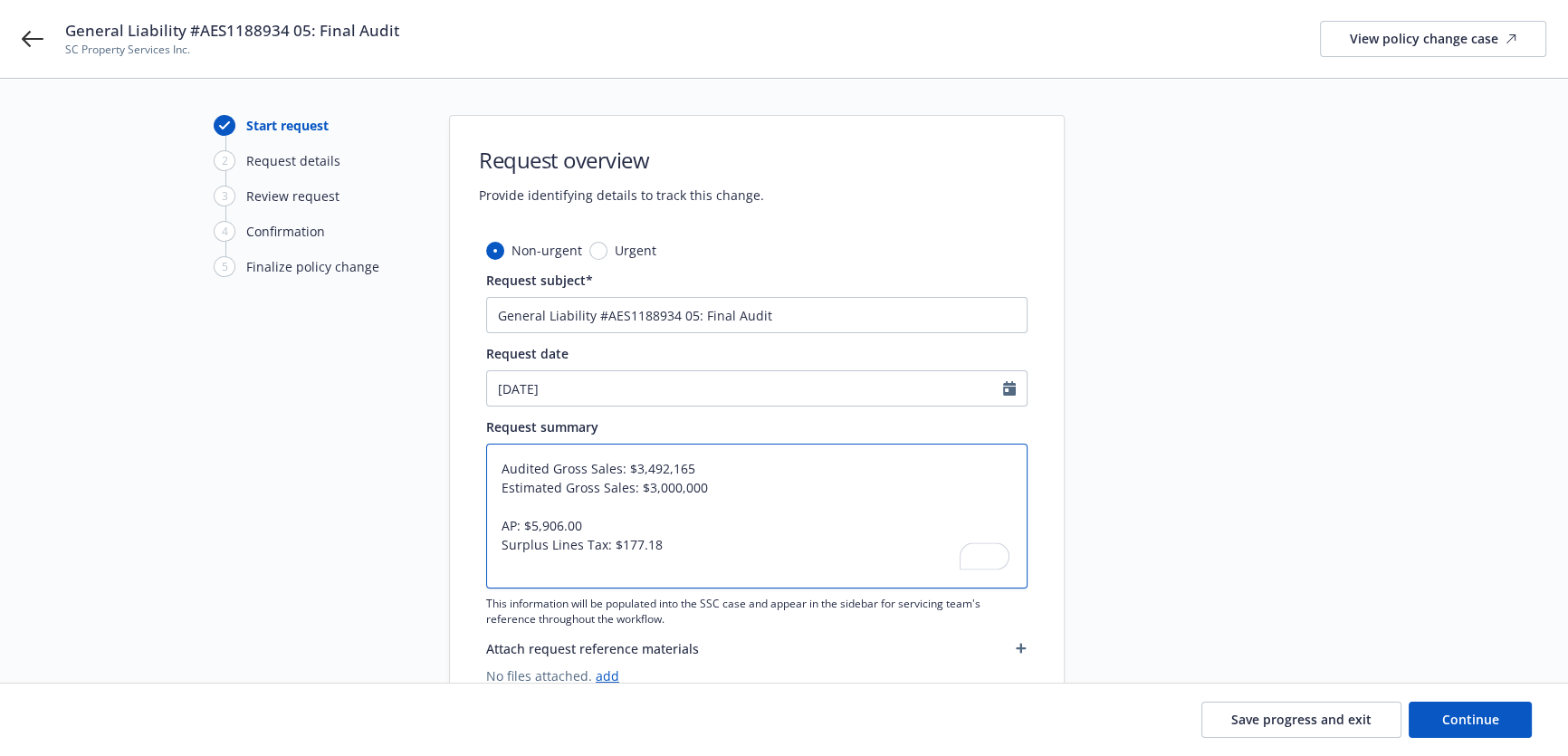
type textarea "Audited Gross Sales: $3,492,165 Estimated Gross Sales: $3,000,000 AP: $5,906.00…"
type textarea "x"
type textarea "Audited Gross Sales: $3,492,165 Estimated Gross Sales: $3,000,000 AP: $5,906.00…"
type textarea "x"
type textarea "Audited Gross Sales: $3,492,165 Estimated Gross Sales: $3,000,000 AP: $5,906.00…"
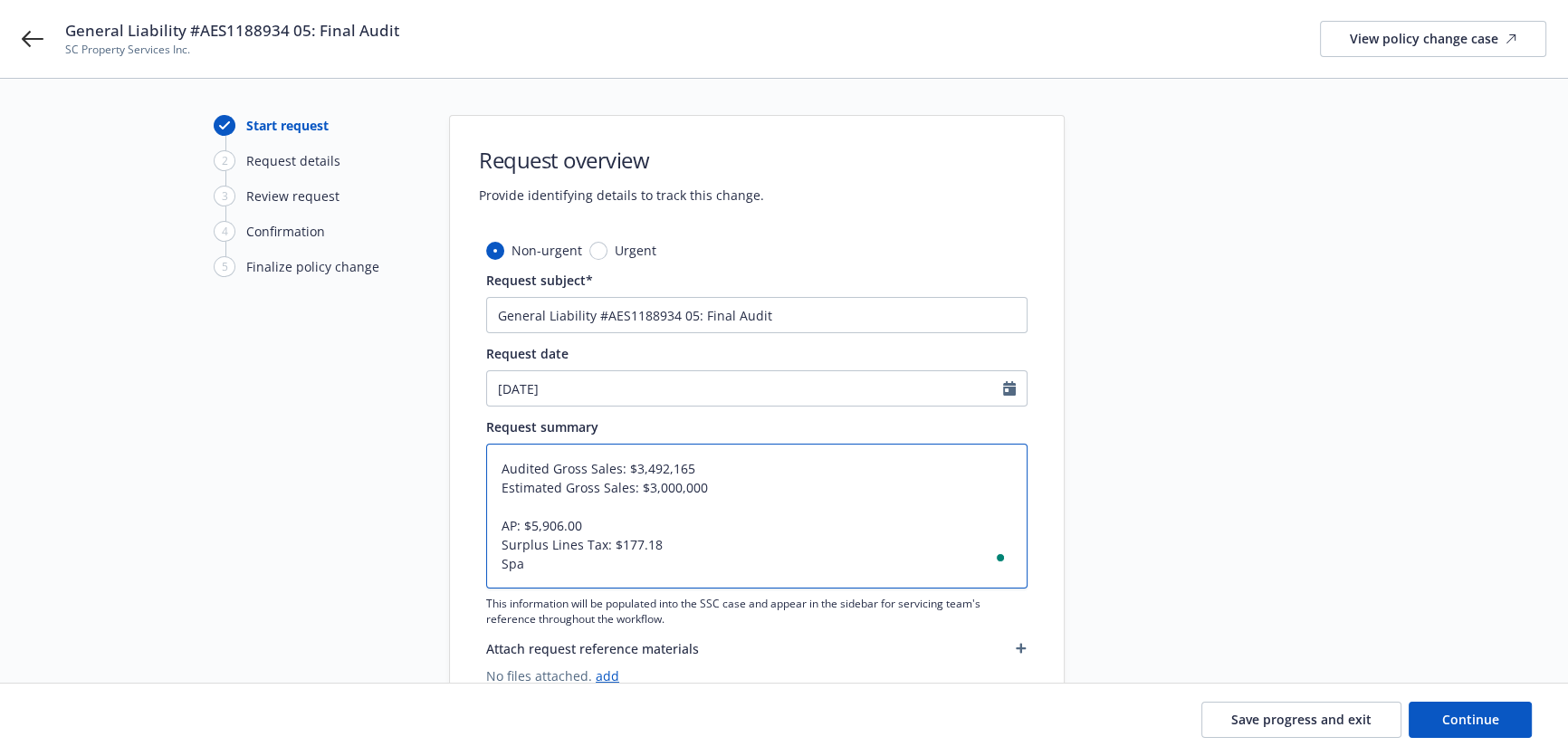
type textarea "x"
type textarea "Audited Gross Sales: $3,492,165 Estimated Gross Sales: $3,000,000 AP: $5,906.00…"
type textarea "x"
type textarea "Audited Gross Sales: $3,492,165 Estimated Gross Sales: $3,000,000 AP: $5,906.00…"
paste textarea "$10.63"
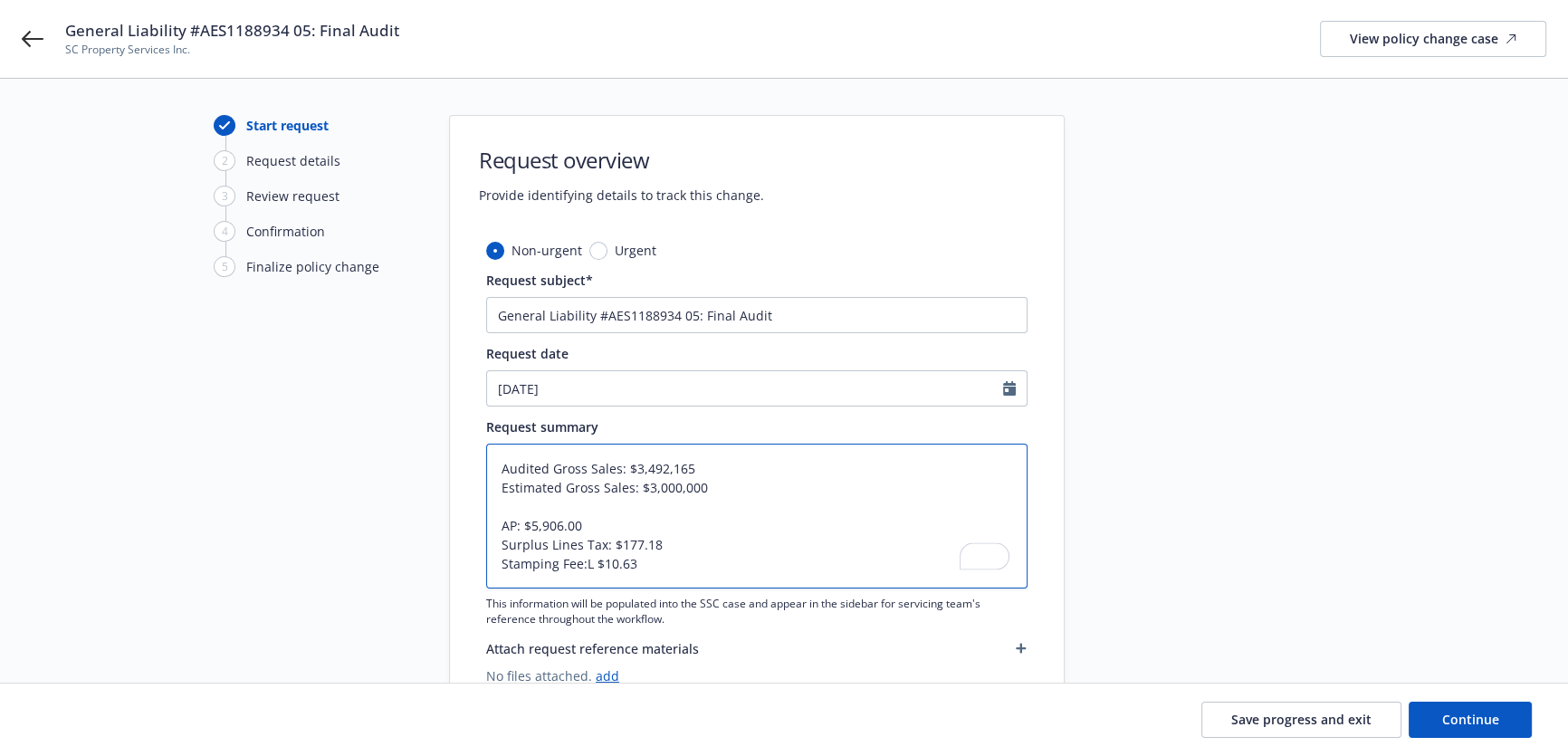
click at [590, 565] on textarea "Audited Gross Sales: $3,492,165 Estimated Gross Sales: $3,000,000 AP: $5,906.00…" at bounding box center [757, 516] width 541 height 145
click at [867, 570] on textarea "Audited Gross Sales: $3,492,165 Estimated Gross Sales: $3,000,000 AP: $5,906.00…" at bounding box center [757, 516] width 541 height 145
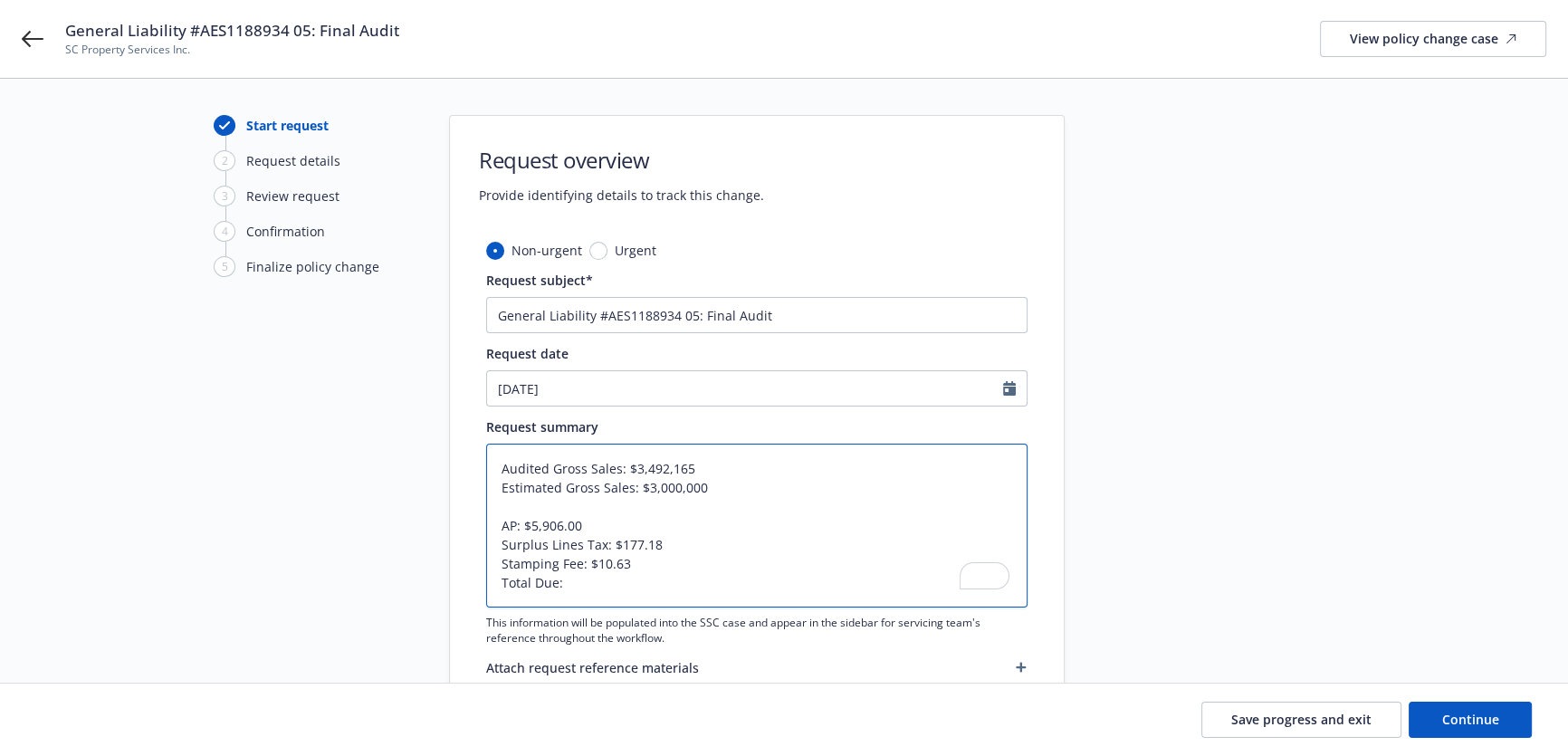
paste textarea "$6,093.81"
drag, startPoint x: 583, startPoint y: 518, endPoint x: 530, endPoint y: 526, distance: 53.6
click at [530, 526] on textarea "Audited Gross Sales: $3,492,165 Estimated Gross Sales: $3,000,000 AP: $5,906.00…" at bounding box center [757, 526] width 541 height 164
drag, startPoint x: 666, startPoint y: 542, endPoint x: 620, endPoint y: 544, distance: 46.0
click at [620, 544] on textarea "Audited Gross Sales: $3,492,165 Estimated Gross Sales: $3,000,000 AP: $5,906.00…" at bounding box center [757, 526] width 541 height 164
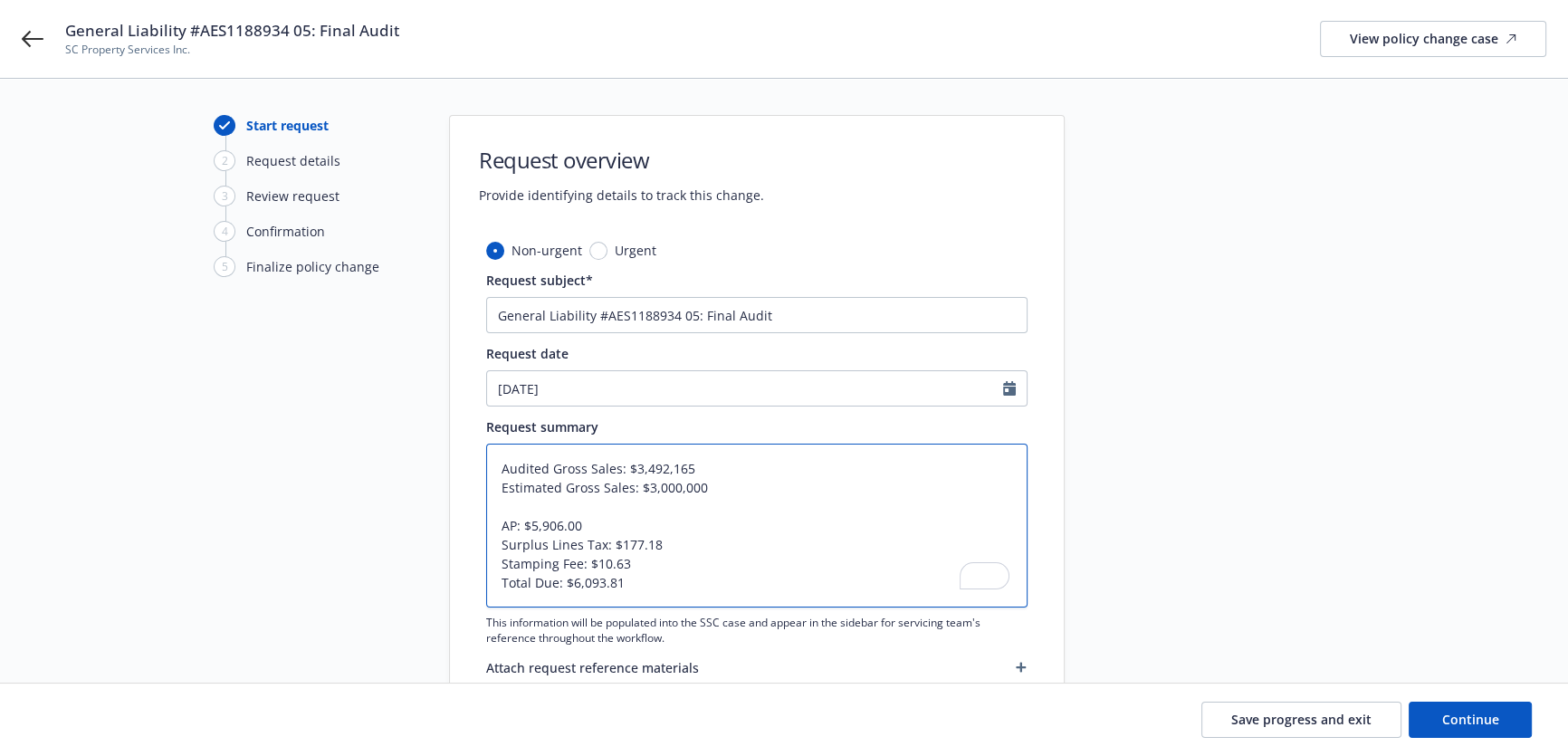
drag, startPoint x: 629, startPoint y: 564, endPoint x: 597, endPoint y: 568, distance: 32.2
click at [597, 568] on textarea "Audited Gross Sales: $3,492,165 Estimated Gross Sales: $3,000,000 AP: $5,906.00…" at bounding box center [757, 526] width 541 height 164
click at [1444, 710] on button "Continue" at bounding box center [1469, 719] width 124 height 37
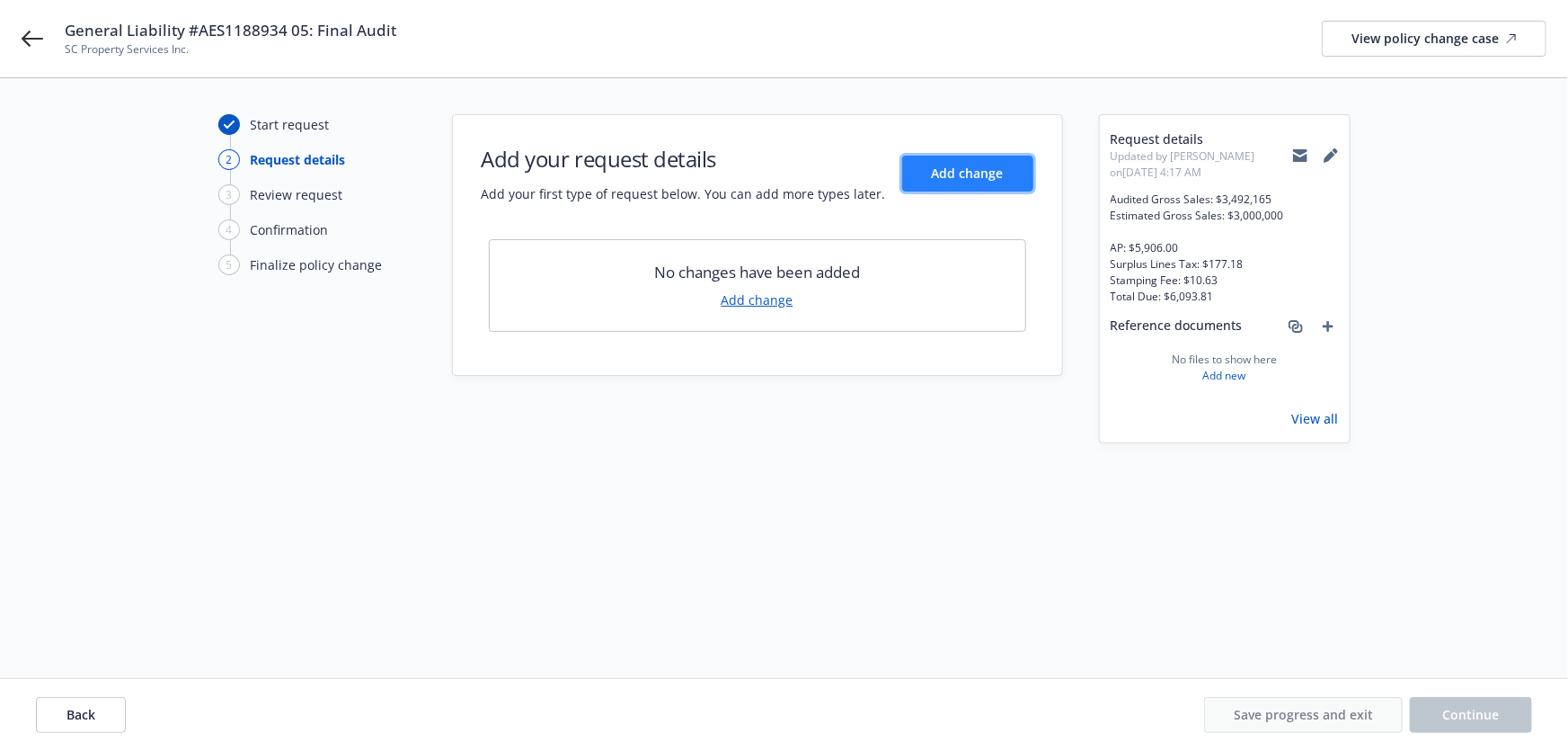
click at [973, 188] on button "Add change" at bounding box center [968, 173] width 131 height 36
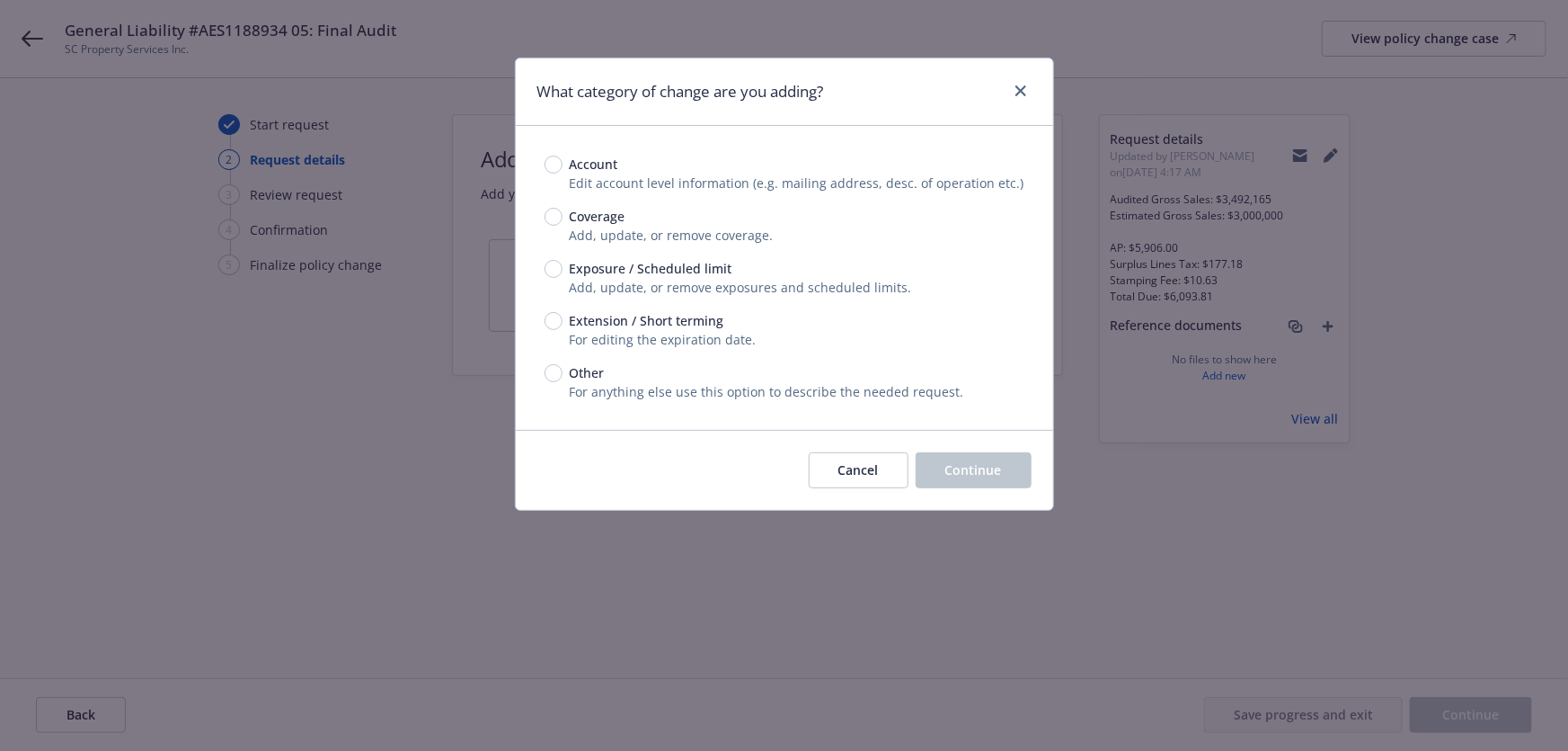
click at [616, 274] on span "Exposure / Scheduled limit" at bounding box center [652, 268] width 163 height 19
click at [562, 274] on input "Exposure / Scheduled limit" at bounding box center [553, 269] width 18 height 18
click at [945, 482] on button "Continue" at bounding box center [973, 470] width 116 height 36
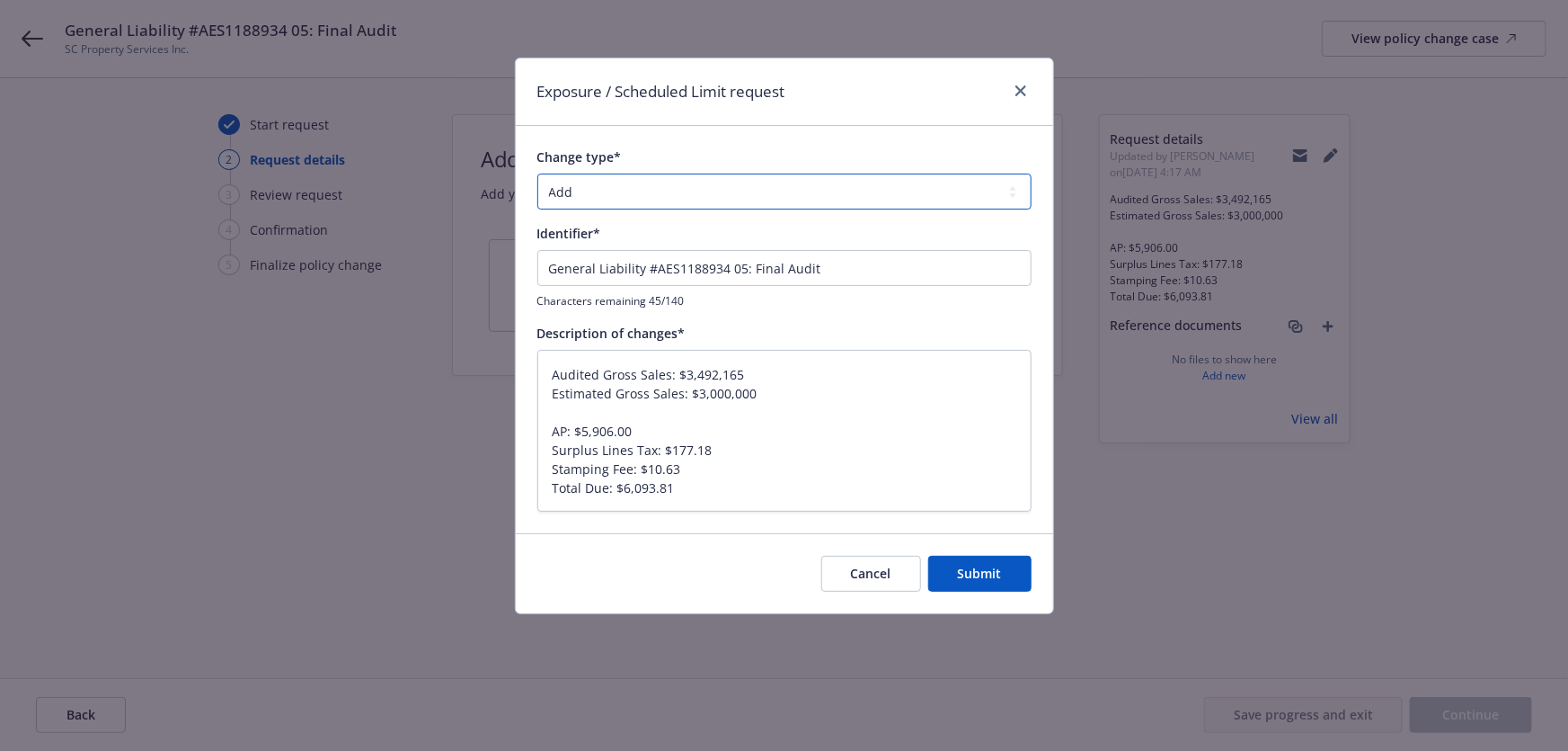
click at [694, 190] on select "Add Audit Change Remove" at bounding box center [785, 191] width 495 height 36
click at [538, 174] on select "Add Audit Change Remove" at bounding box center [785, 191] width 495 height 36
click at [984, 566] on button "Submit" at bounding box center [979, 573] width 103 height 36
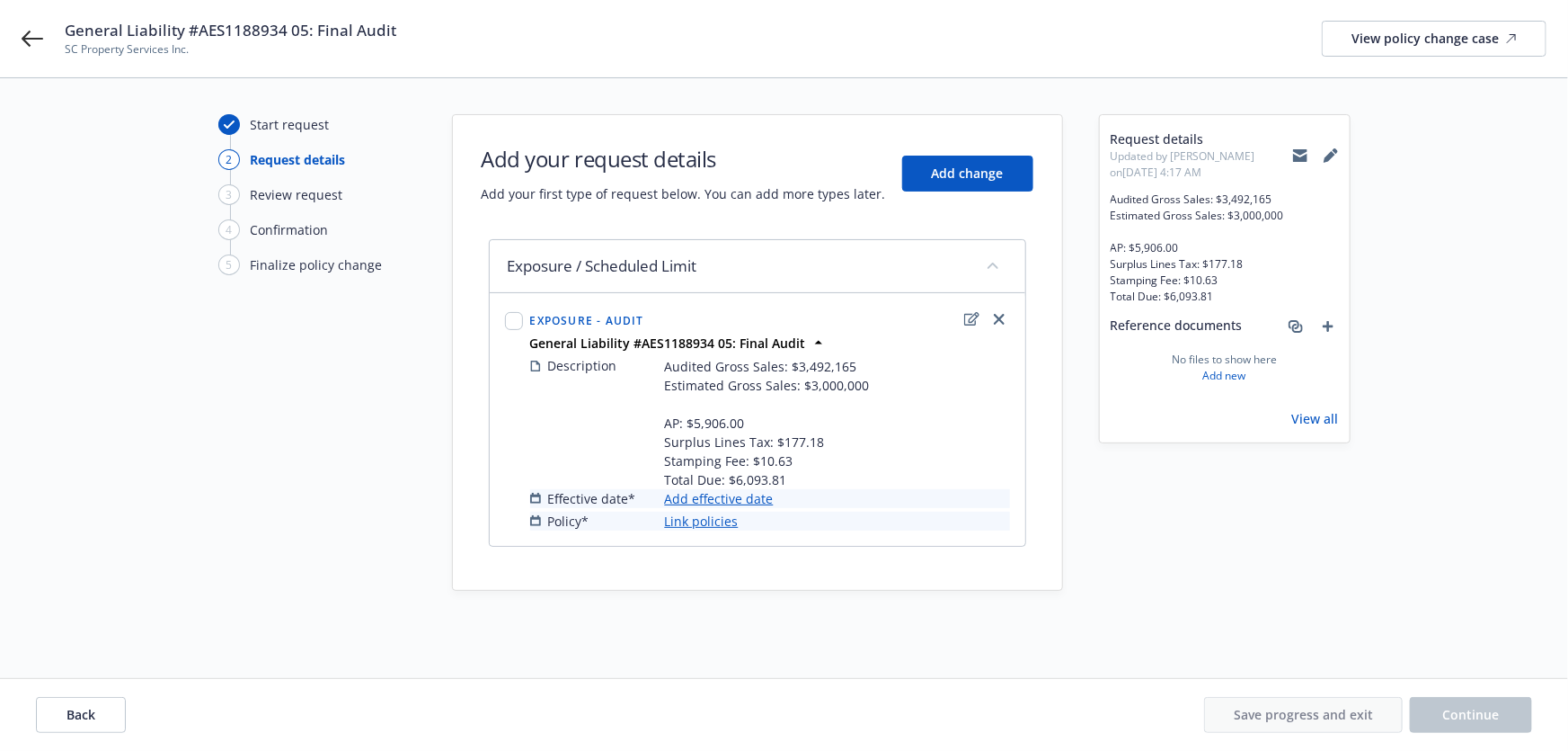
click at [747, 495] on link "Add effective date" at bounding box center [719, 498] width 109 height 19
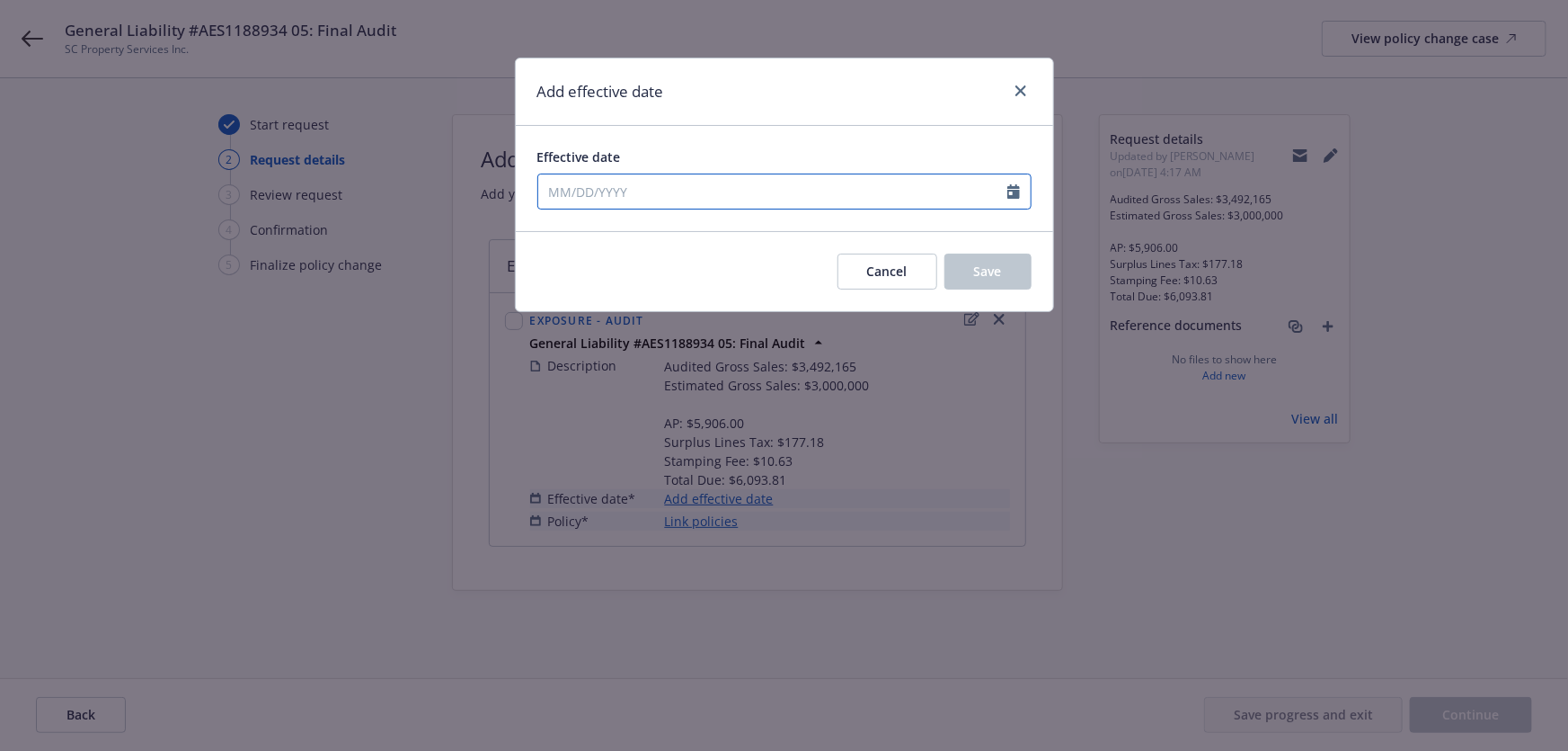
click at [760, 188] on input "Effective date" at bounding box center [773, 191] width 469 height 34
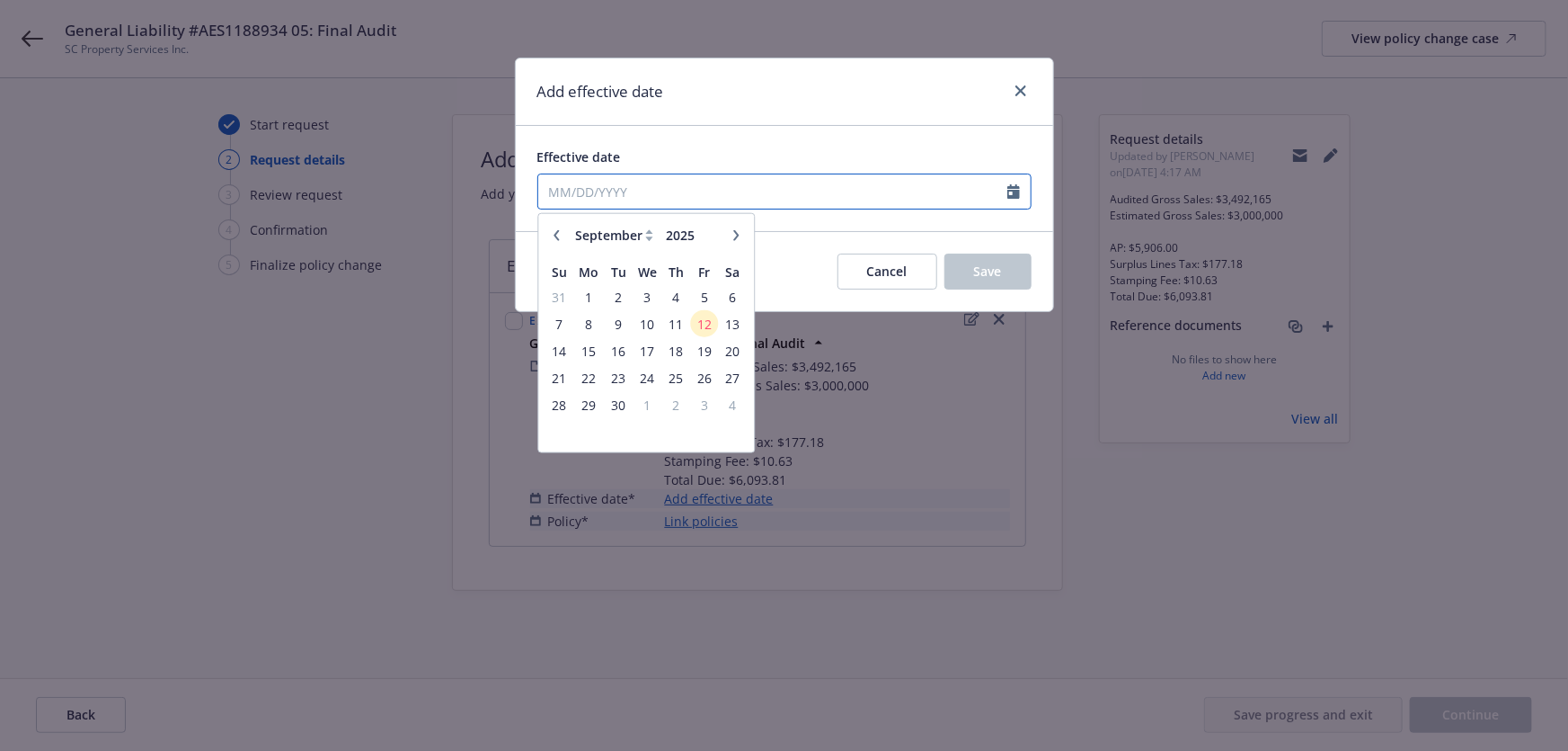
click at [690, 189] on input "Effective date" at bounding box center [773, 191] width 469 height 34
paste input "[DATE]"
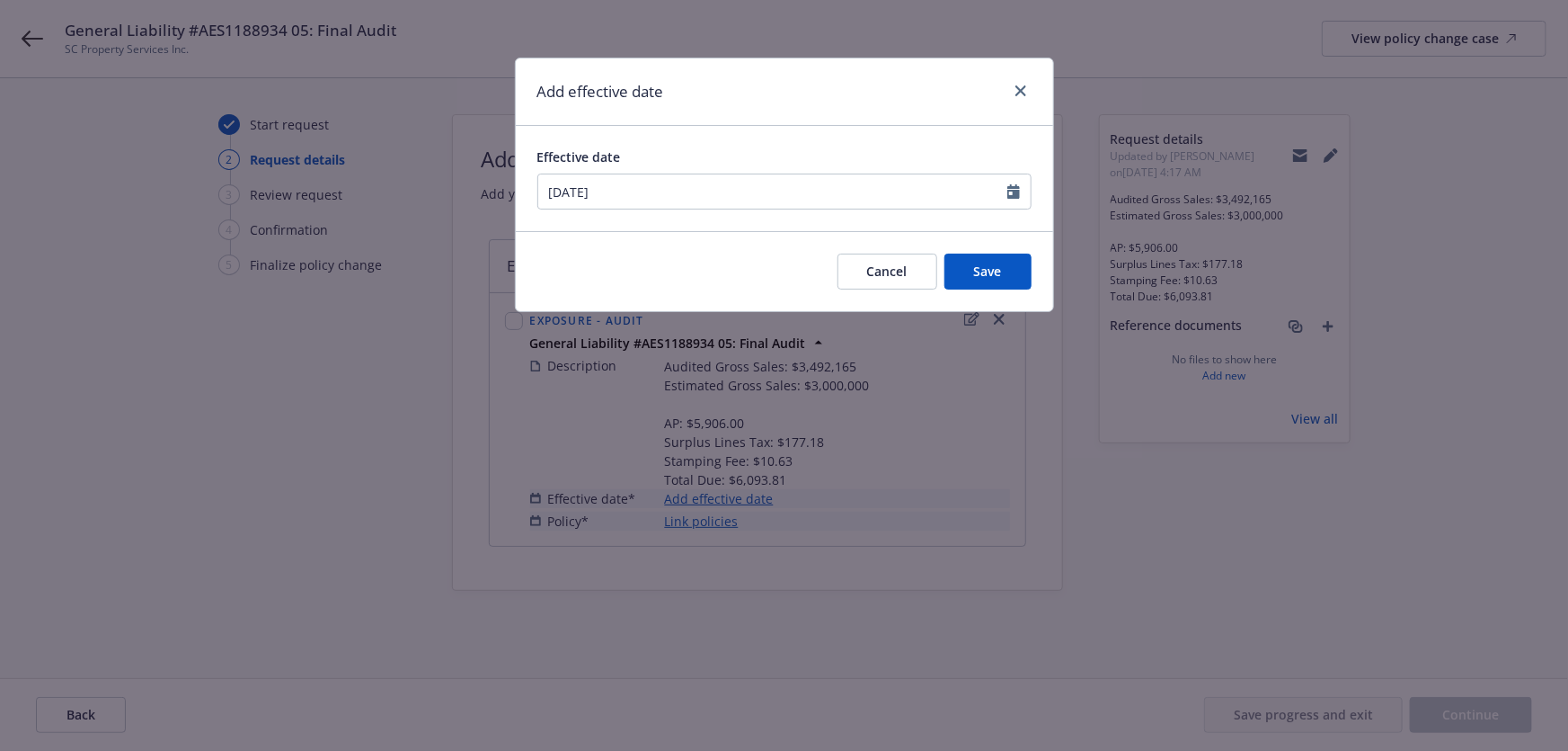
click at [839, 113] on div "Add effective date" at bounding box center [785, 92] width 538 height 68
click at [953, 257] on button "Save" at bounding box center [988, 271] width 87 height 36
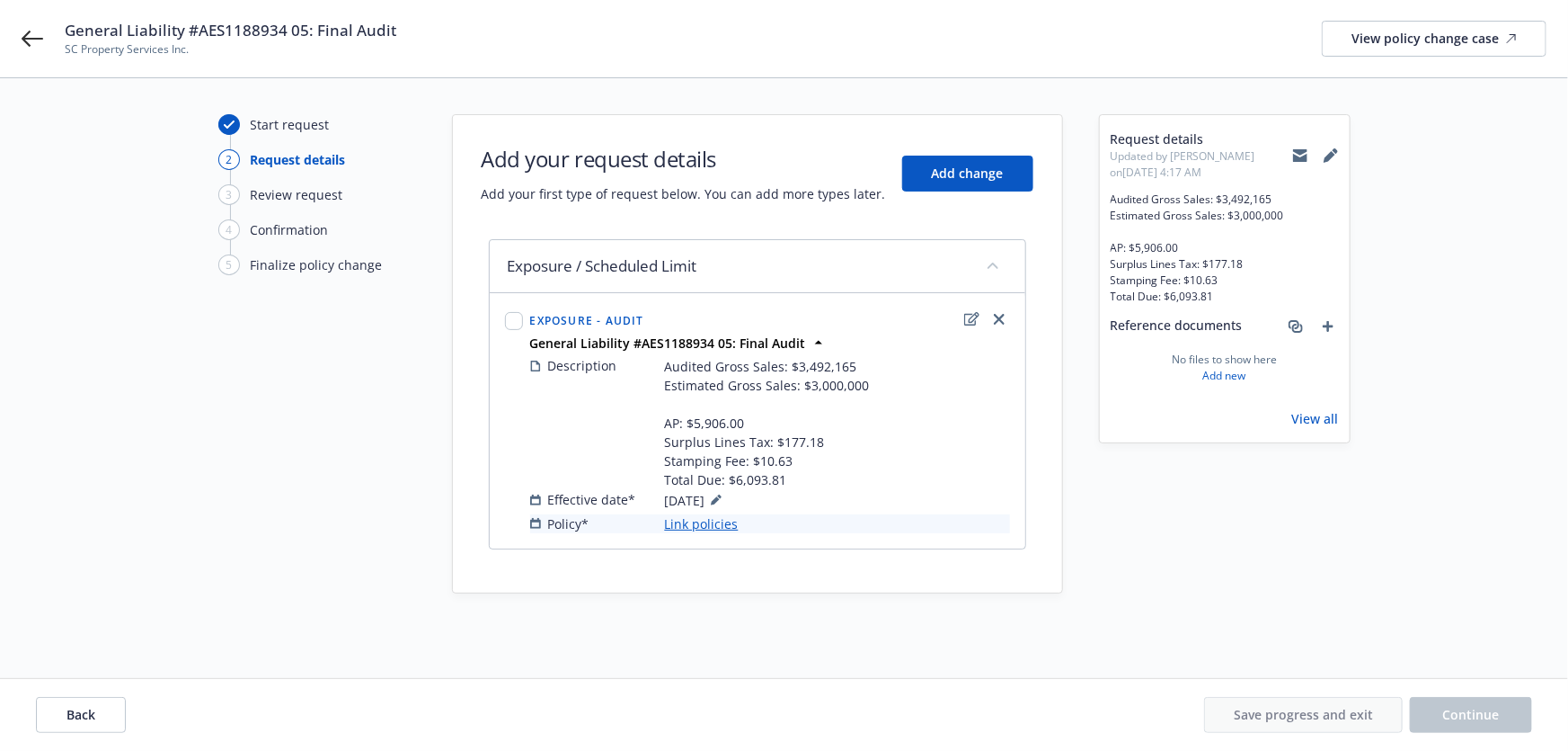
click at [720, 516] on link "Link policies" at bounding box center [702, 523] width 74 height 19
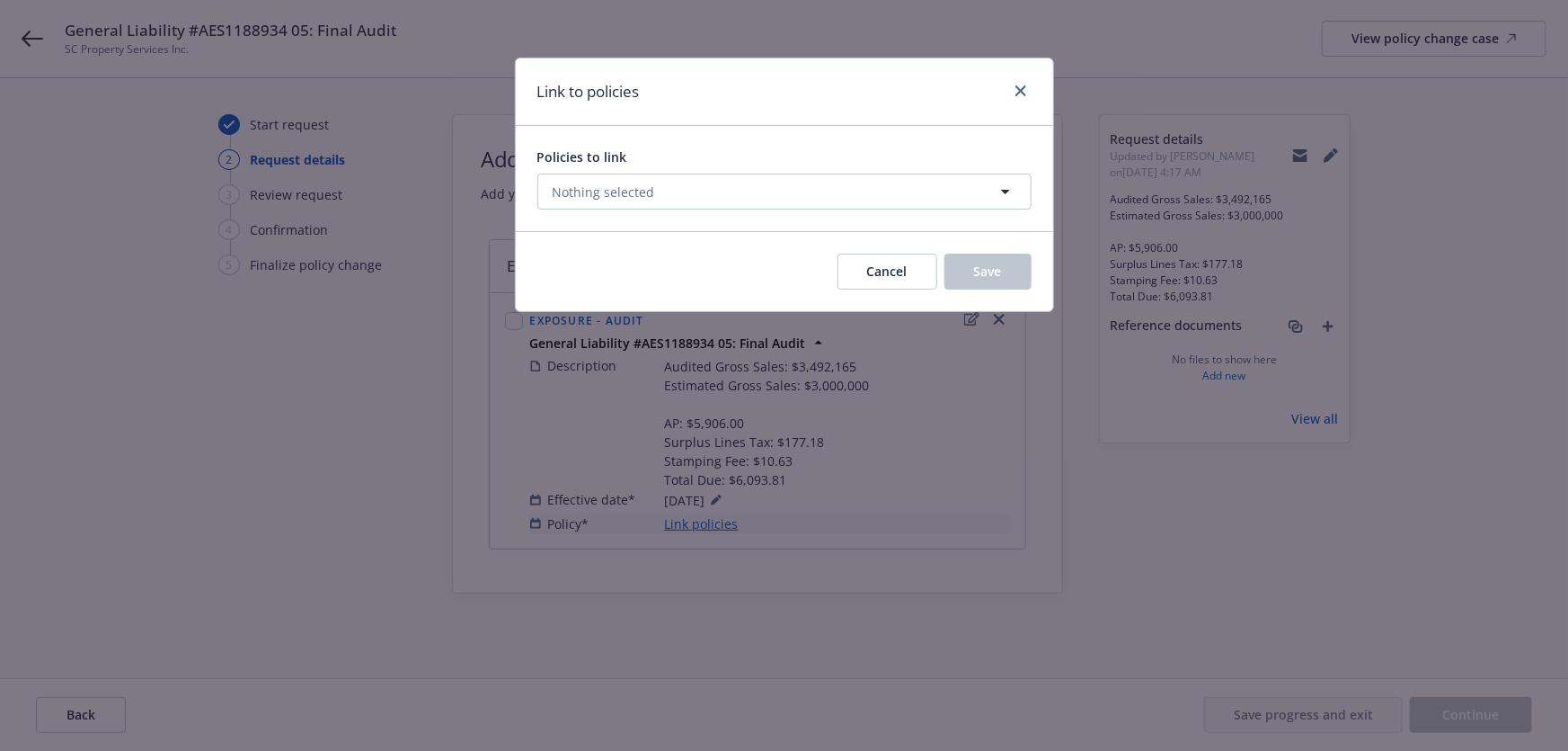
click at [674, 211] on div "Policies to link Nothing selected" at bounding box center [785, 178] width 538 height 105
click at [676, 188] on button "Nothing selected" at bounding box center [785, 191] width 495 height 36
click at [965, 230] on select "All Active Upcoming Expired Cancelled" at bounding box center [943, 236] width 102 height 28
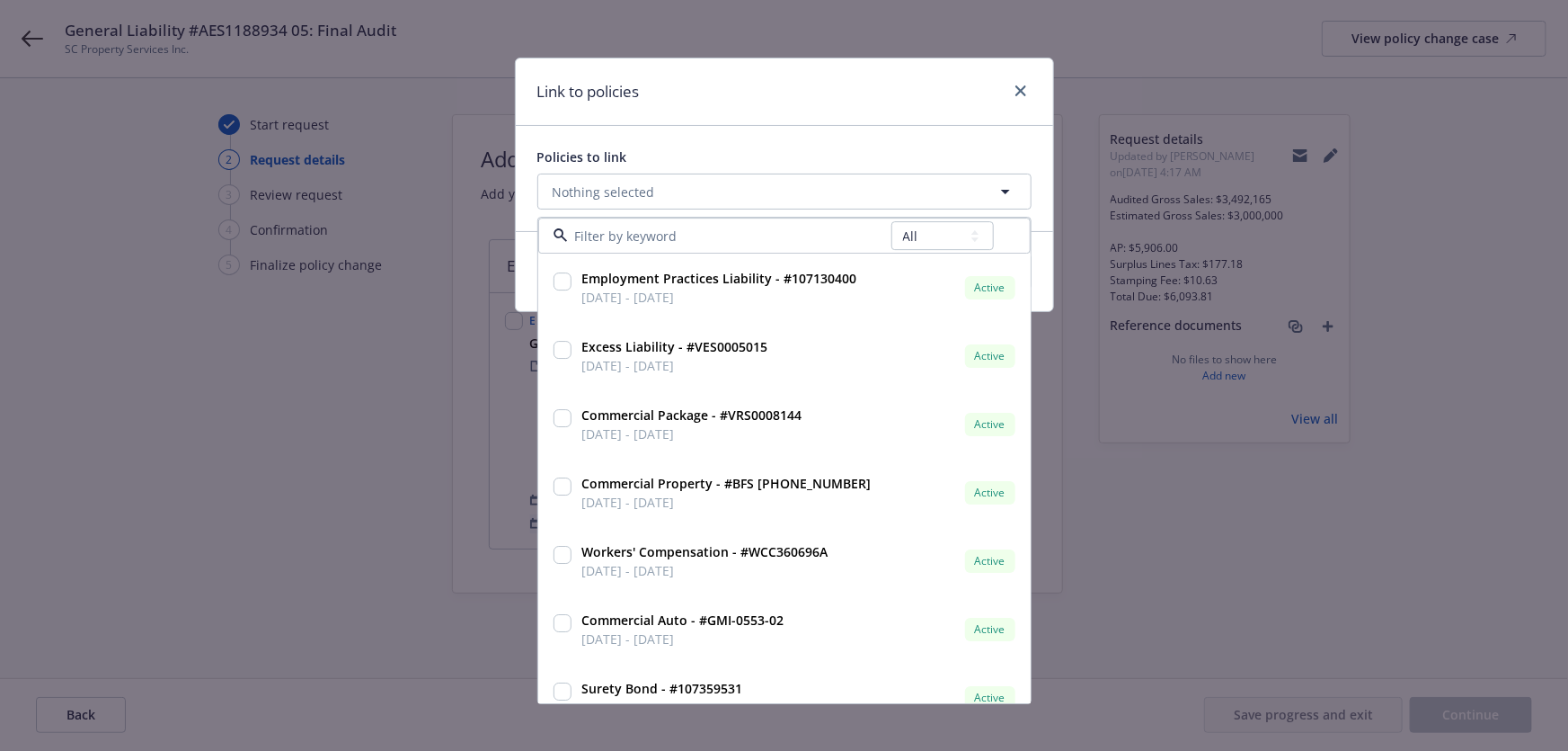
click at [892, 222] on select "All Active Upcoming Expired Cancelled" at bounding box center [943, 236] width 102 height 28
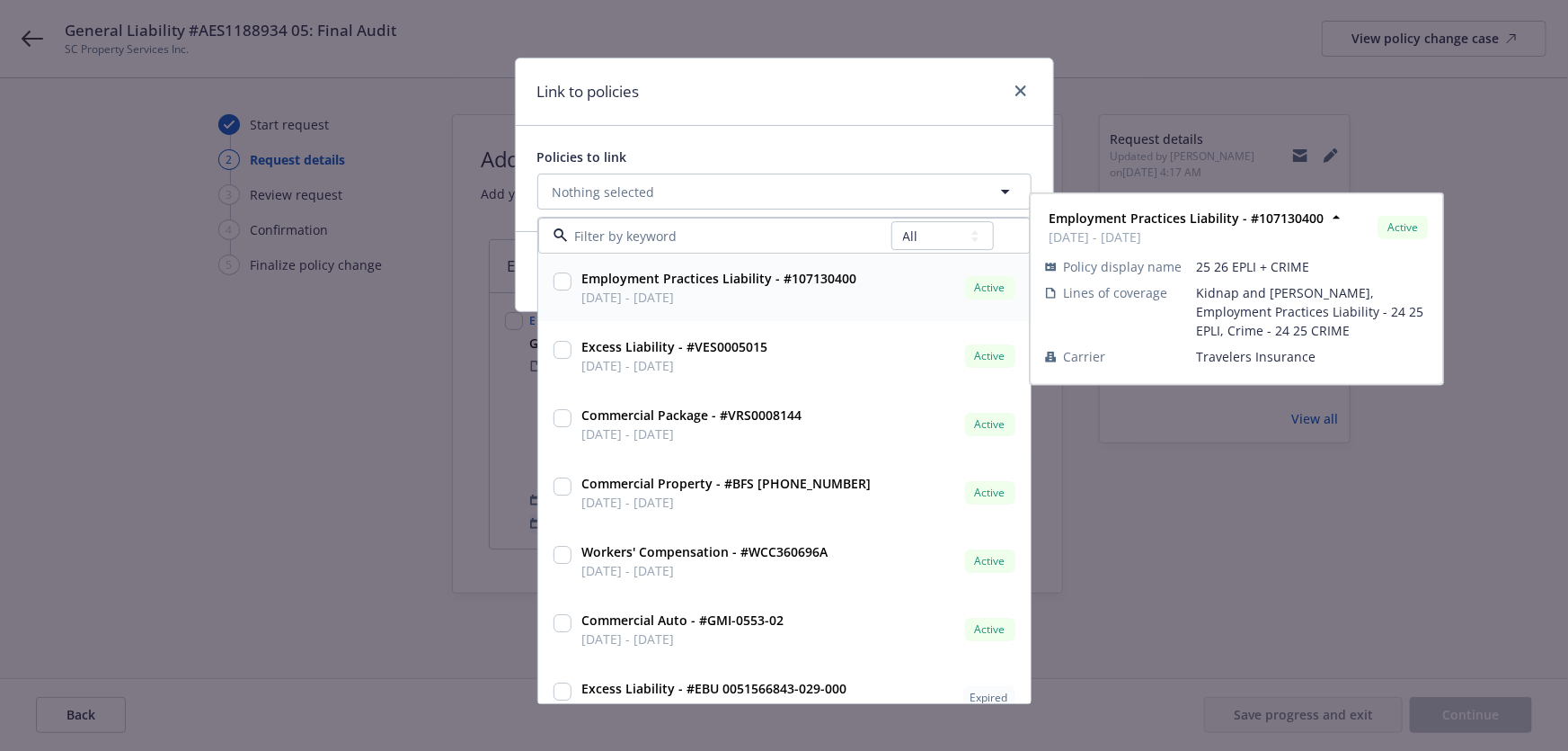
click at [719, 230] on input at bounding box center [730, 236] width 324 height 19
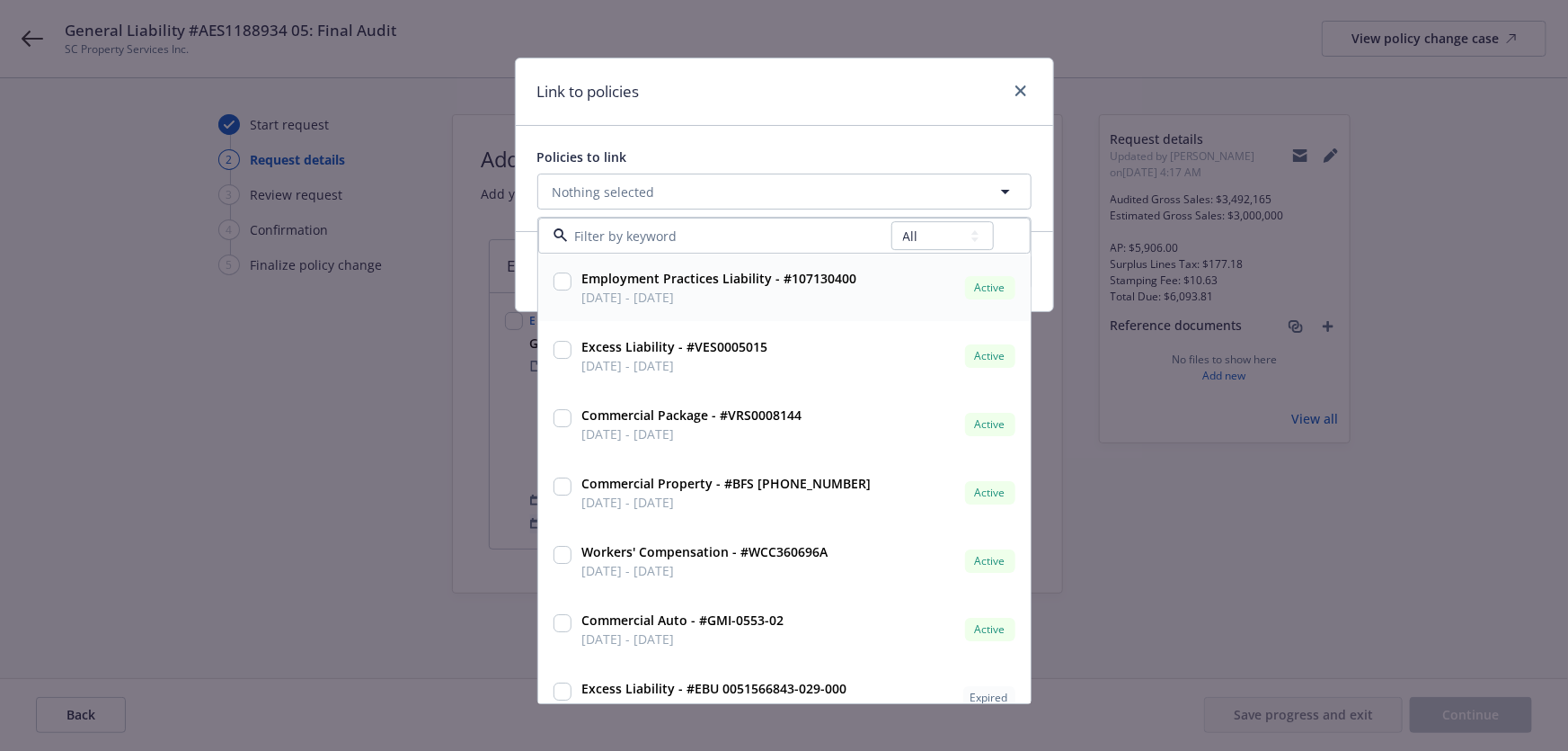
paste input "AES1188934 05"
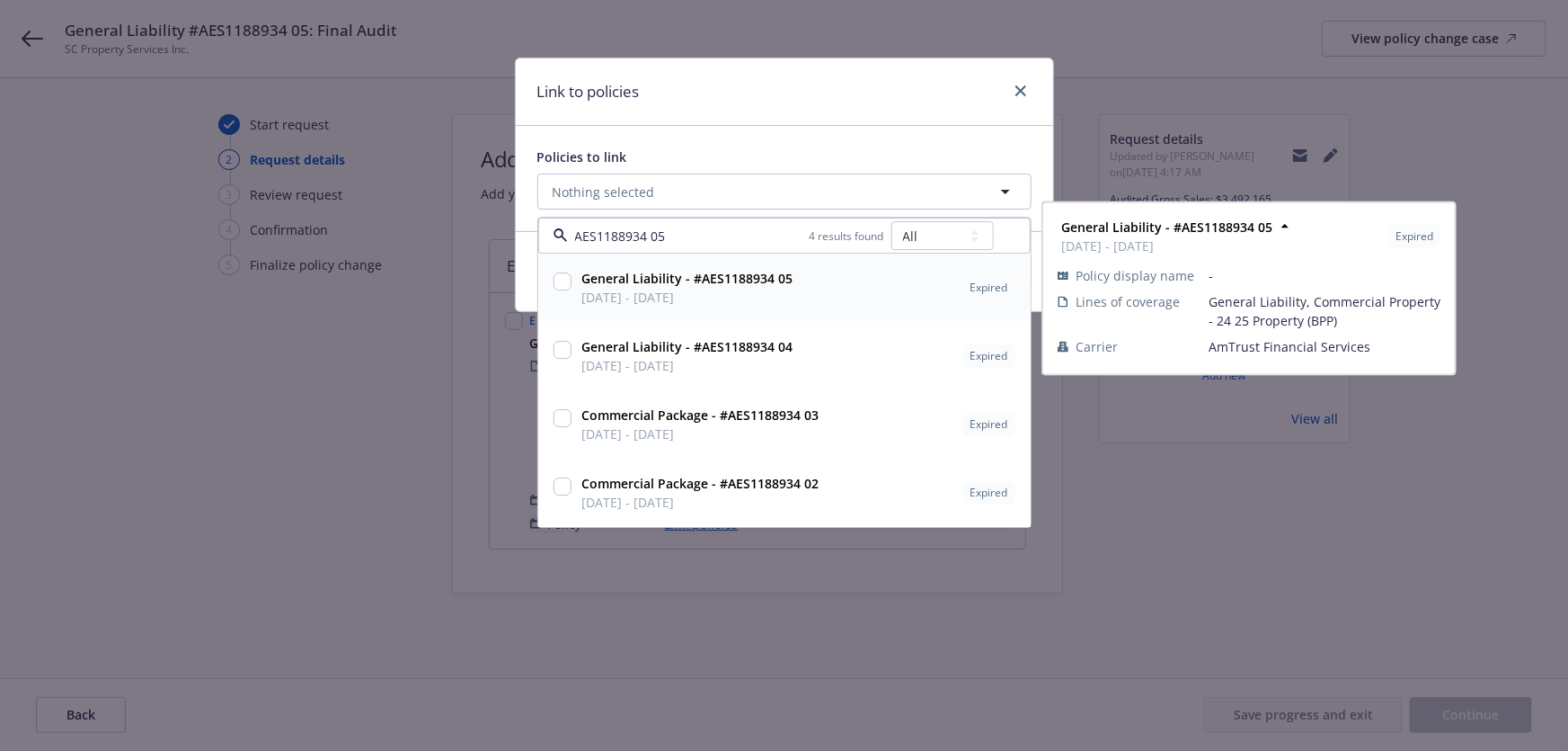
click at [828, 293] on div "General Liability - #AES1188934 05 [DATE] - [DATE] Expired" at bounding box center [797, 289] width 444 height 45
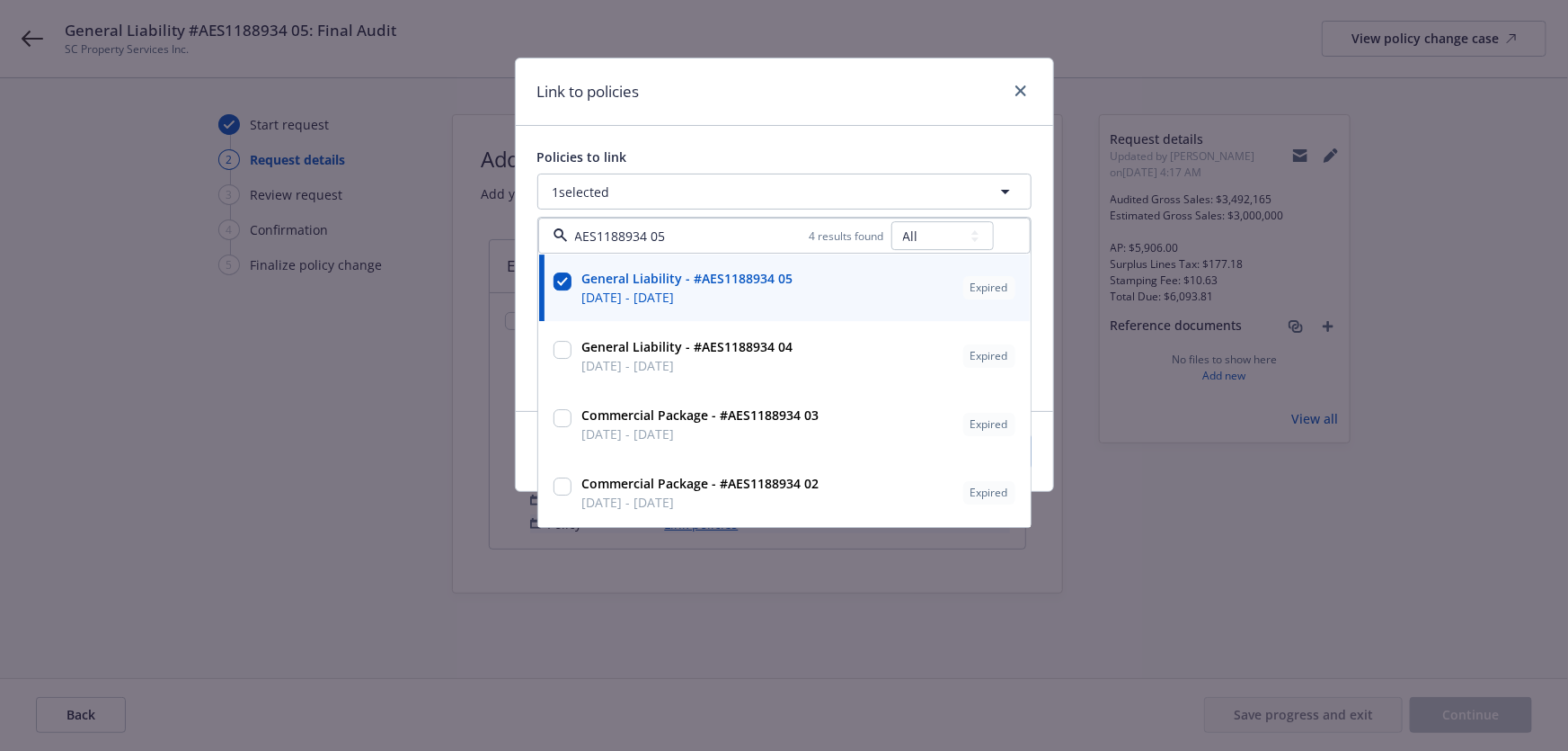
click at [827, 127] on div "Policies to link 1 selected AES1188934 05 4 results found All Active Upcoming E…" at bounding box center [785, 268] width 538 height 285
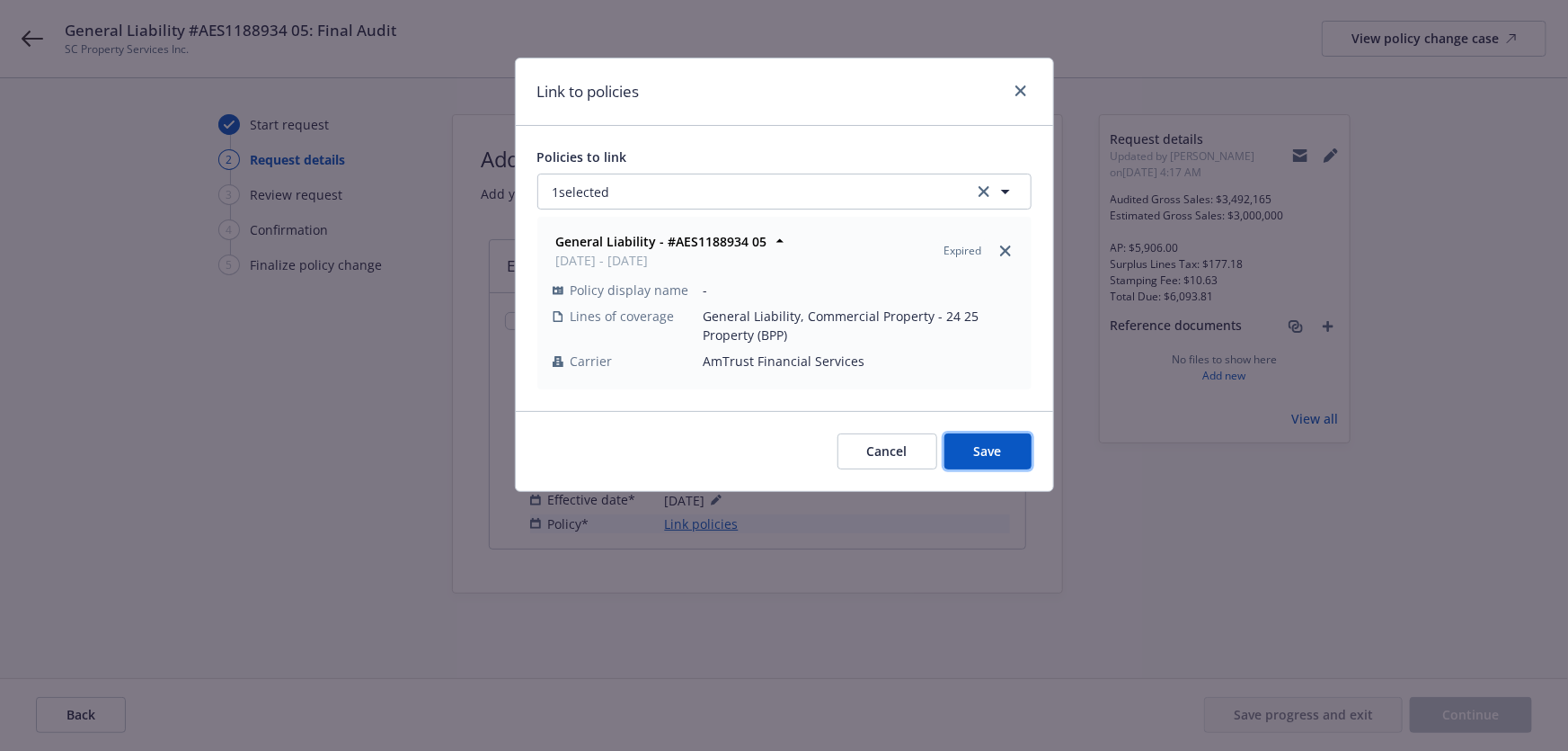
click at [961, 445] on button "Save" at bounding box center [988, 452] width 87 height 36
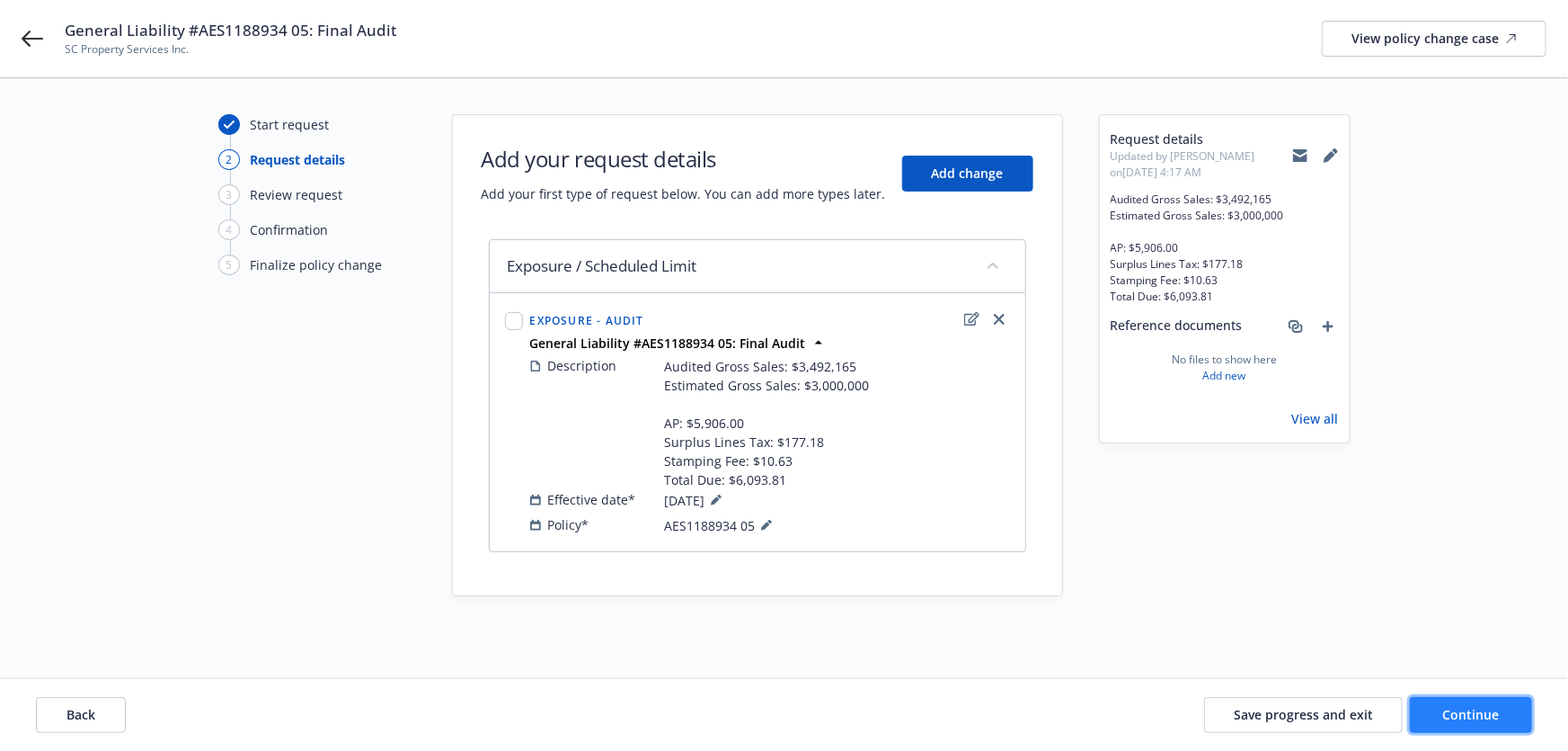
click at [1416, 712] on button "Continue" at bounding box center [1471, 715] width 123 height 36
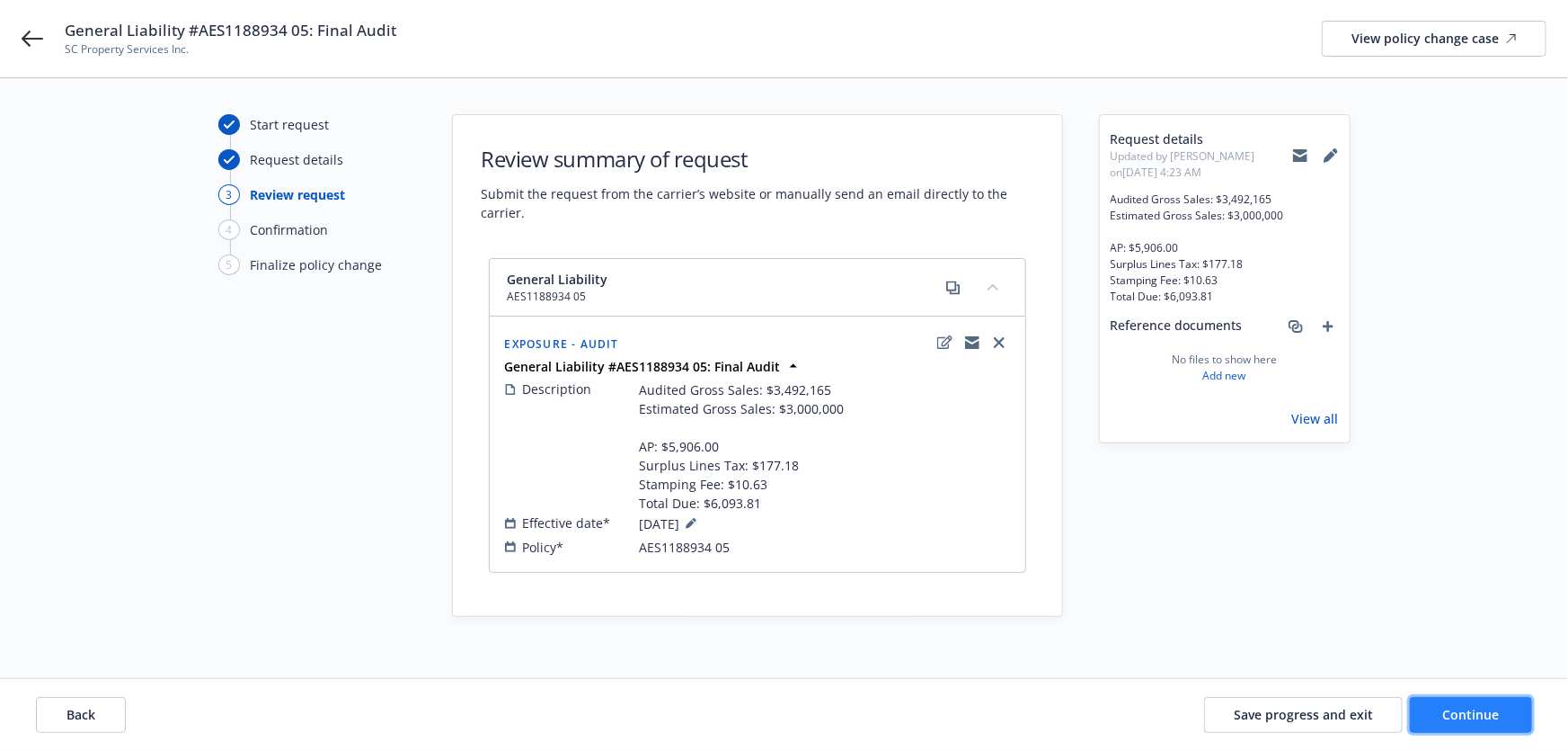
click at [1474, 716] on span "Continue" at bounding box center [1472, 714] width 57 height 17
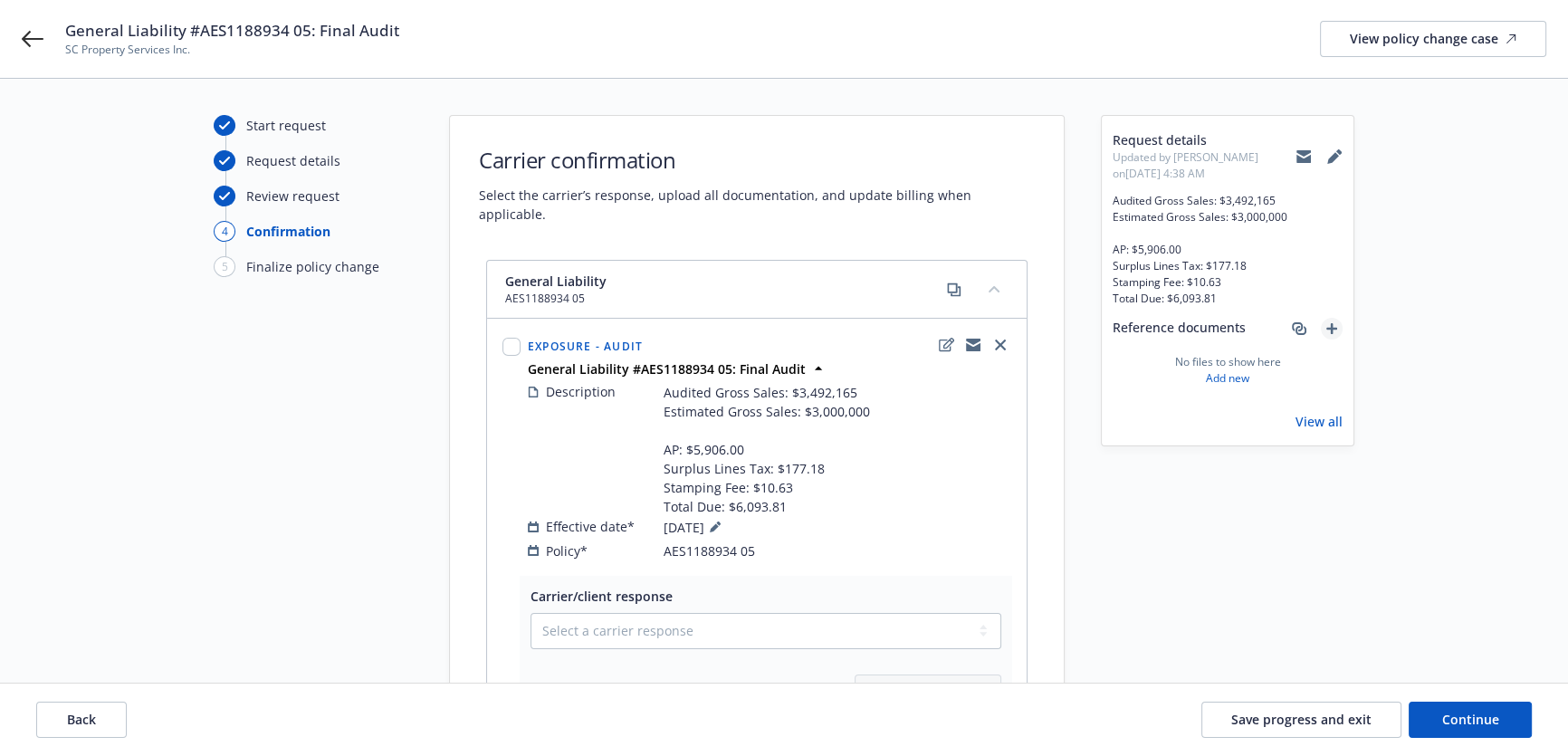
click at [1334, 319] on link "add" at bounding box center [1331, 329] width 22 height 22
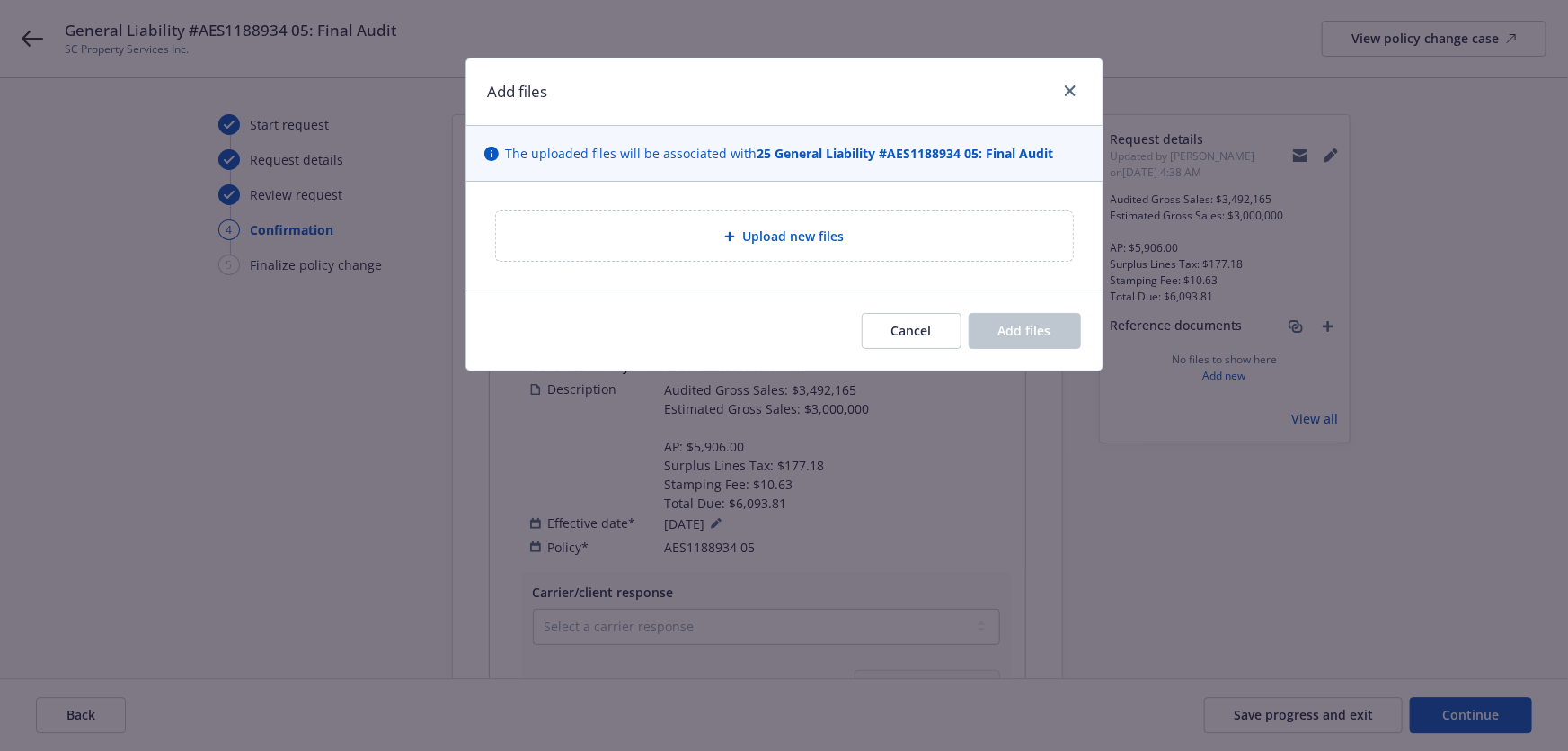
click at [809, 186] on div "Upload new files" at bounding box center [784, 236] width 637 height 109
click at [776, 262] on div "Upload new files" at bounding box center [784, 236] width 637 height 109
click at [769, 252] on div "Upload new files" at bounding box center [785, 236] width 577 height 49
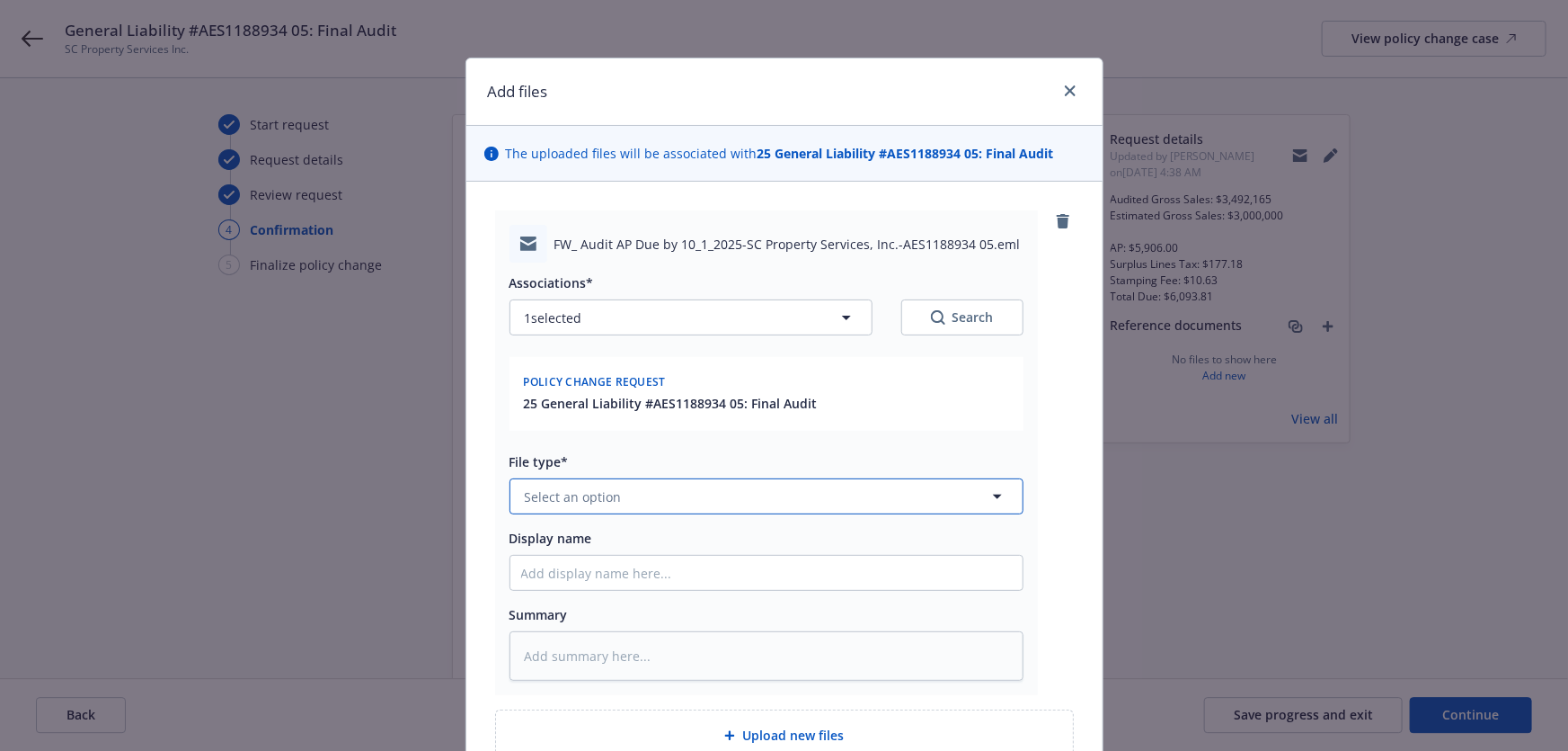
drag, startPoint x: 702, startPoint y: 497, endPoint x: 714, endPoint y: 506, distance: 15.0
click at [701, 497] on button "Select an option" at bounding box center [766, 496] width 514 height 36
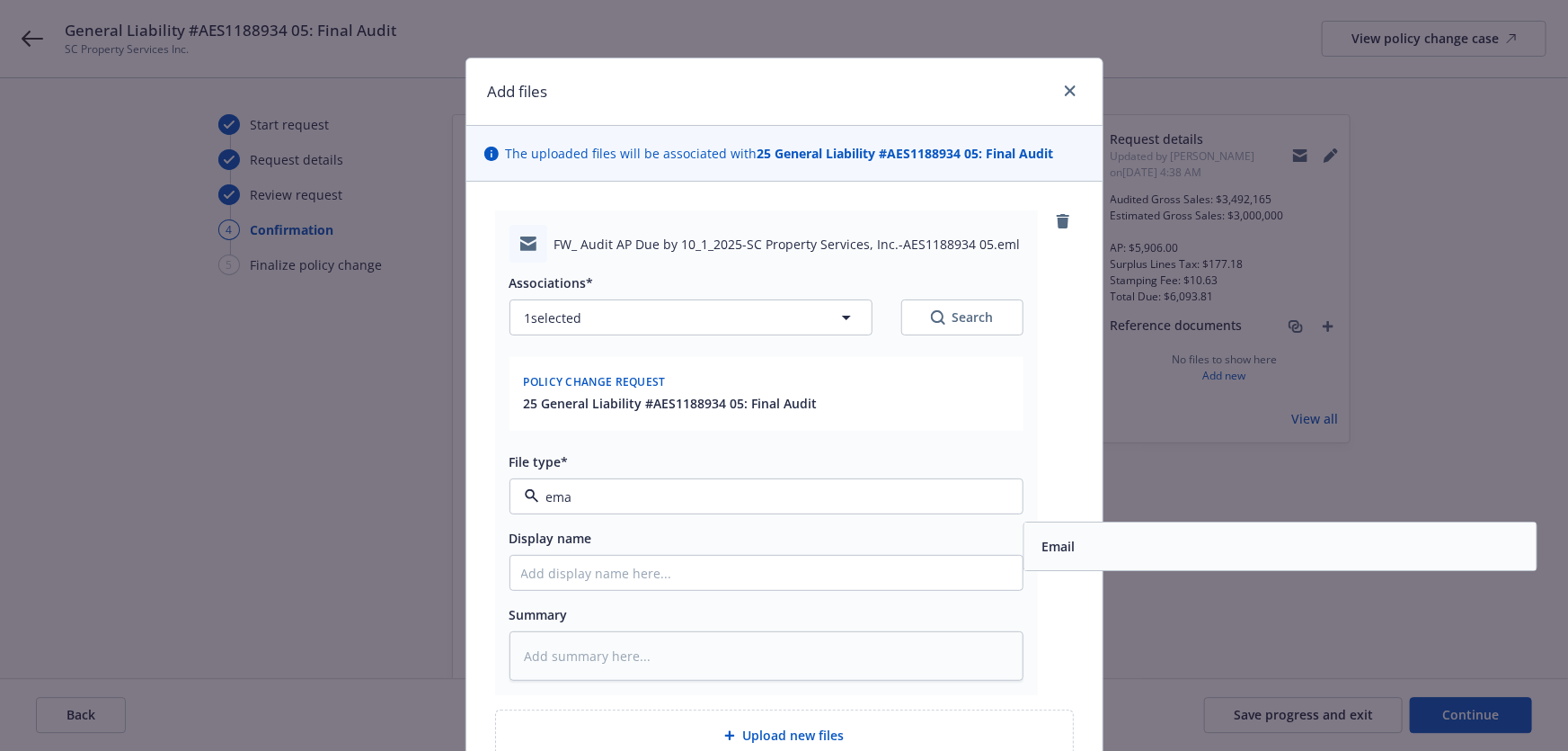
click at [1070, 542] on div "Email" at bounding box center [1056, 547] width 44 height 27
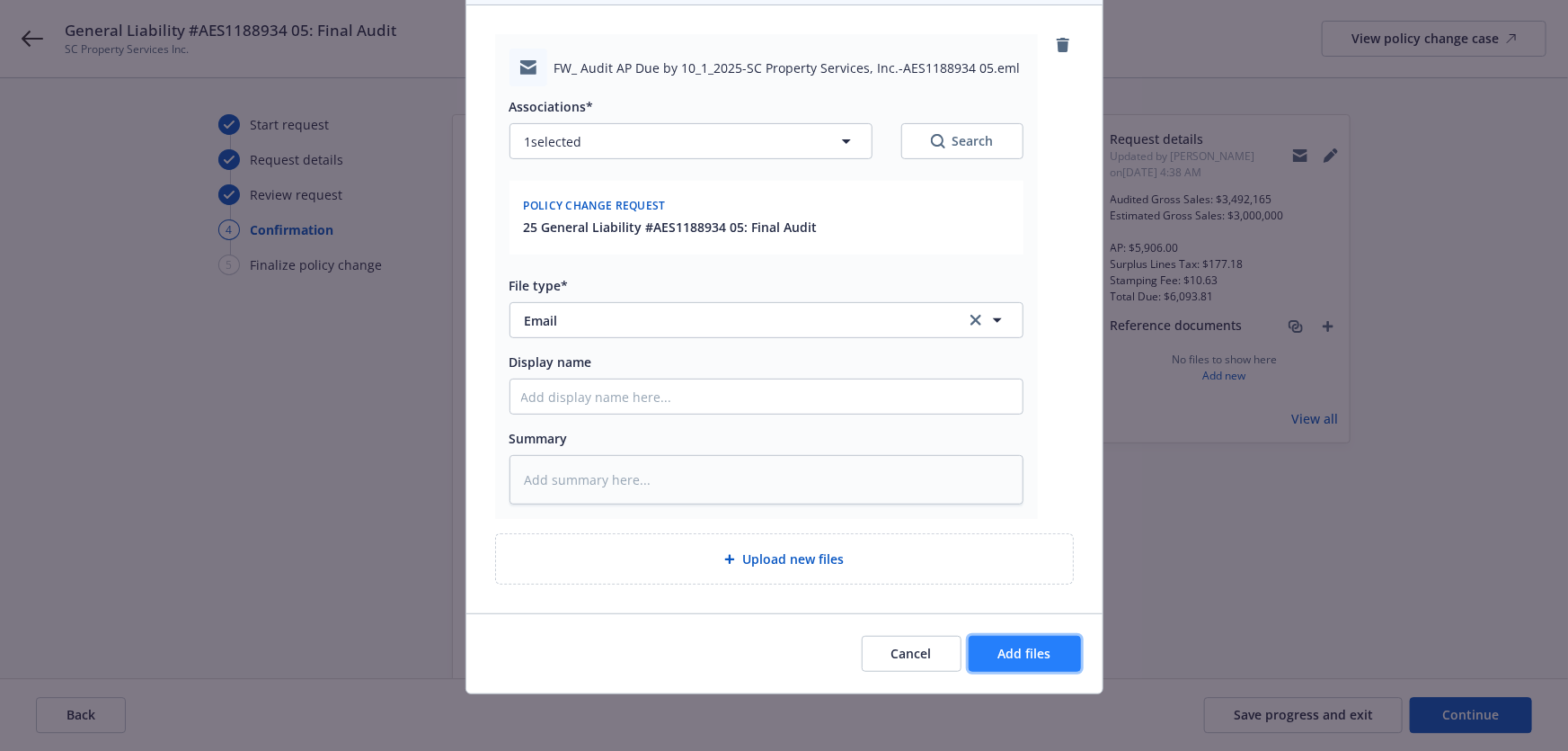
click at [1019, 664] on button "Add files" at bounding box center [1024, 654] width 112 height 36
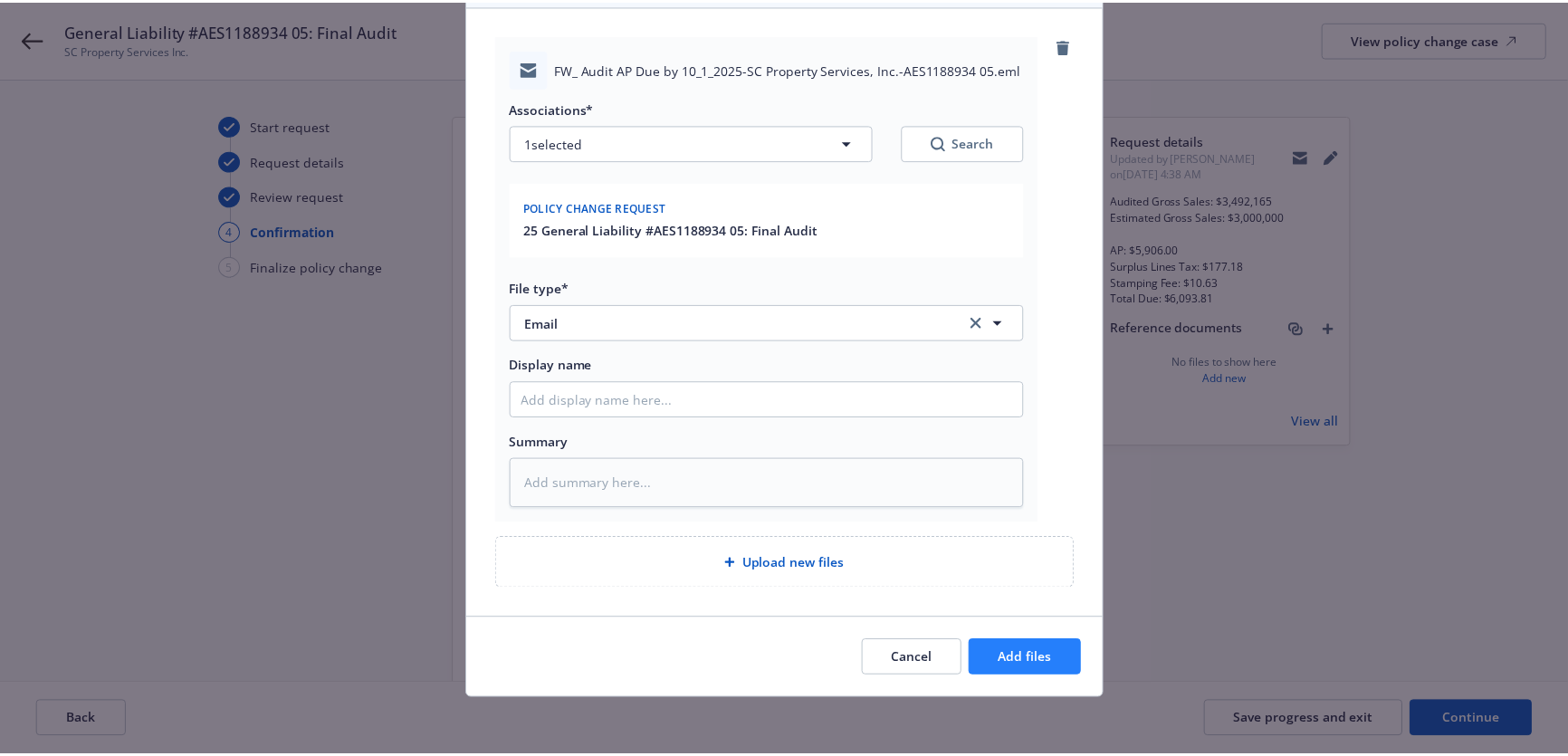
scroll to position [112, 0]
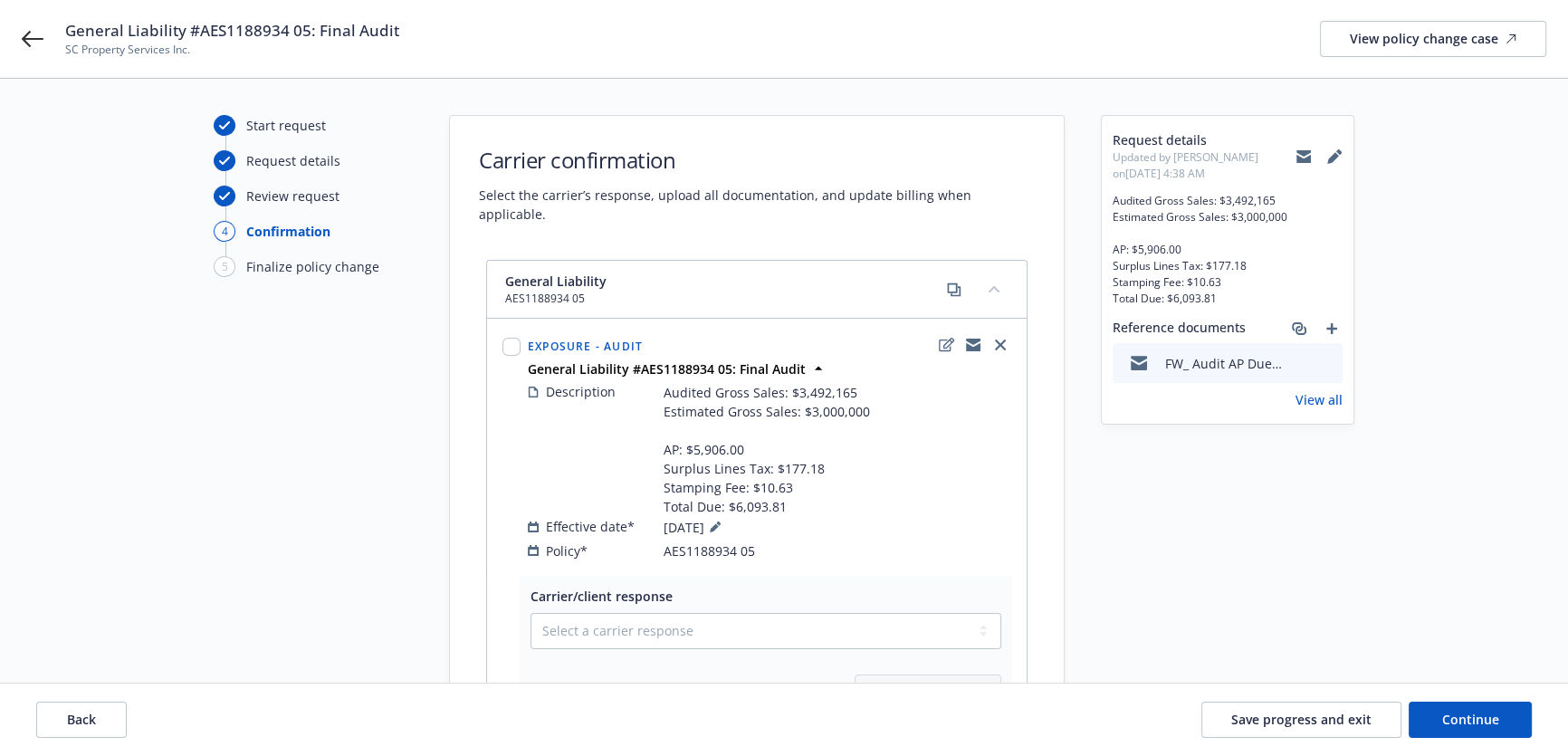
click at [315, 31] on span "General Liability #AES1188934 05: Final Audit" at bounding box center [232, 31] width 334 height 22
copy span "General Liability #AES1188934 05: Final Audit"
click at [1295, 154] on button at bounding box center [1303, 156] width 16 height 37
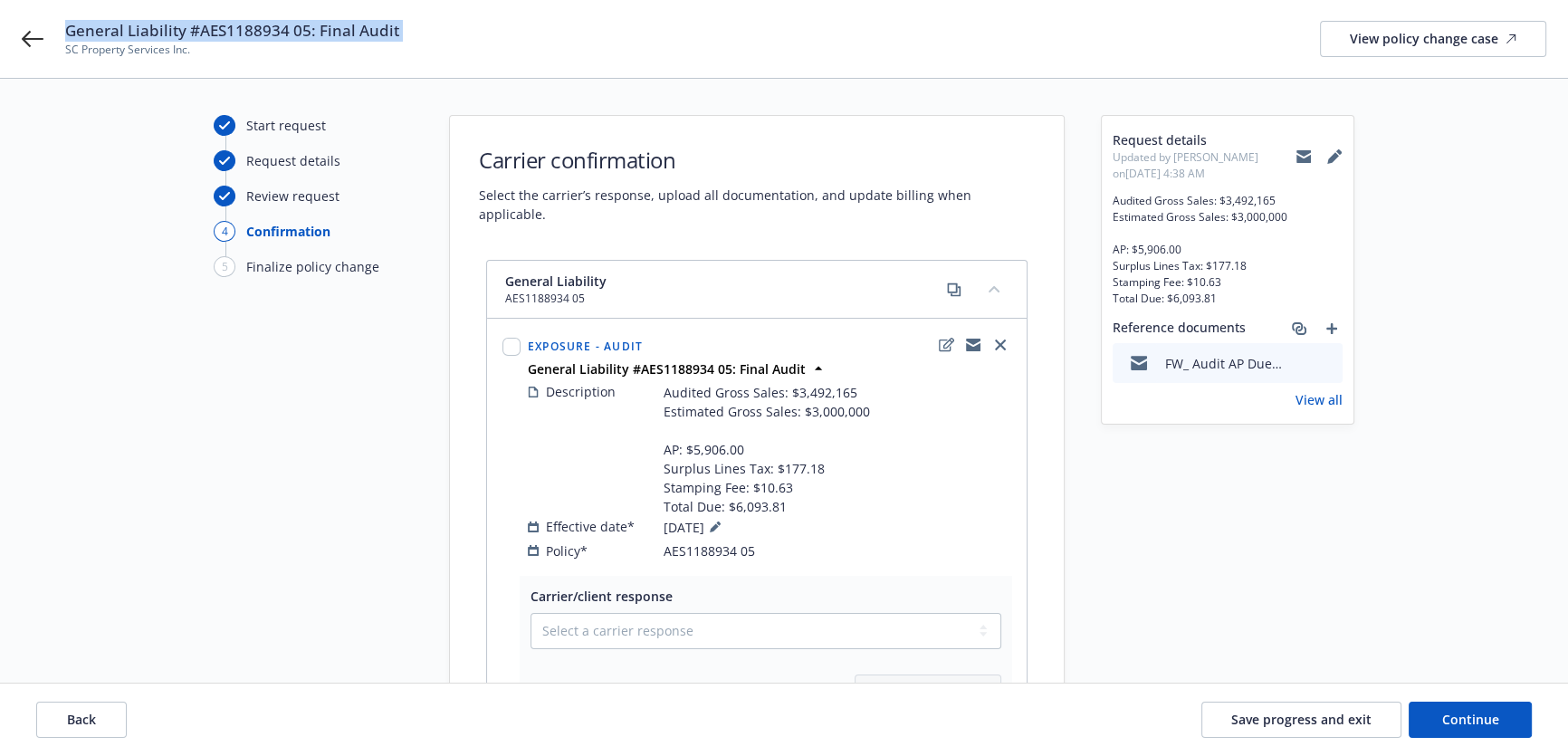
click at [294, 31] on span "General Liability #AES1188934 05: Final Audit" at bounding box center [232, 31] width 334 height 22
drag, startPoint x: 311, startPoint y: 27, endPoint x: 292, endPoint y: 32, distance: 19.6
click at [292, 32] on span "General Liability #AES1188934 05: Final Audit" at bounding box center [232, 31] width 334 height 22
click at [723, 542] on span "AES1188934 05" at bounding box center [708, 550] width 92 height 19
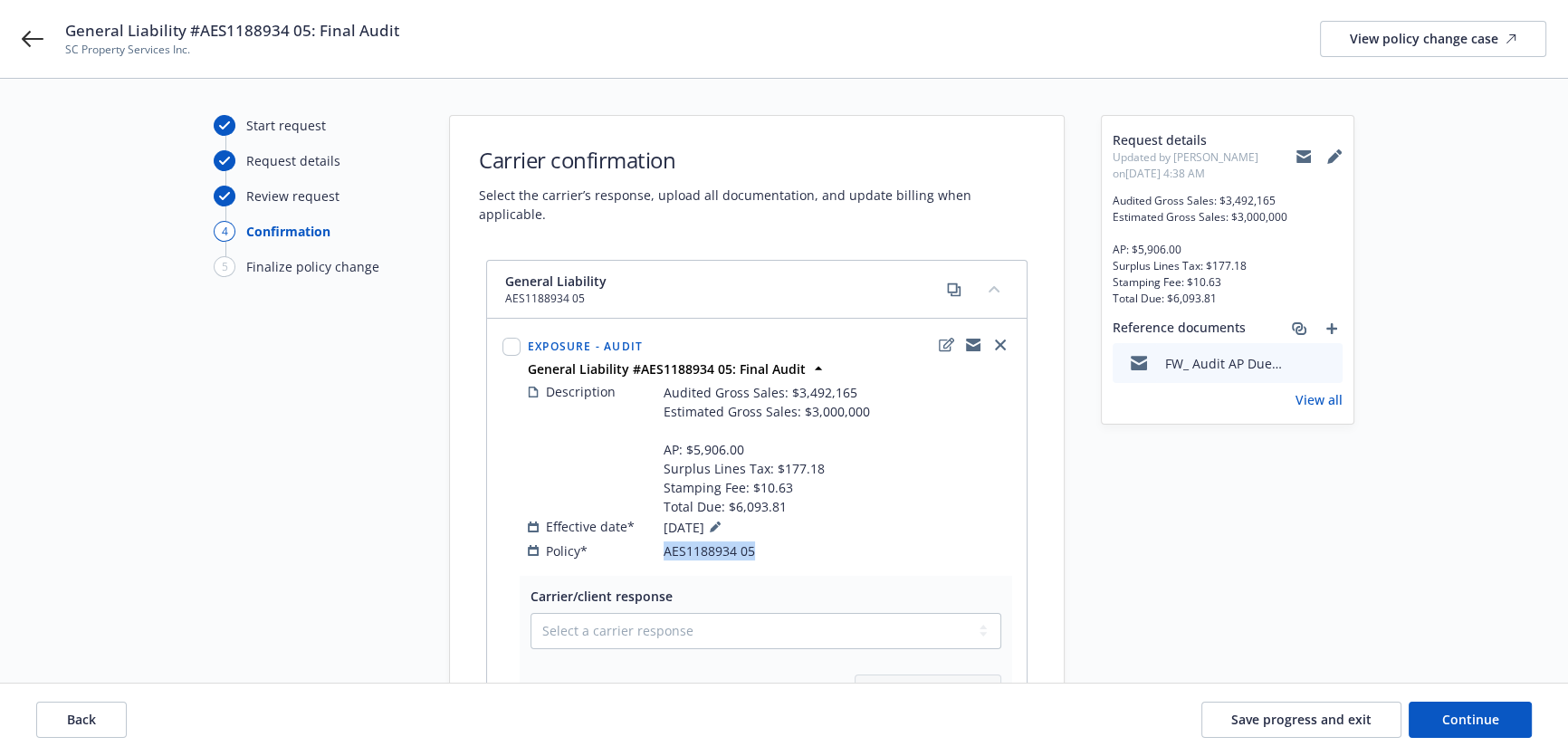
click at [723, 542] on span "AES1188934 05" at bounding box center [708, 550] width 92 height 19
copy span "AES1188934 05"
drag, startPoint x: 760, startPoint y: 427, endPoint x: 685, endPoint y: 435, distance: 75.4
click at [685, 435] on span "Audited Gross Sales: $3,492,165 Estimated Gross Sales: $3,000,000 AP: $5,906.00…" at bounding box center [766, 449] width 206 height 133
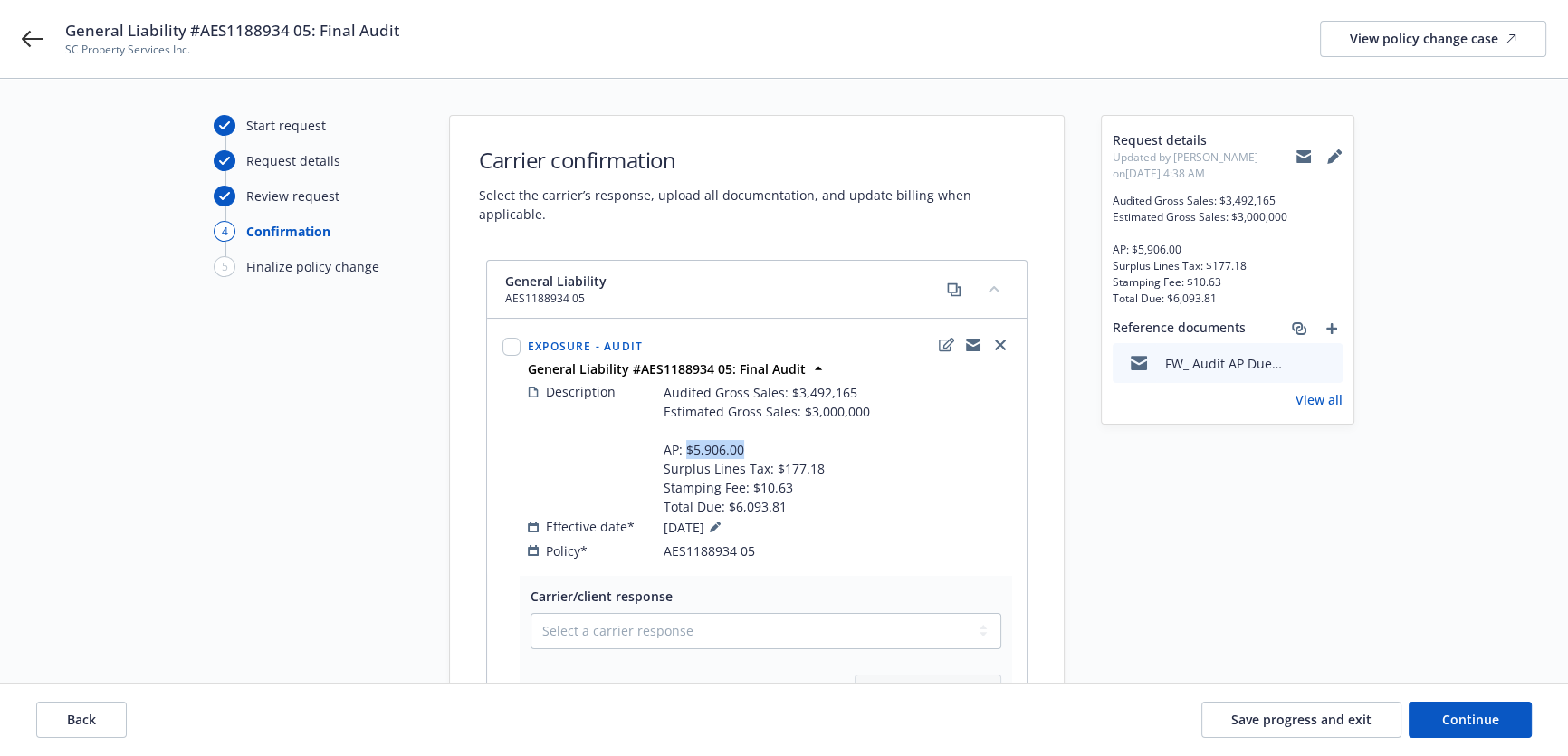
copy span "$5,906.00"
drag, startPoint x: 791, startPoint y: 479, endPoint x: 724, endPoint y: 486, distance: 67.4
click at [724, 486] on span "Audited Gross Sales: $3,492,165 Estimated Gross Sales: $3,000,000 AP: $5,906.00…" at bounding box center [766, 449] width 206 height 133
copy span "$6,093.81"
click at [874, 389] on div "Description Audited Gross Sales: $3,492,165 Estimated Gross Sales: $3,000,000 A…" at bounding box center [769, 450] width 483 height 134
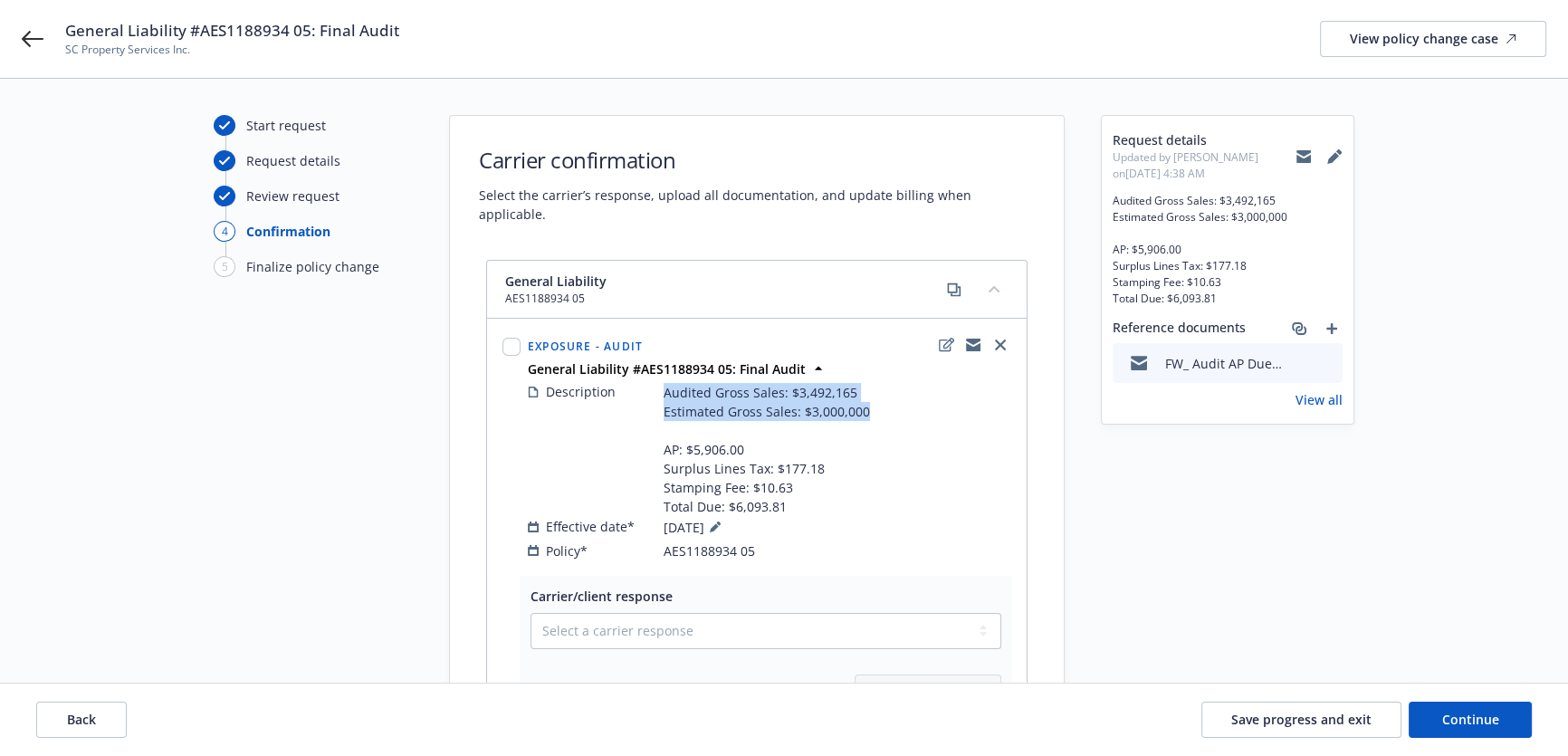
drag, startPoint x: 877, startPoint y: 389, endPoint x: 652, endPoint y: 363, distance: 226.5
click at [652, 382] on div "Description Audited Gross Sales: $3,492,165 Estimated Gross Sales: $3,000,000 A…" at bounding box center [769, 450] width 483 height 134
copy div "Audited Gross Sales: $3,492,165 Estimated Gross Sales: $3,000,000"
